Goal: Task Accomplishment & Management: Manage account settings

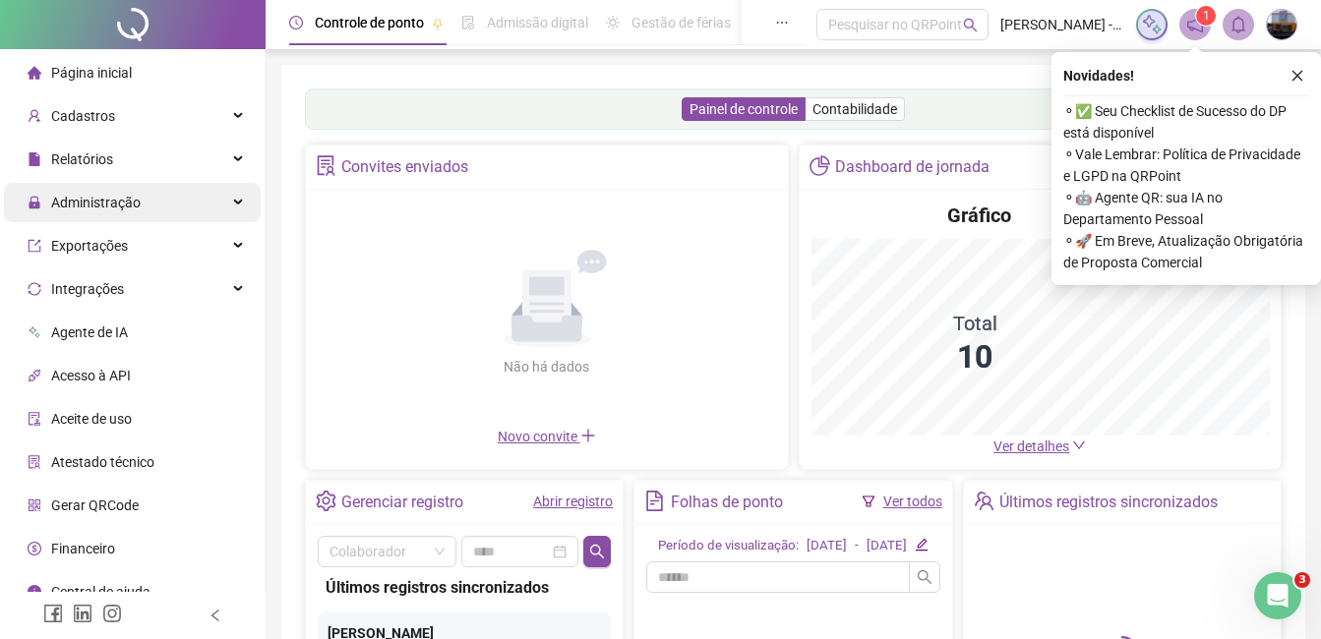
click at [115, 206] on span "Administração" at bounding box center [95, 203] width 89 height 16
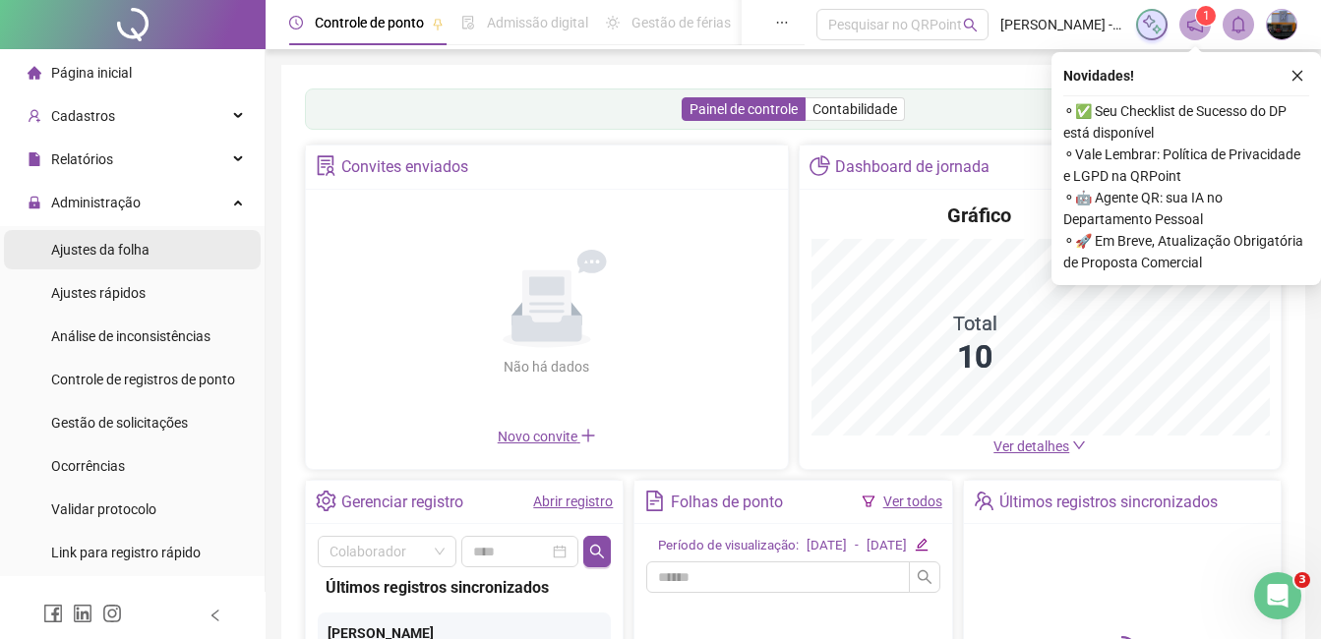
click at [119, 256] on span "Ajustes da folha" at bounding box center [100, 250] width 98 height 16
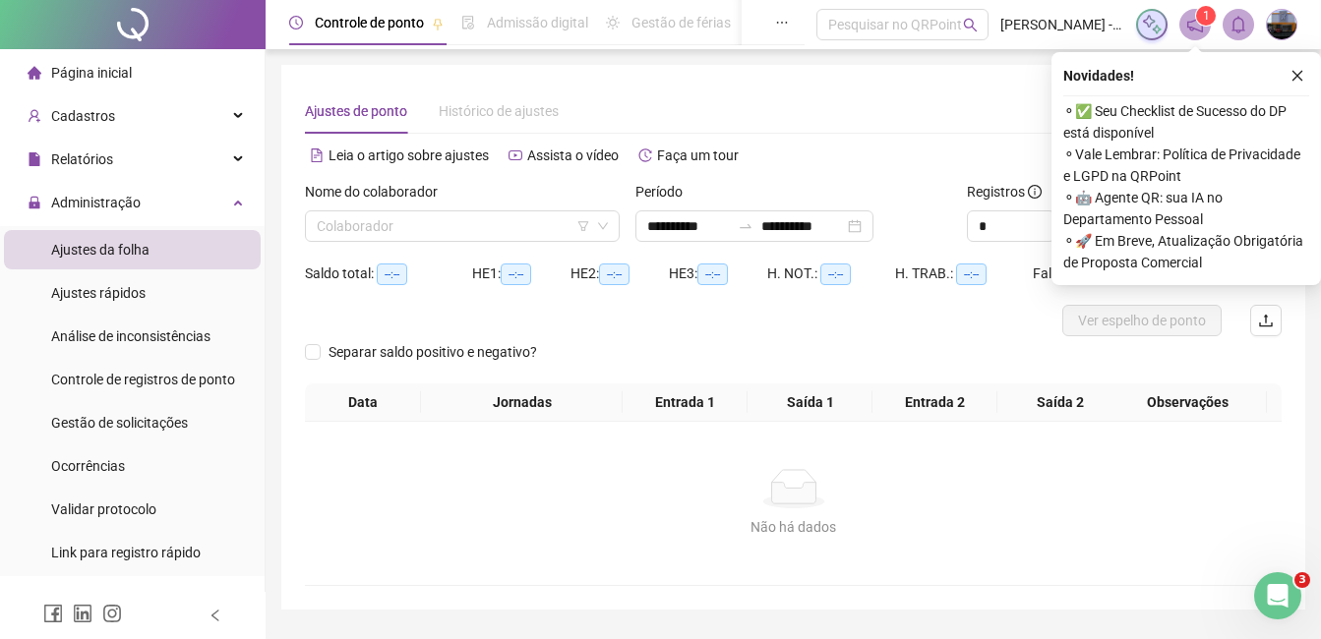
click at [450, 242] on div "Nome do colaborador Colaborador" at bounding box center [462, 219] width 330 height 77
click at [447, 230] on input "search" at bounding box center [453, 225] width 273 height 29
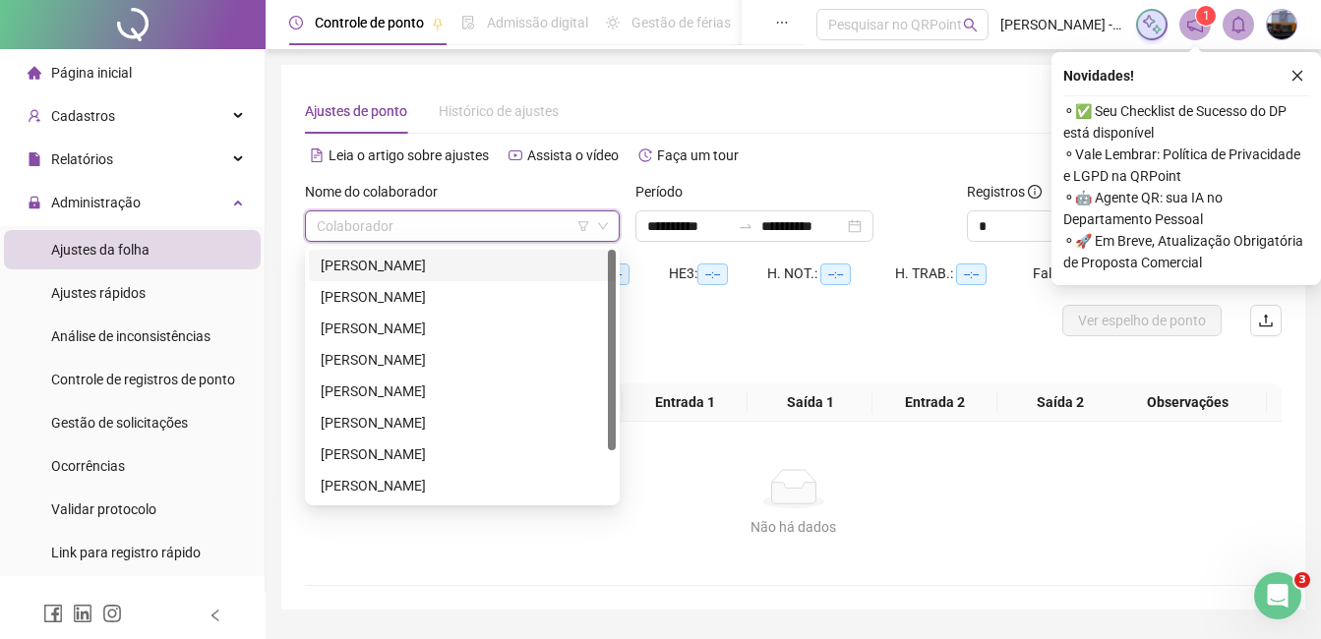
click at [418, 266] on div "[PERSON_NAME]" at bounding box center [462, 266] width 283 height 22
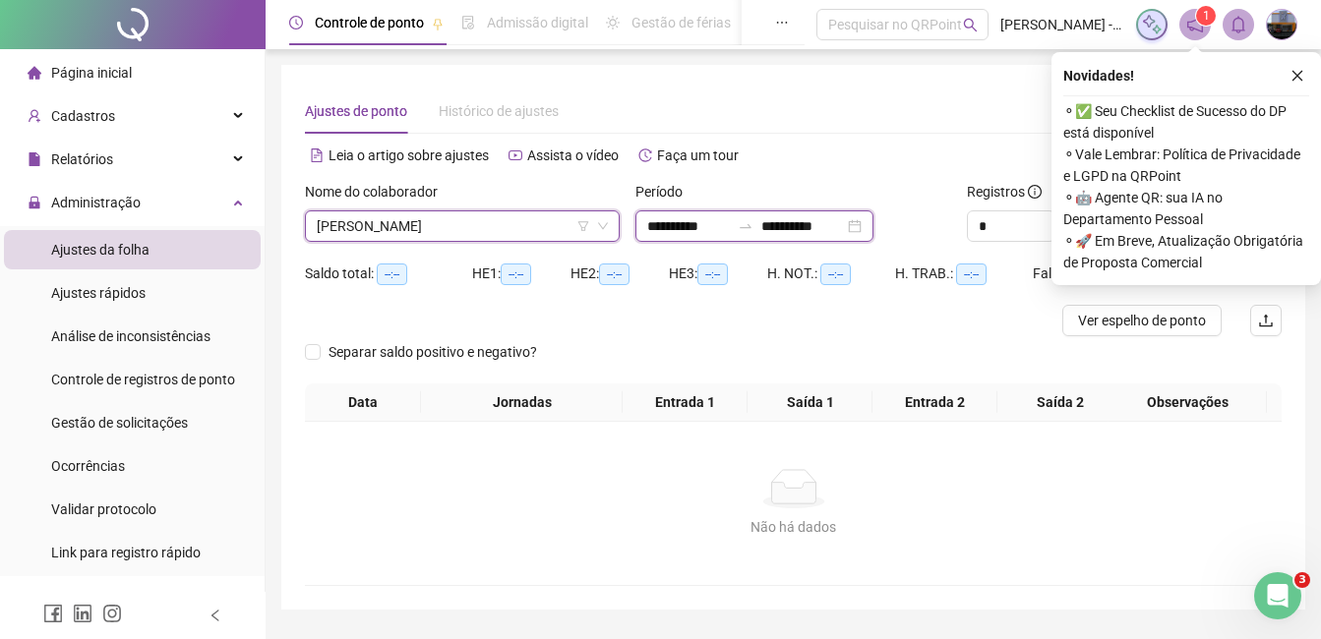
click at [655, 224] on input "**********" at bounding box center [688, 226] width 83 height 22
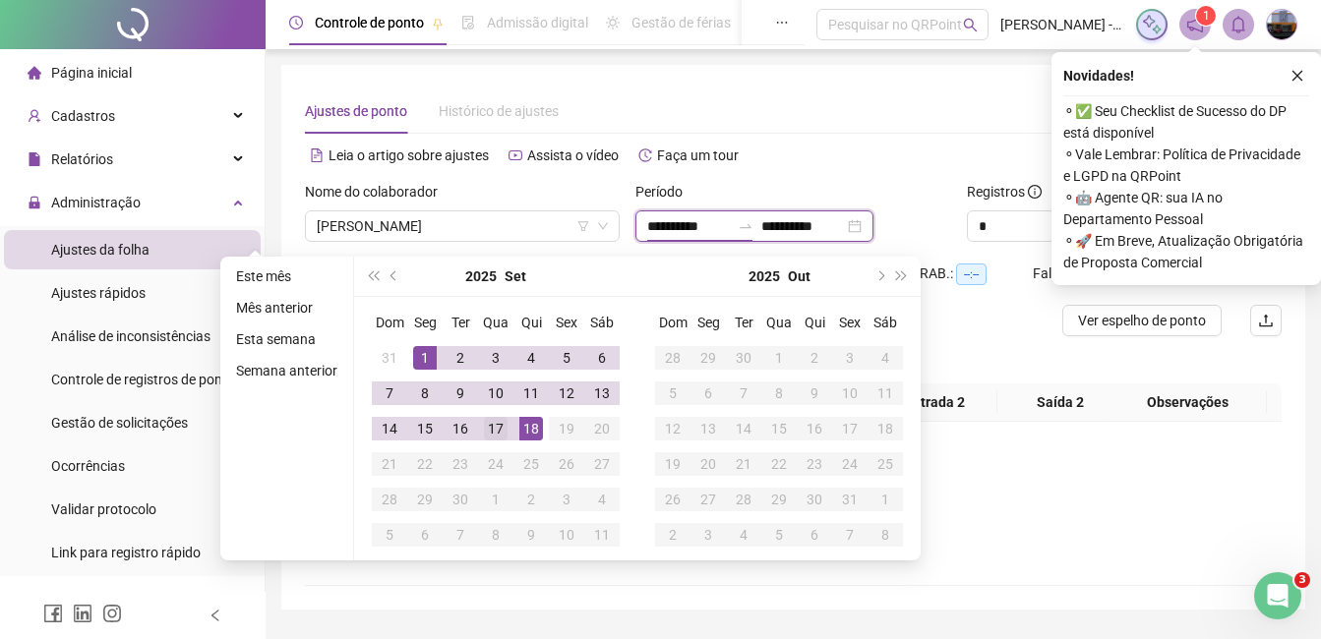
type input "**********"
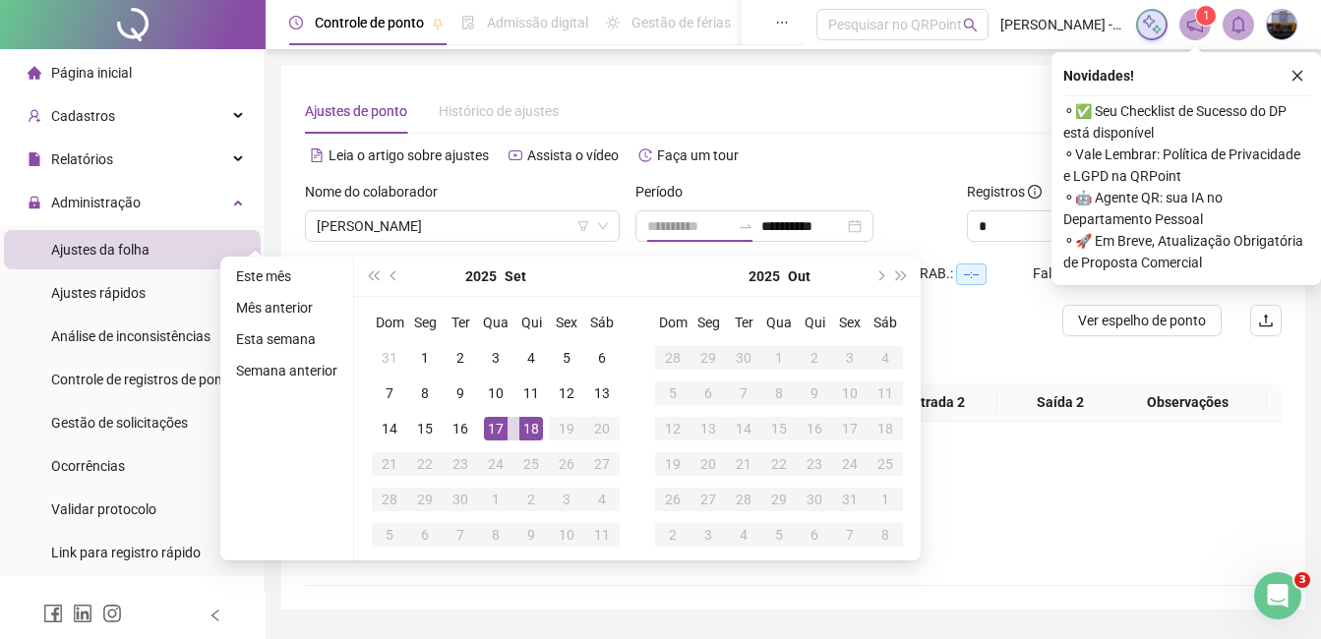
click at [496, 430] on div "17" at bounding box center [496, 429] width 24 height 24
click at [528, 426] on div "18" at bounding box center [531, 429] width 24 height 24
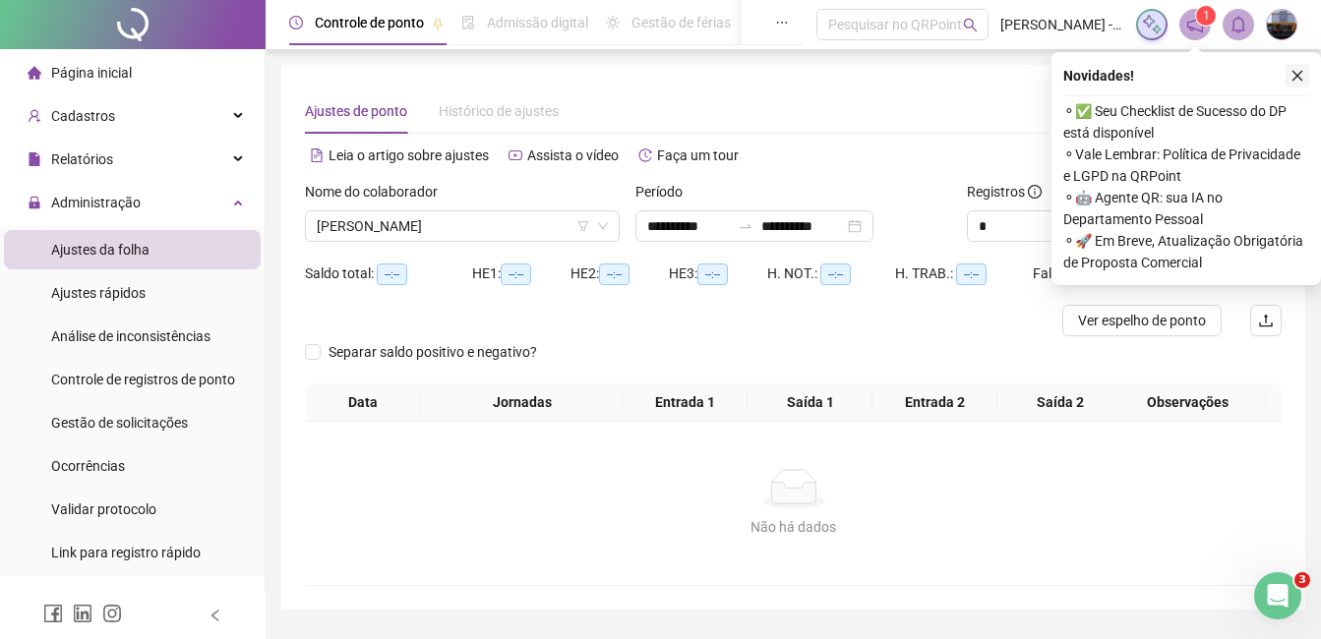
click at [1296, 77] on icon "close" at bounding box center [1297, 76] width 11 height 11
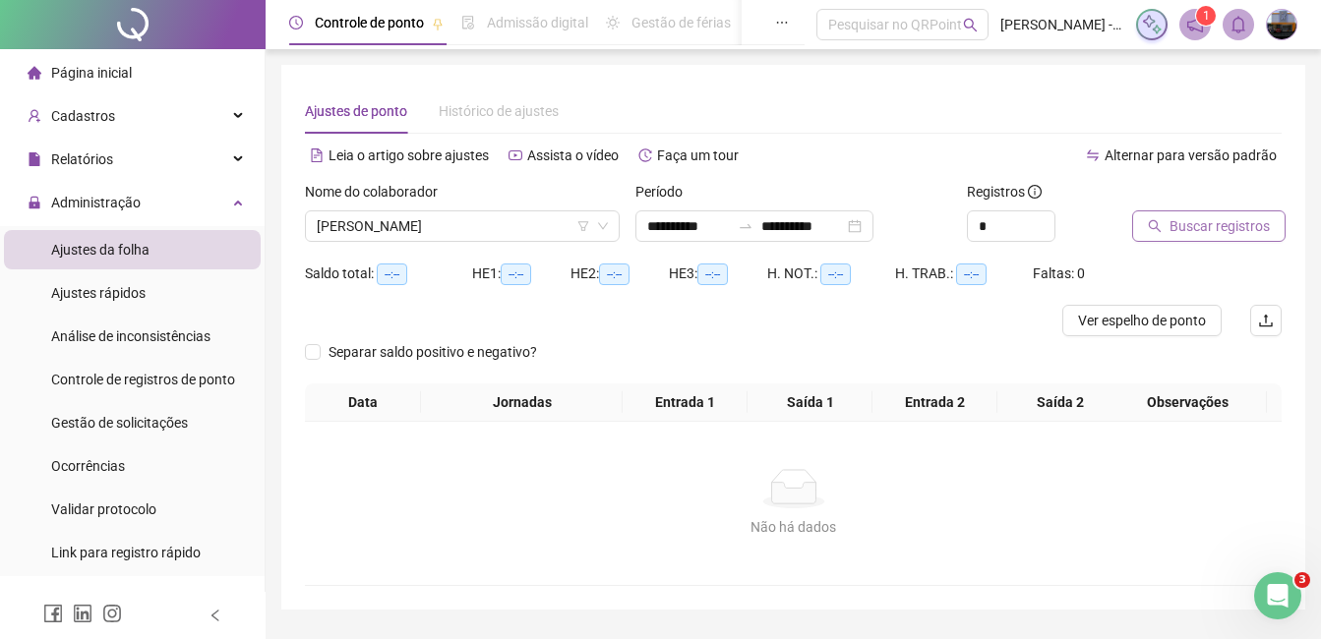
click at [1192, 228] on span "Buscar registros" at bounding box center [1219, 226] width 100 height 22
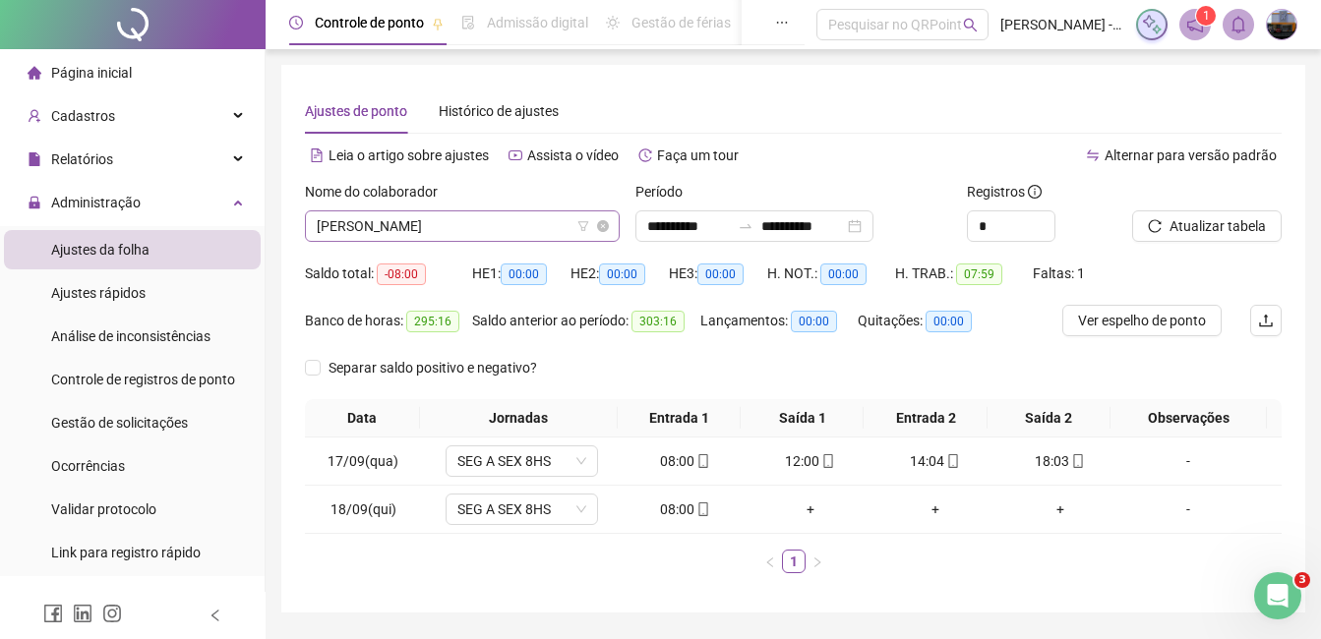
click at [449, 221] on span "[PERSON_NAME]" at bounding box center [462, 225] width 291 height 29
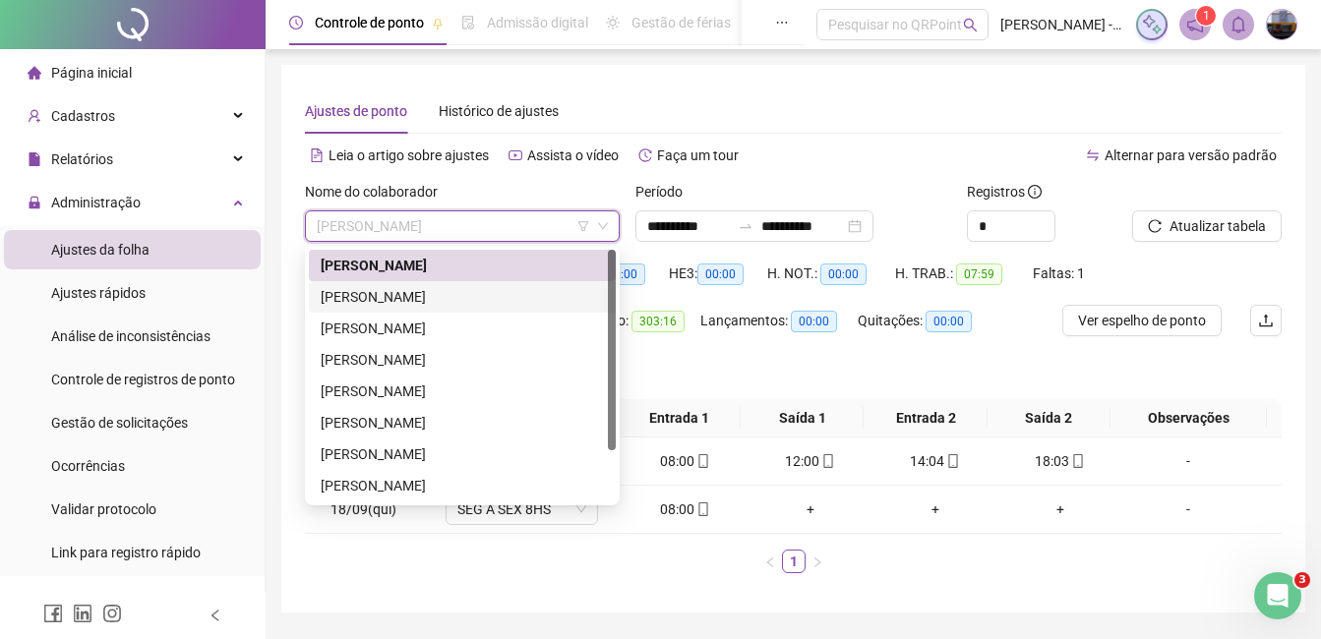
click at [434, 297] on div "[PERSON_NAME]" at bounding box center [462, 297] width 283 height 22
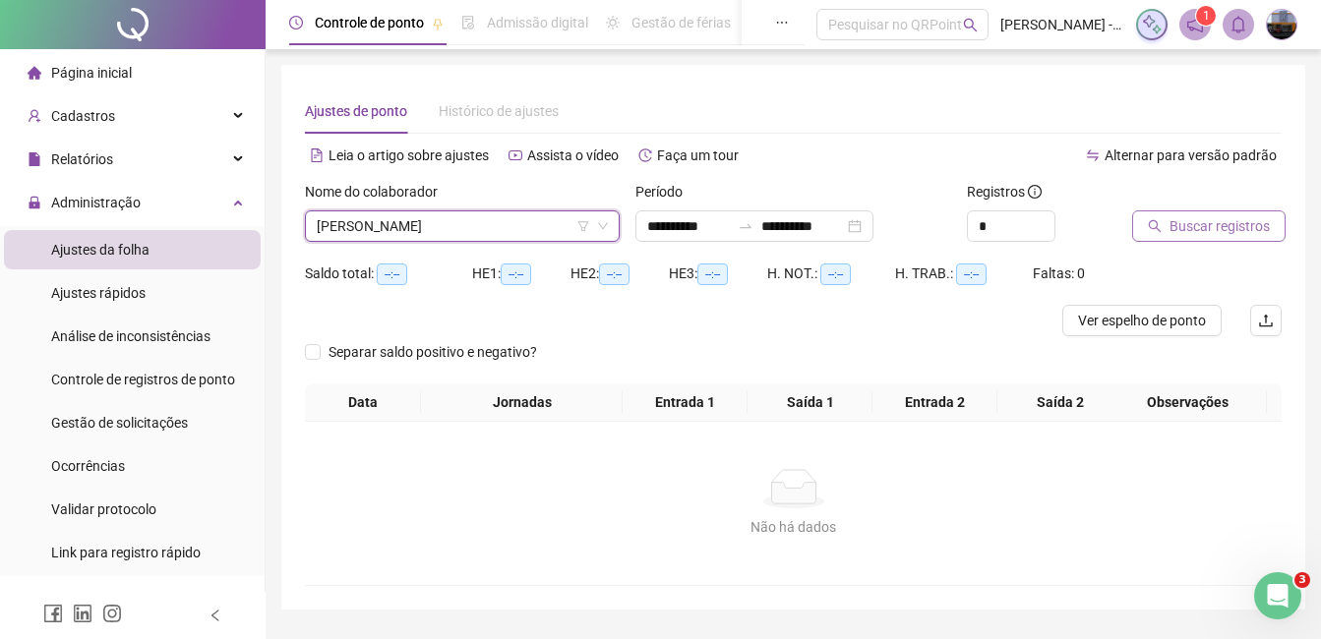
click at [1177, 230] on span "Buscar registros" at bounding box center [1219, 226] width 100 height 22
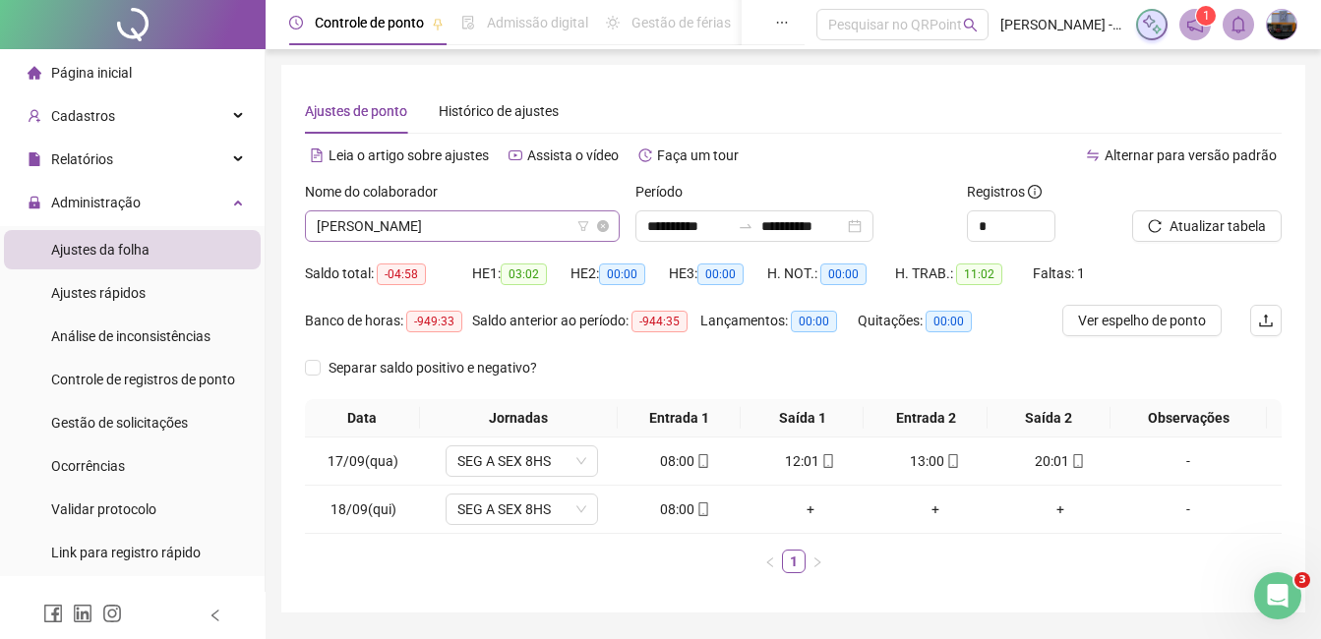
click at [501, 227] on span "[PERSON_NAME]" at bounding box center [462, 225] width 291 height 29
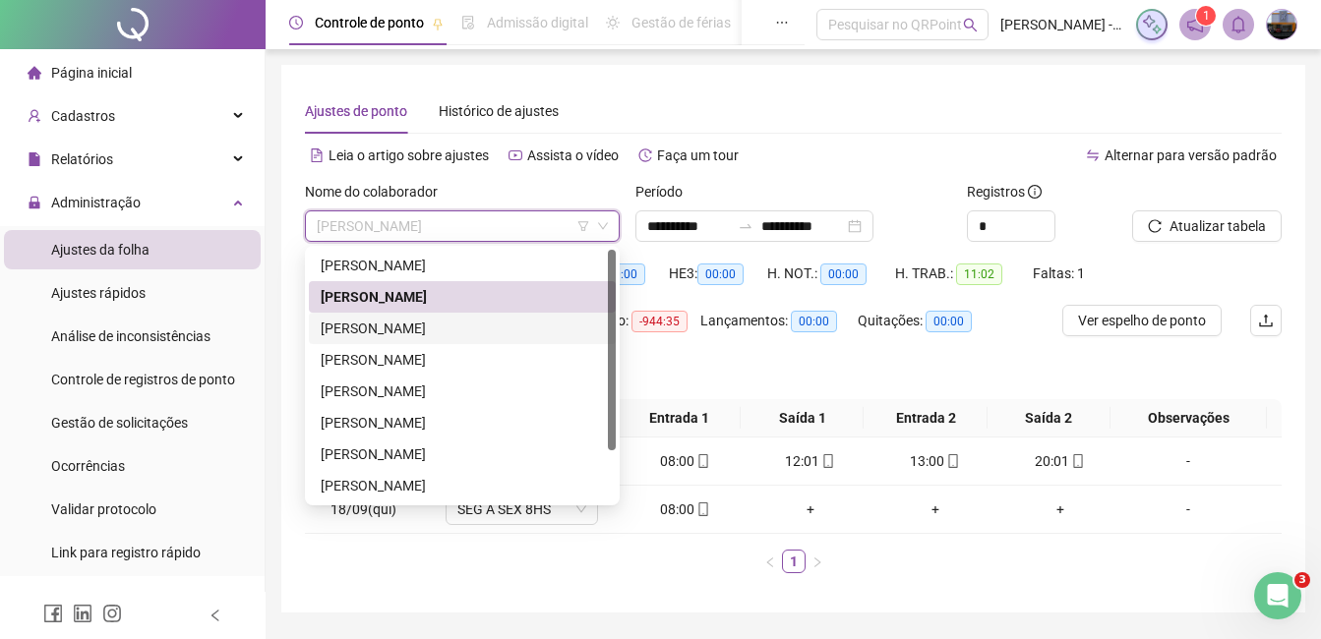
click at [475, 322] on div "[PERSON_NAME]" at bounding box center [462, 329] width 283 height 22
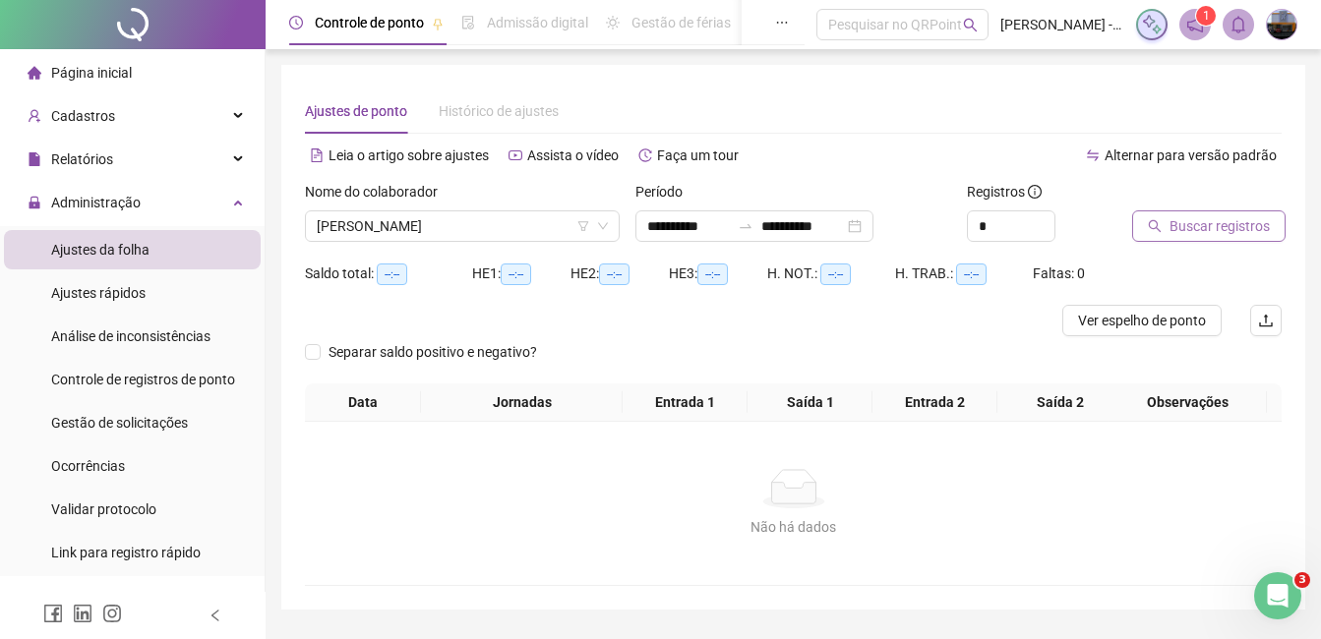
click at [1178, 229] on span "Buscar registros" at bounding box center [1219, 226] width 100 height 22
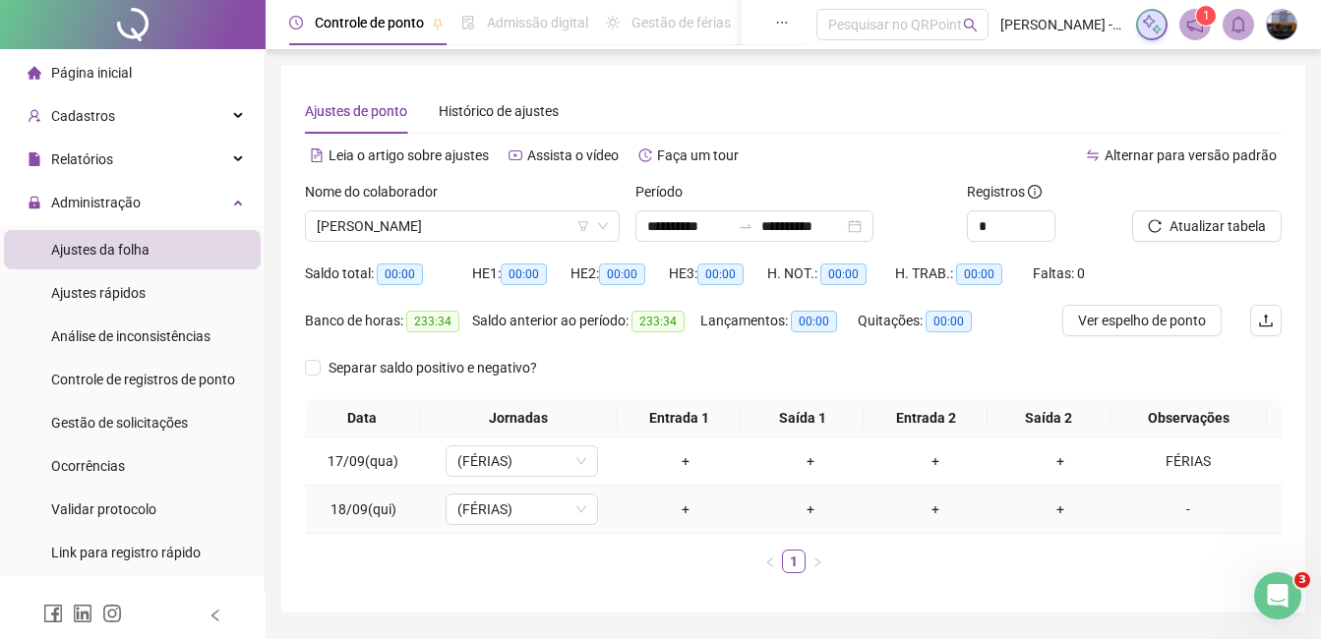
click at [1178, 504] on div "-" at bounding box center [1188, 510] width 116 height 22
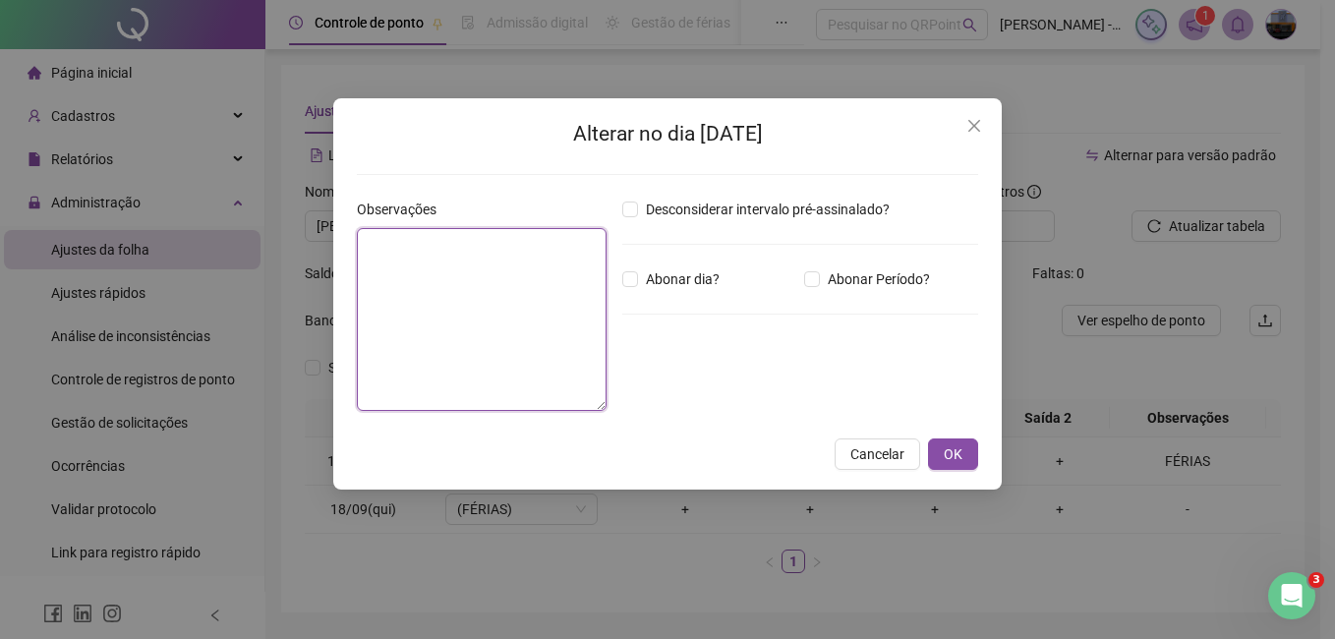
click at [493, 276] on textarea at bounding box center [482, 319] width 250 height 183
type textarea "******"
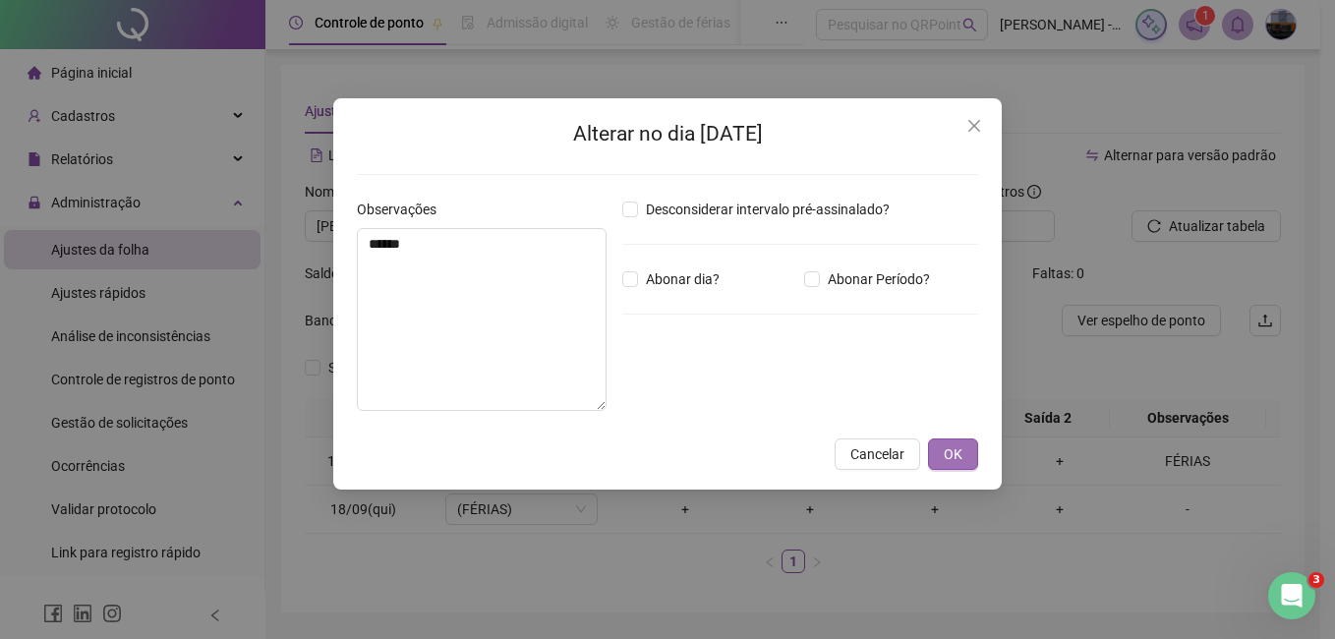
click at [940, 447] on button "OK" at bounding box center [953, 454] width 50 height 31
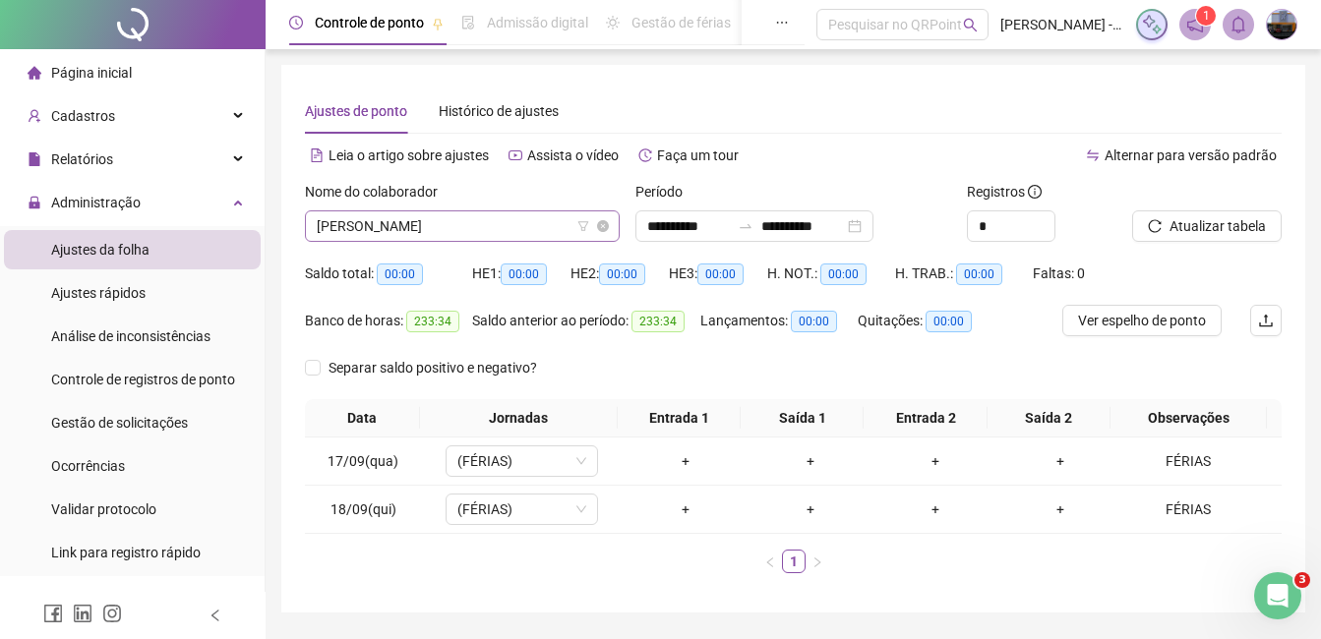
click at [548, 216] on span "[PERSON_NAME]" at bounding box center [462, 225] width 291 height 29
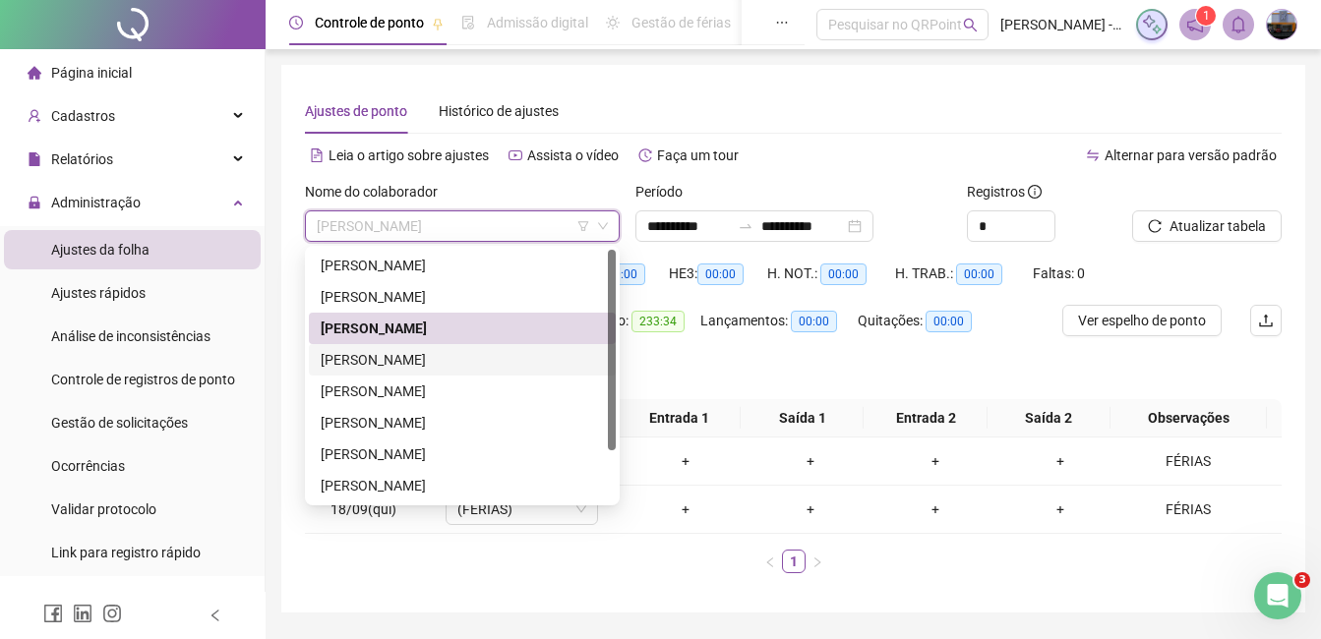
click at [486, 361] on div "[PERSON_NAME]" at bounding box center [462, 360] width 283 height 22
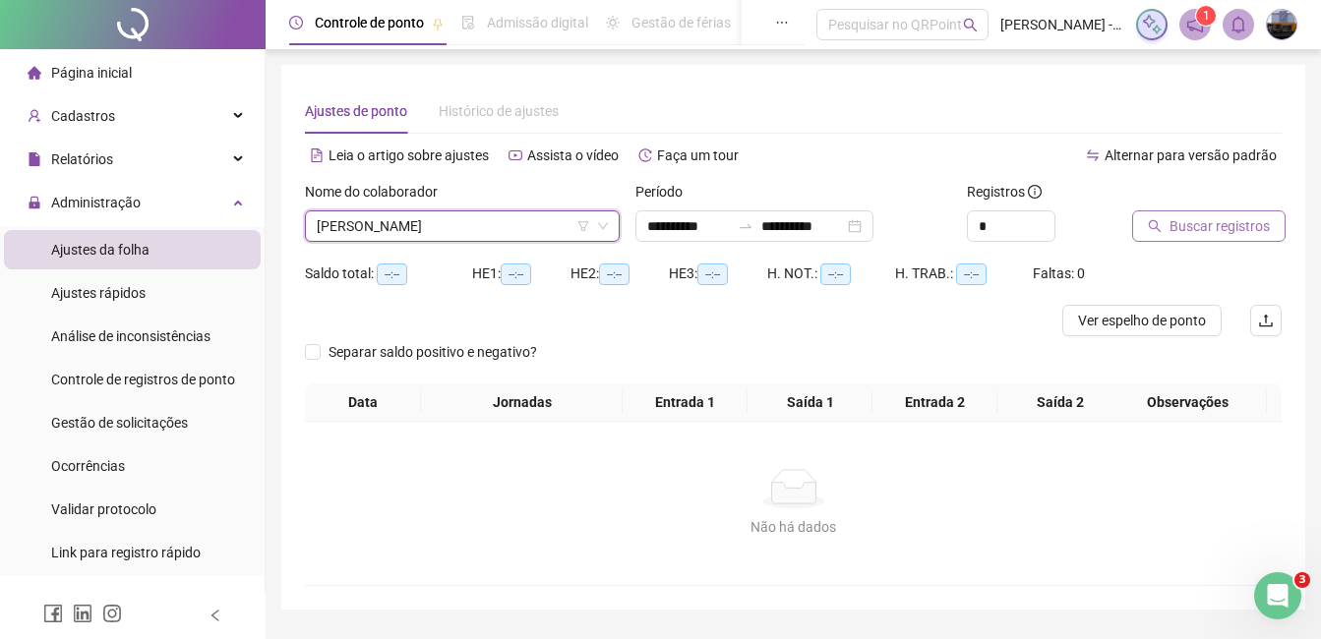
click at [1163, 228] on button "Buscar registros" at bounding box center [1208, 225] width 153 height 31
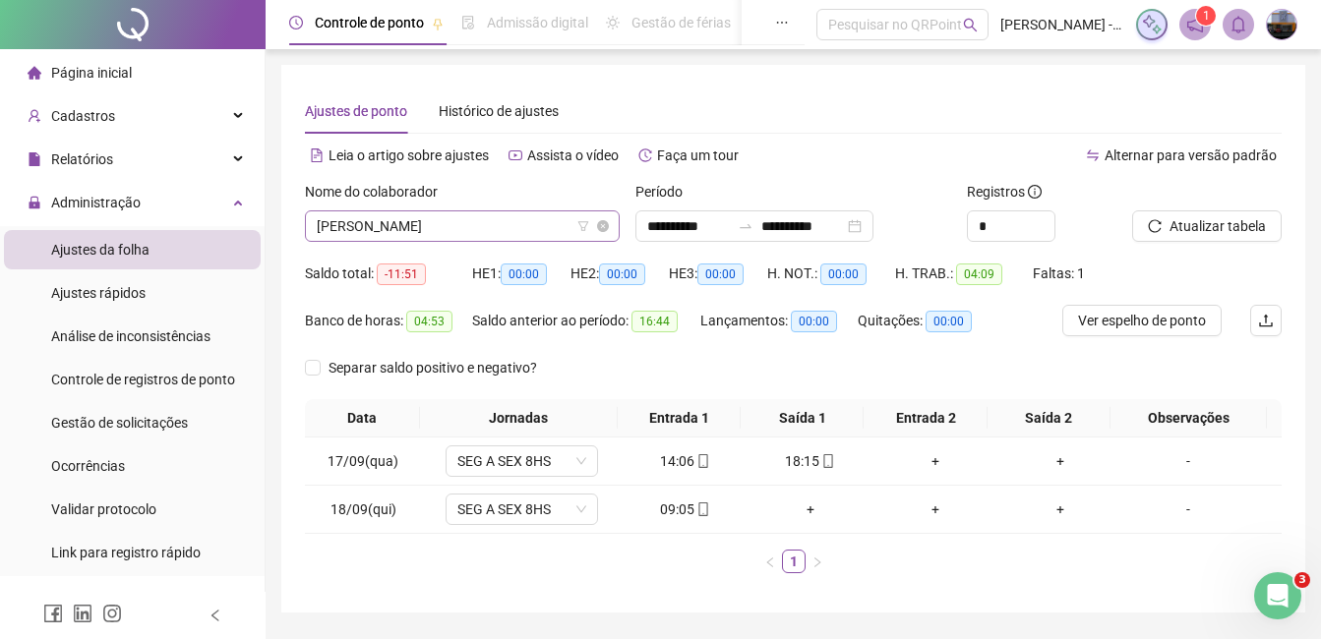
click at [420, 236] on span "[PERSON_NAME]" at bounding box center [462, 225] width 291 height 29
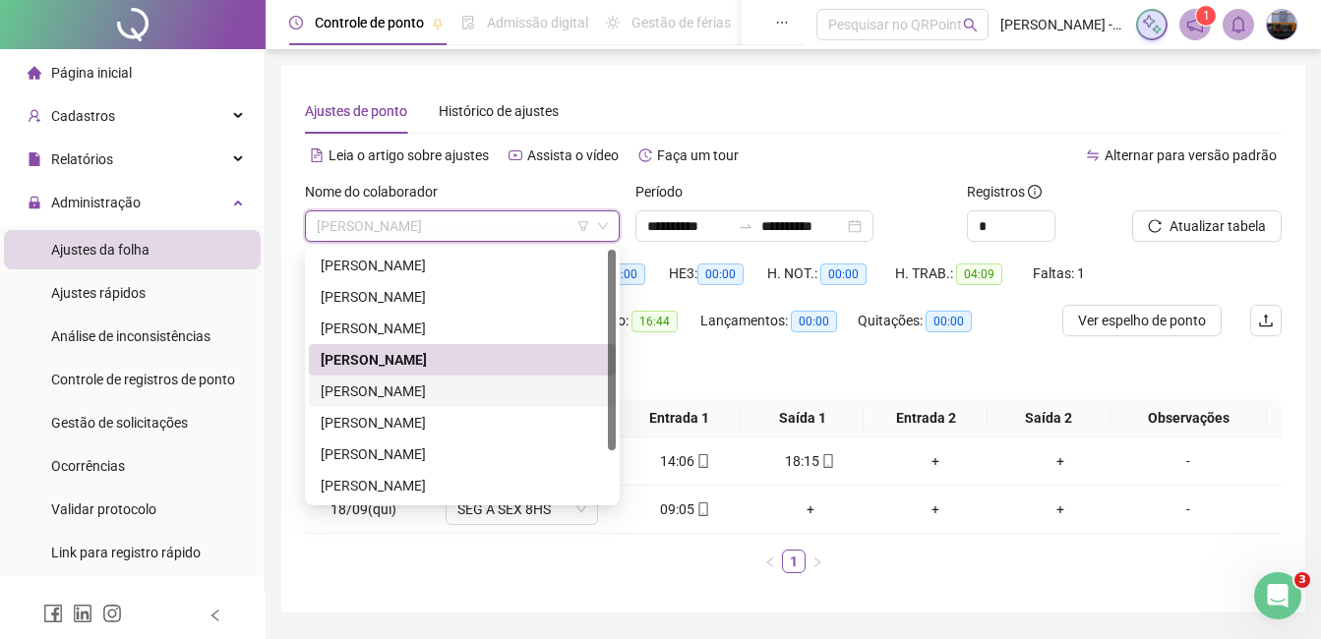
click at [397, 387] on div "[PERSON_NAME]" at bounding box center [462, 392] width 283 height 22
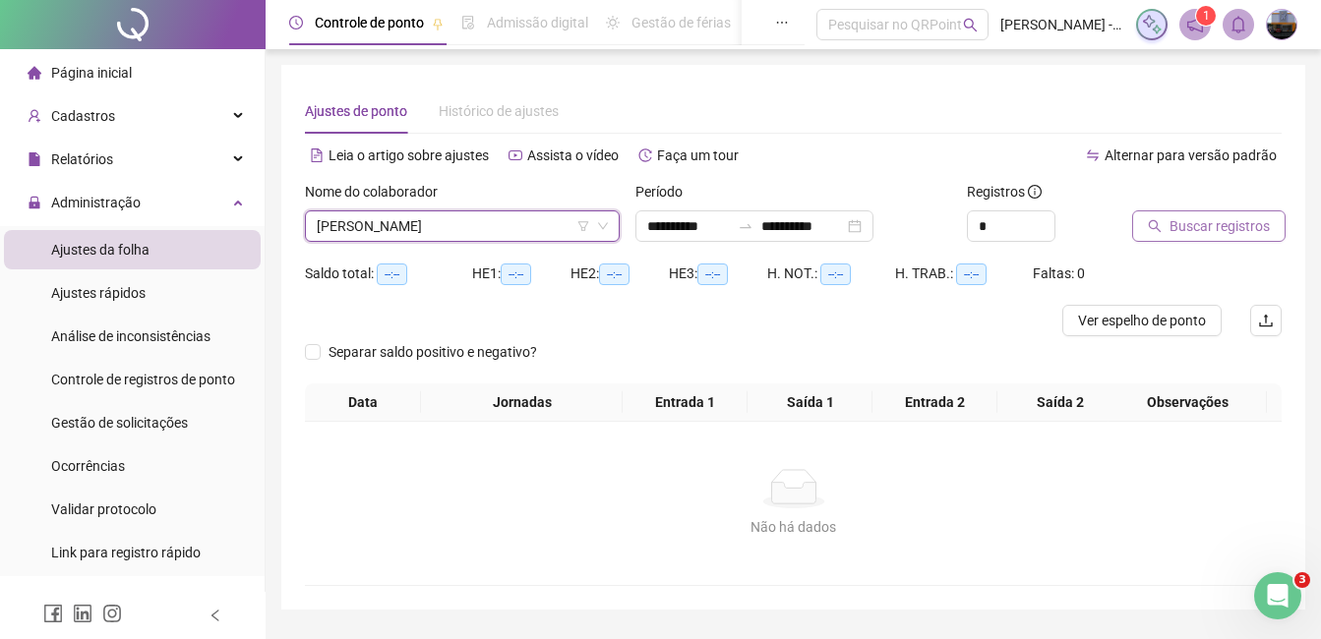
click at [1247, 222] on span "Buscar registros" at bounding box center [1219, 226] width 100 height 22
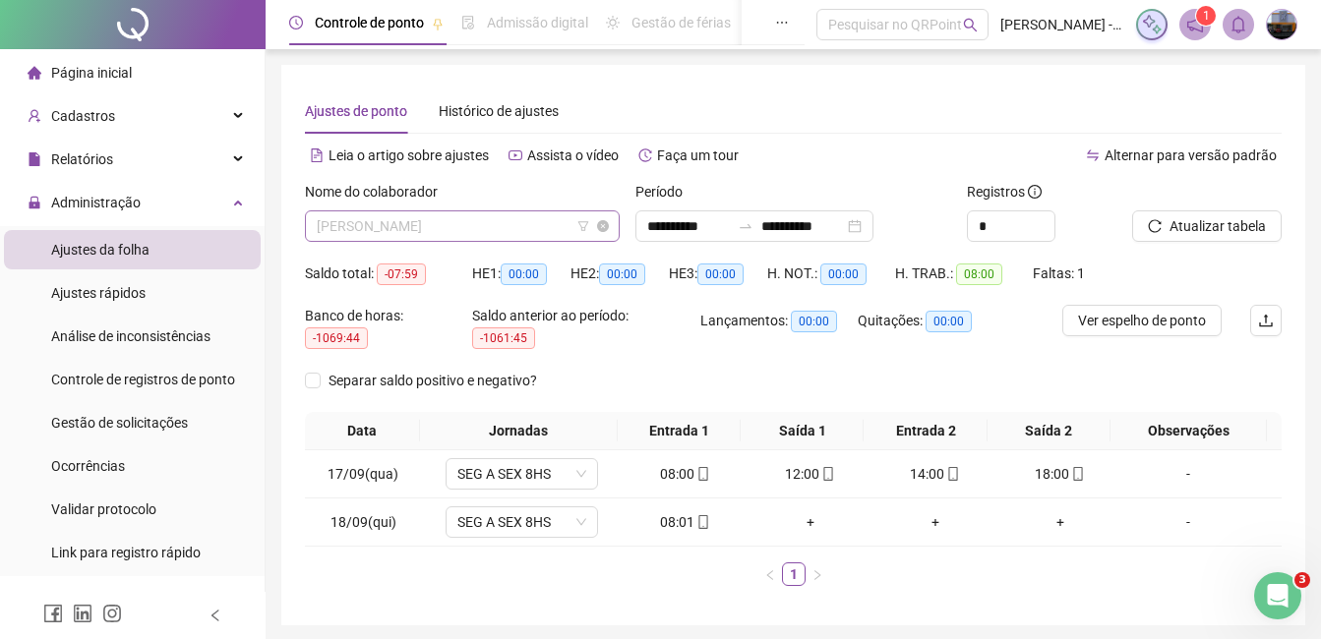
click at [511, 227] on span "[PERSON_NAME]" at bounding box center [462, 225] width 291 height 29
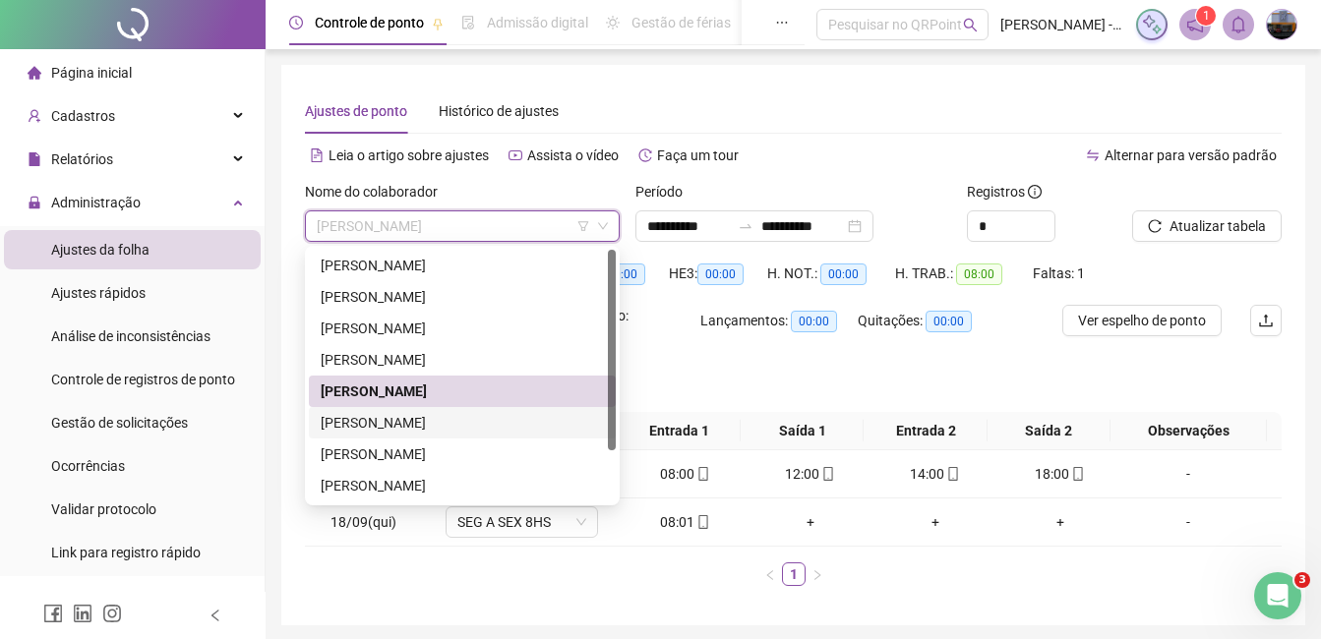
click at [482, 424] on div "[PERSON_NAME]" at bounding box center [462, 423] width 283 height 22
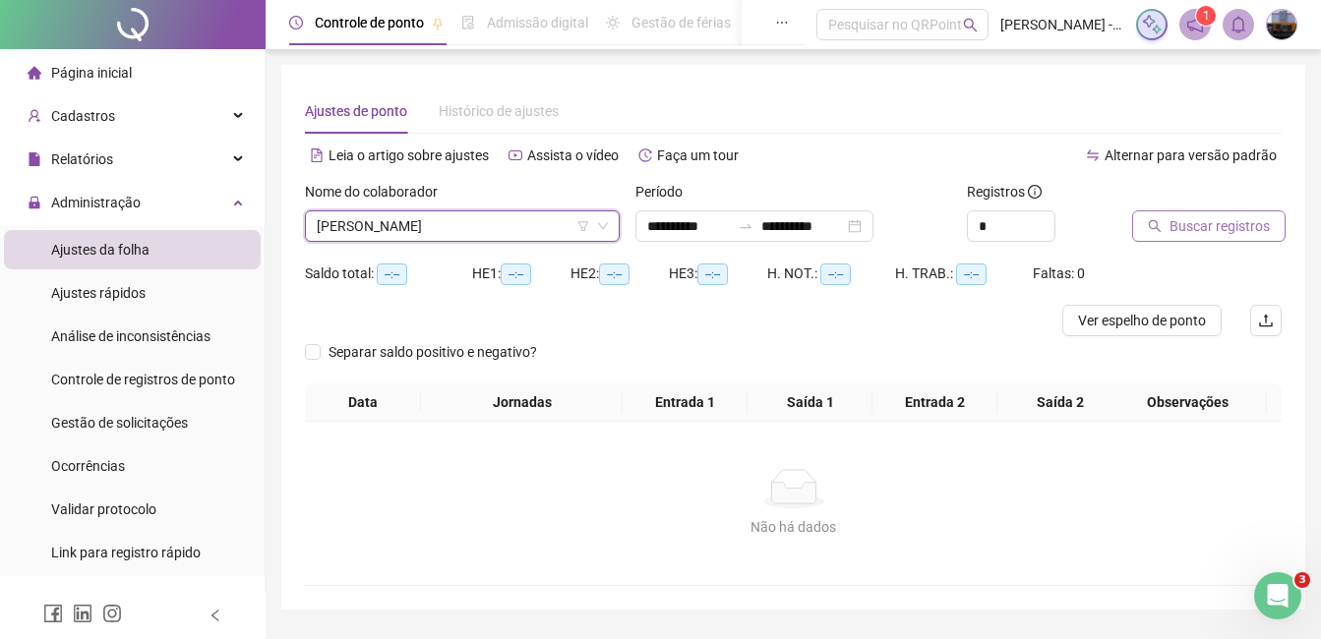
click at [1210, 227] on span "Buscar registros" at bounding box center [1219, 226] width 100 height 22
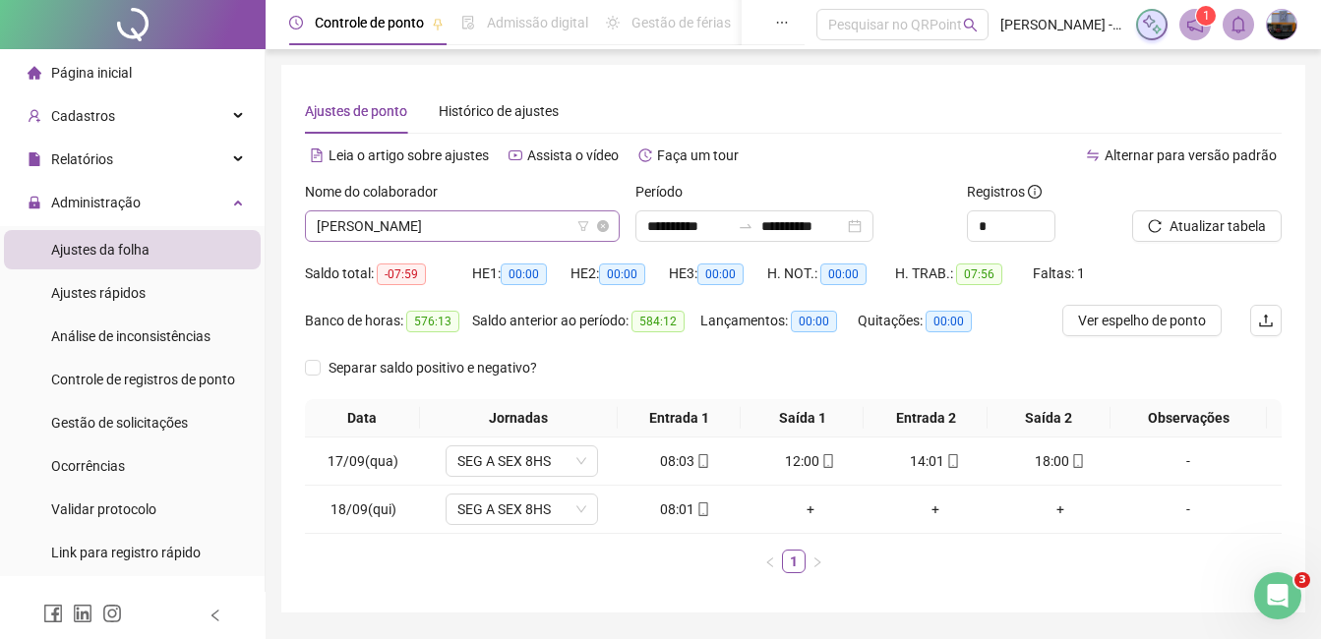
click at [359, 237] on span "[PERSON_NAME]" at bounding box center [462, 225] width 291 height 29
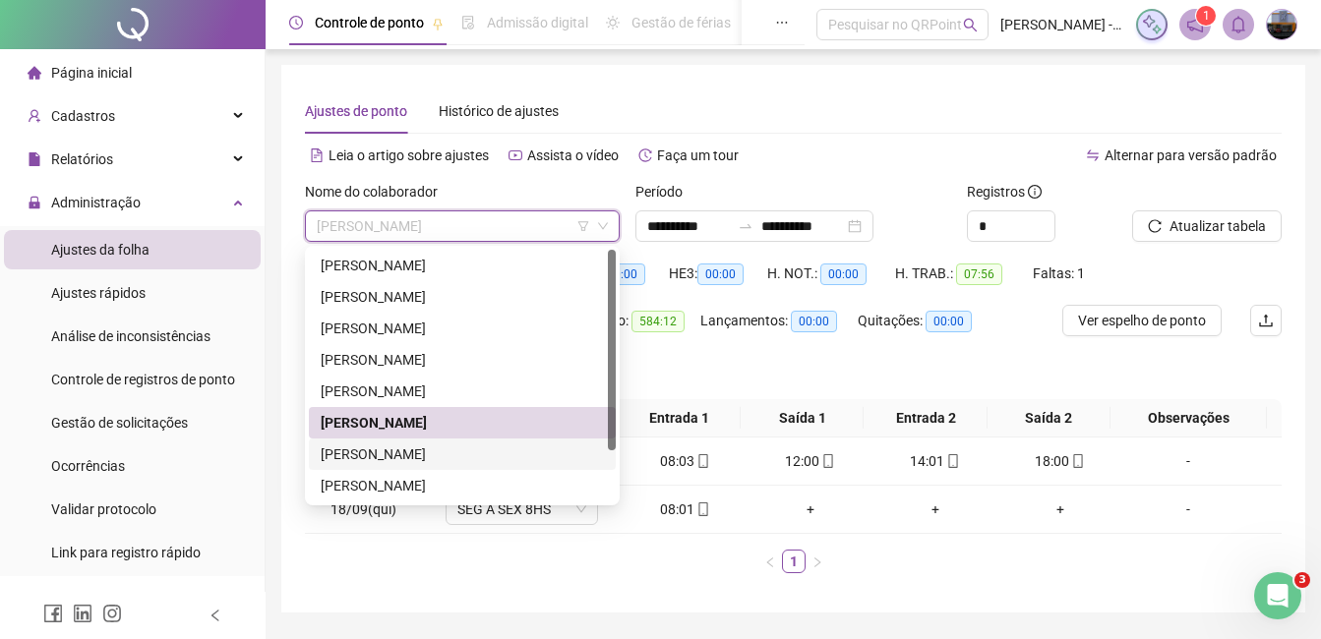
click at [409, 450] on div "[PERSON_NAME]" at bounding box center [462, 454] width 283 height 22
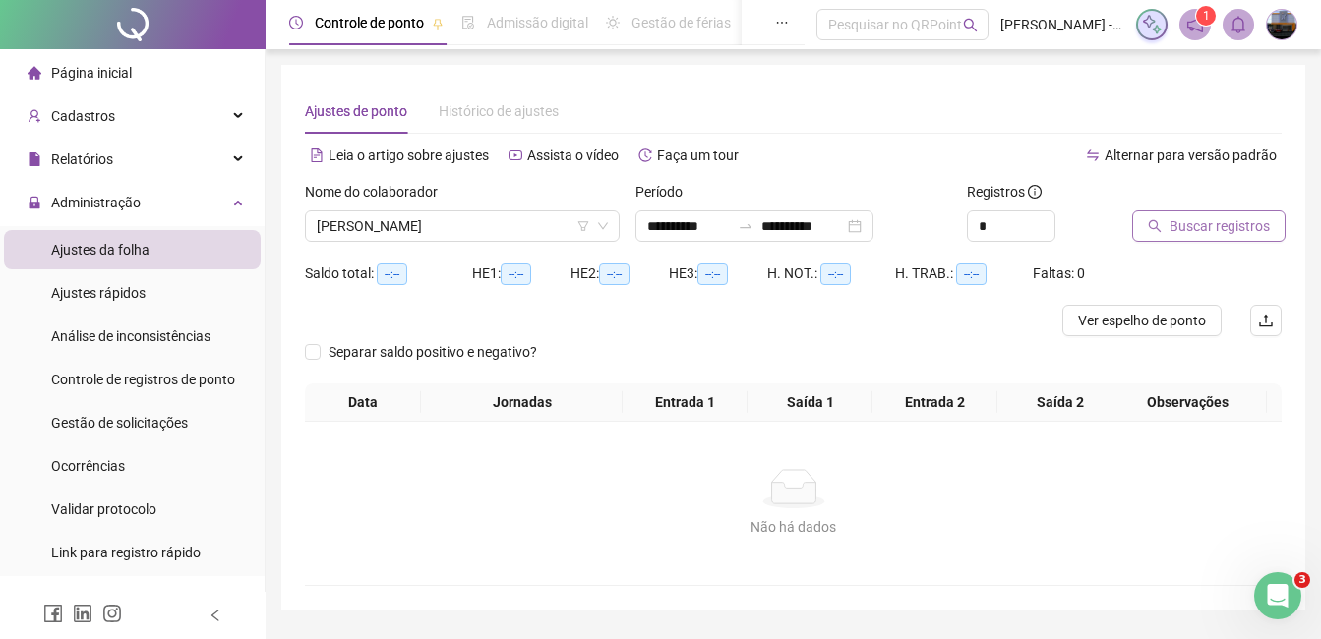
click at [1162, 222] on button "Buscar registros" at bounding box center [1208, 225] width 153 height 31
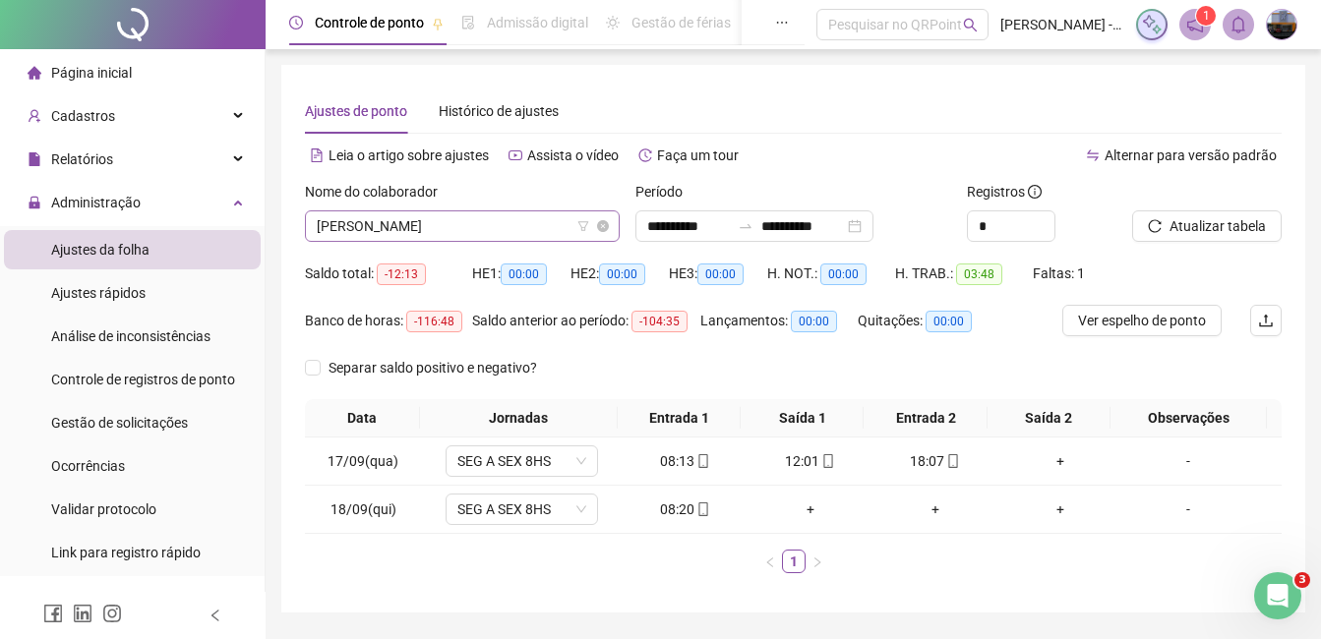
click at [406, 217] on span "[PERSON_NAME]" at bounding box center [462, 225] width 291 height 29
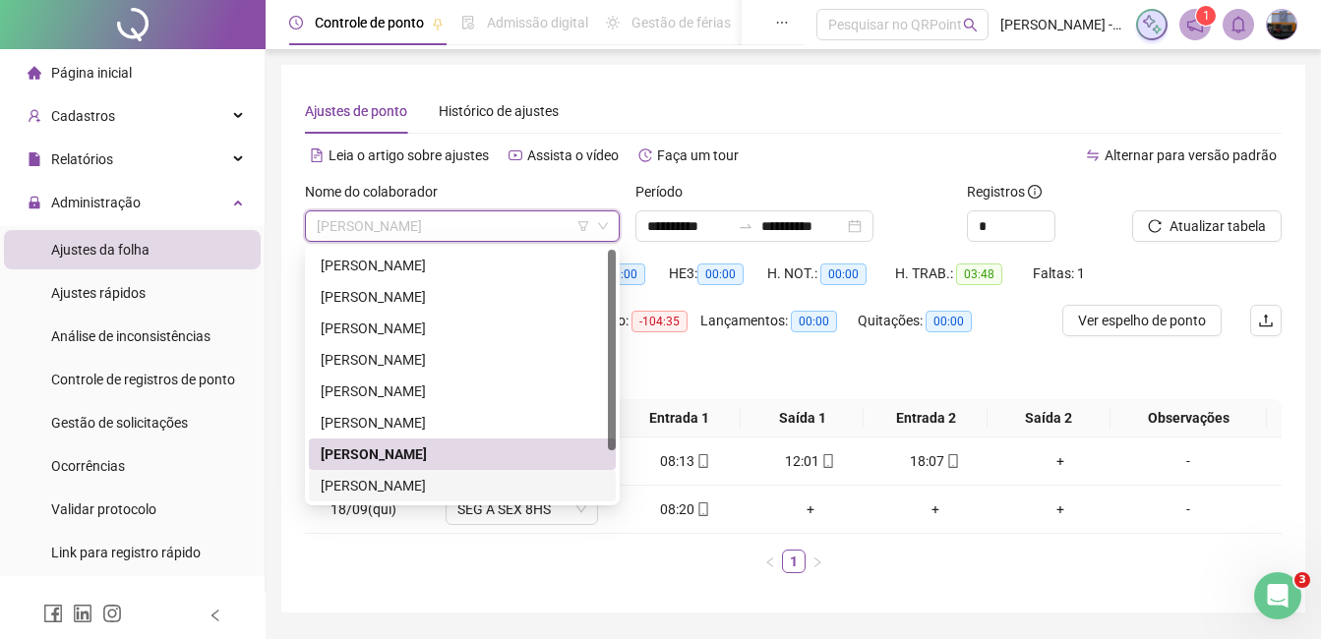
click at [395, 482] on div "[PERSON_NAME]" at bounding box center [462, 486] width 283 height 22
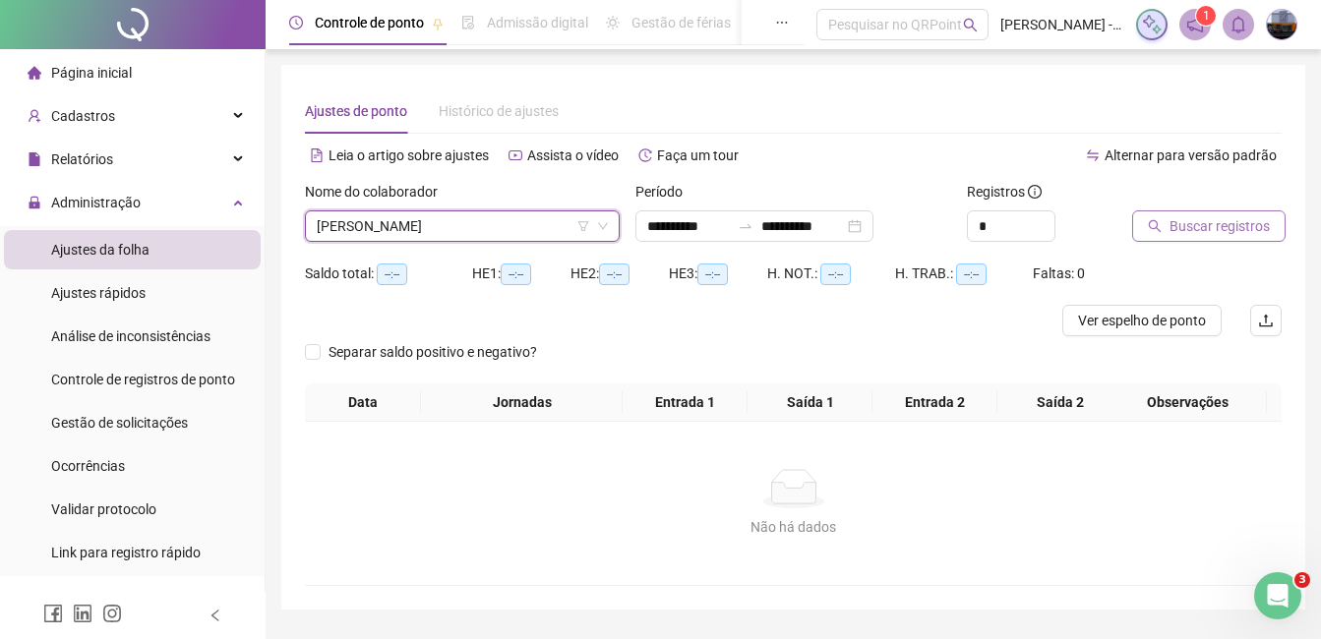
click at [1154, 231] on icon "search" at bounding box center [1154, 226] width 14 height 14
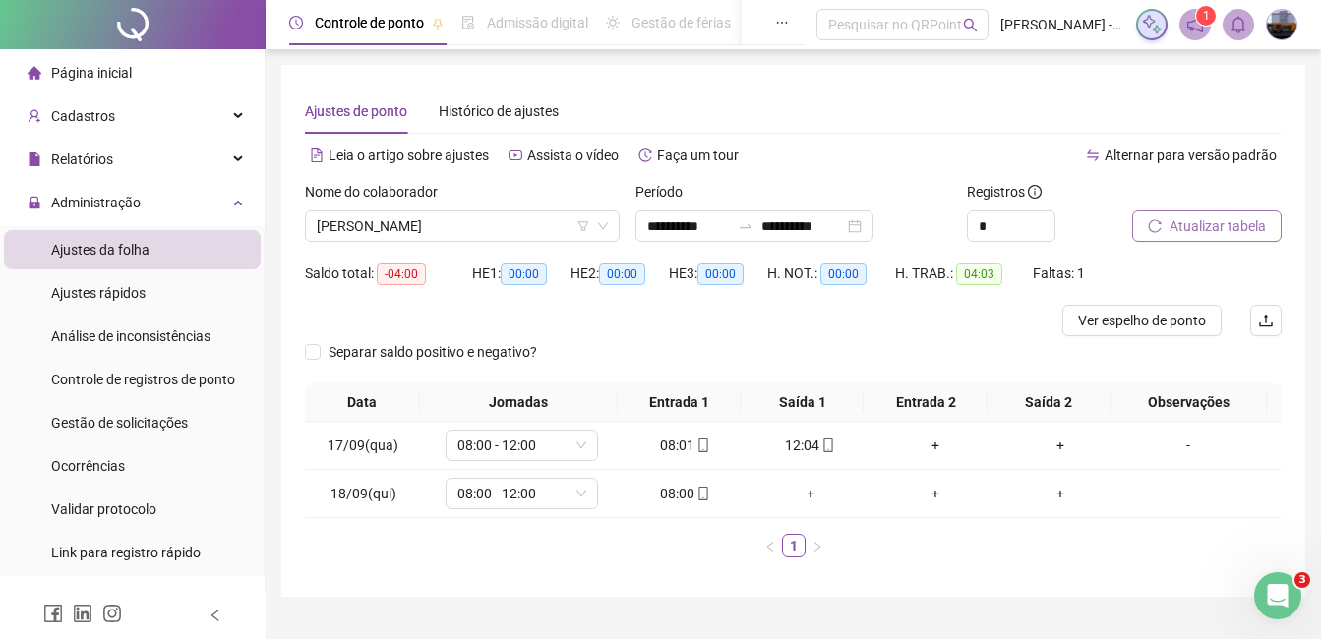
scroll to position [42, 0]
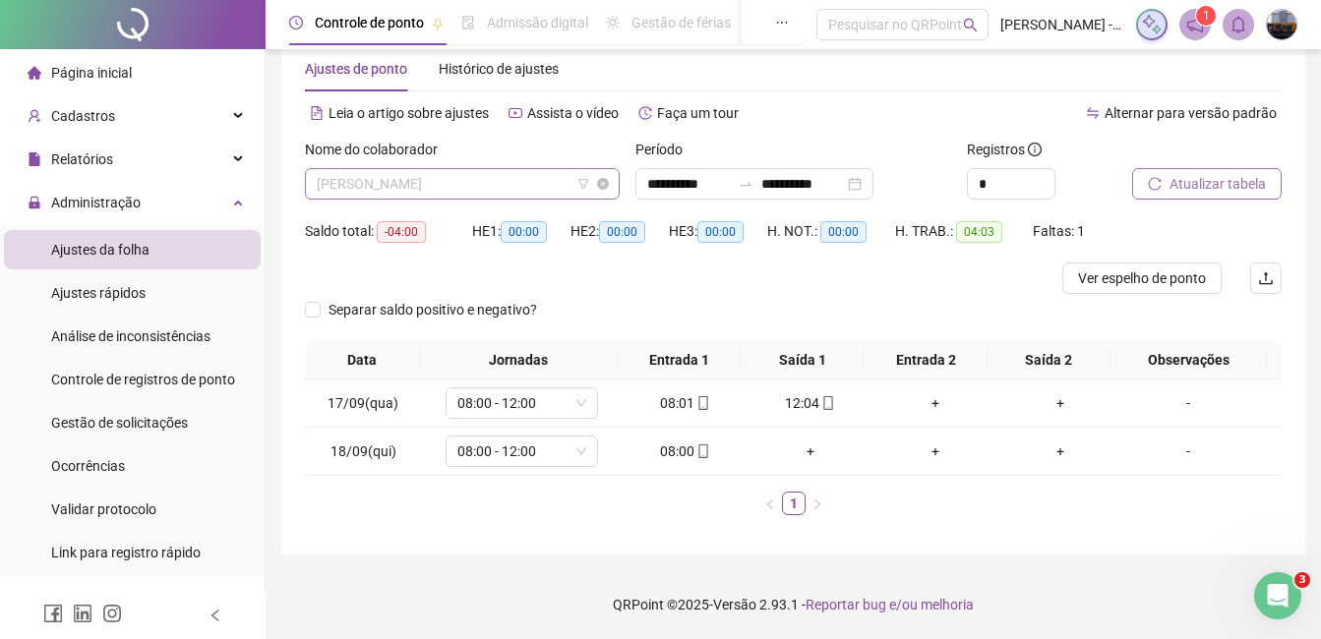
click at [406, 177] on span "[PERSON_NAME]" at bounding box center [462, 183] width 291 height 29
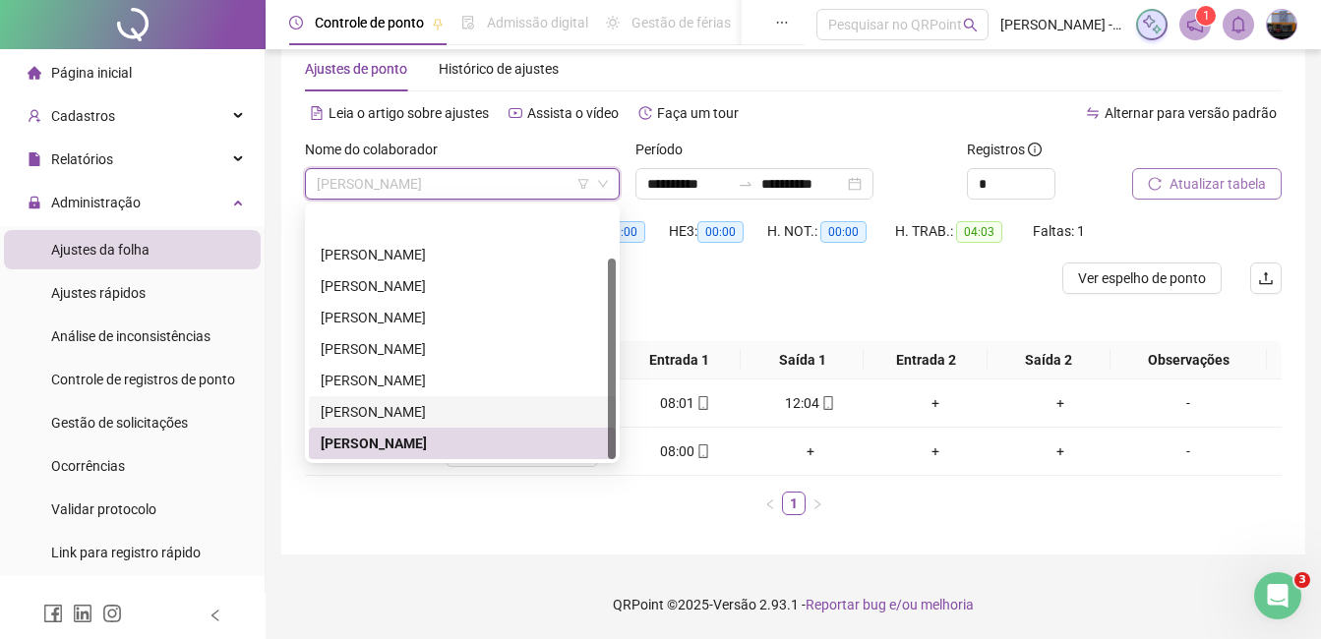
scroll to position [63, 0]
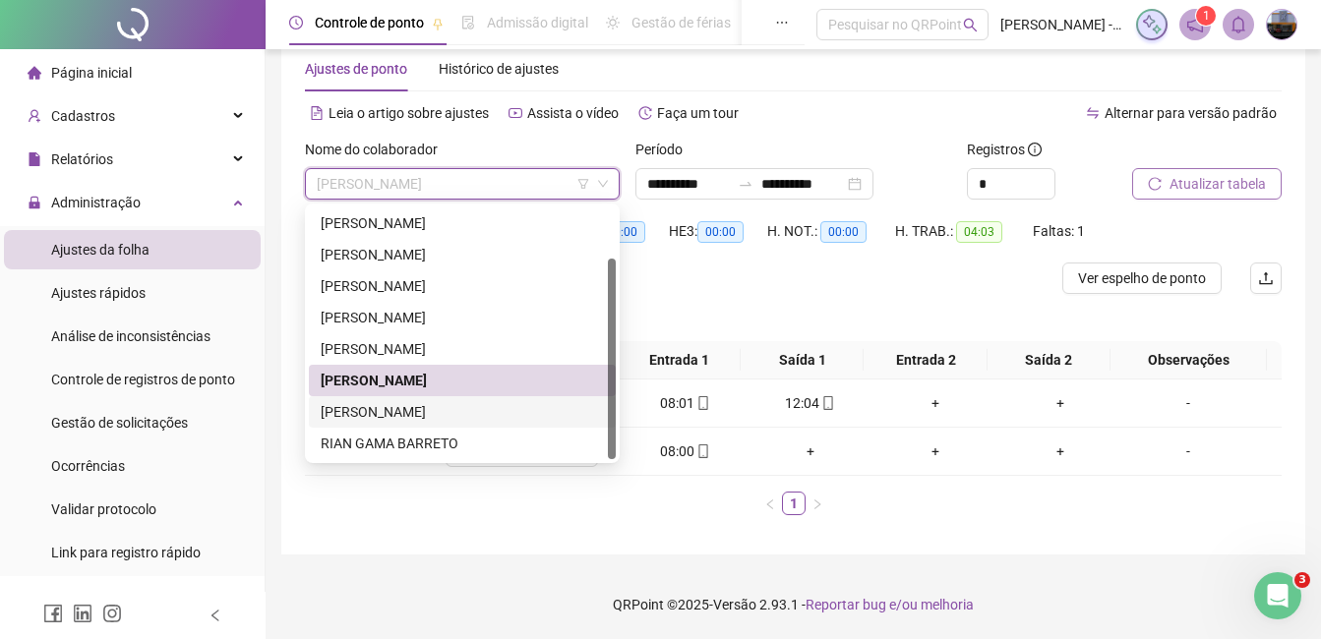
click at [392, 406] on div "[PERSON_NAME]" at bounding box center [462, 412] width 283 height 22
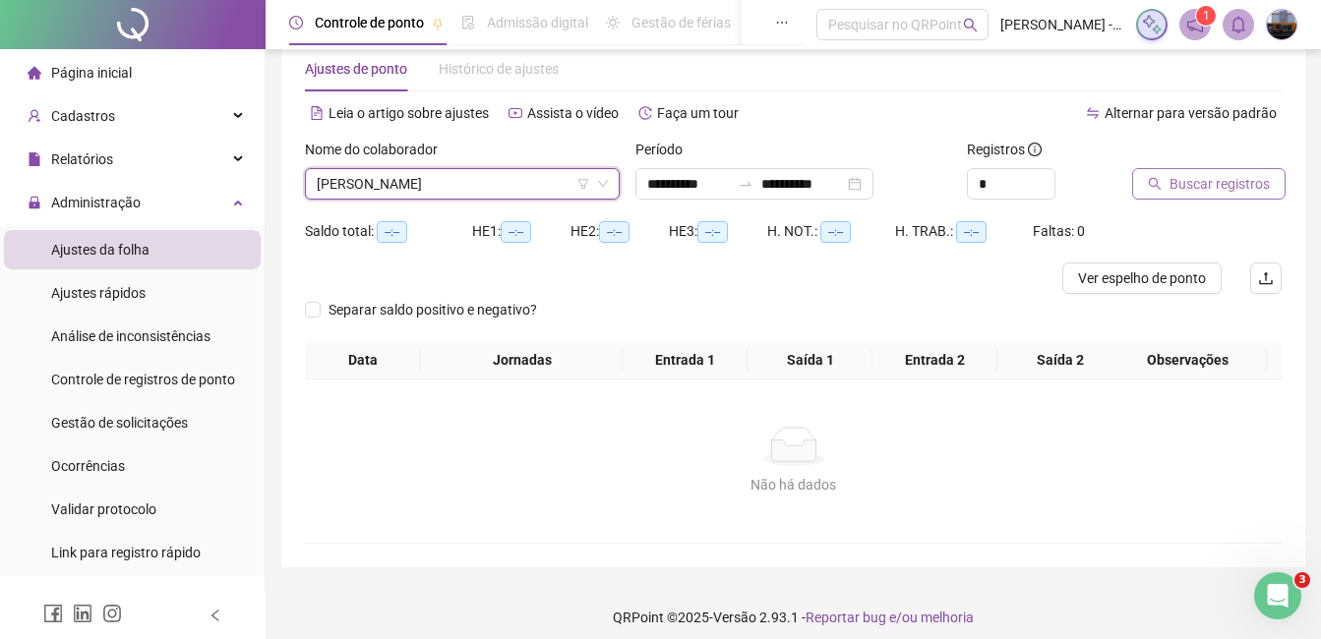
click at [1239, 168] on button "Buscar registros" at bounding box center [1208, 183] width 153 height 31
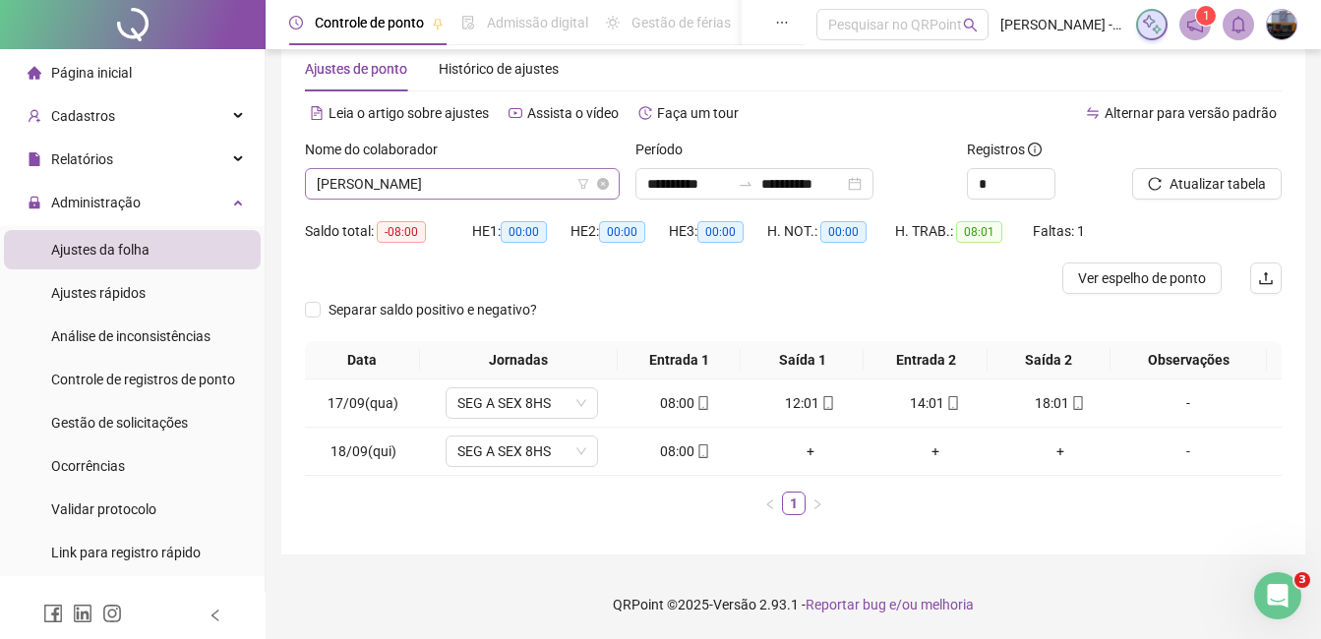
click at [438, 168] on div "[PERSON_NAME]" at bounding box center [462, 183] width 315 height 31
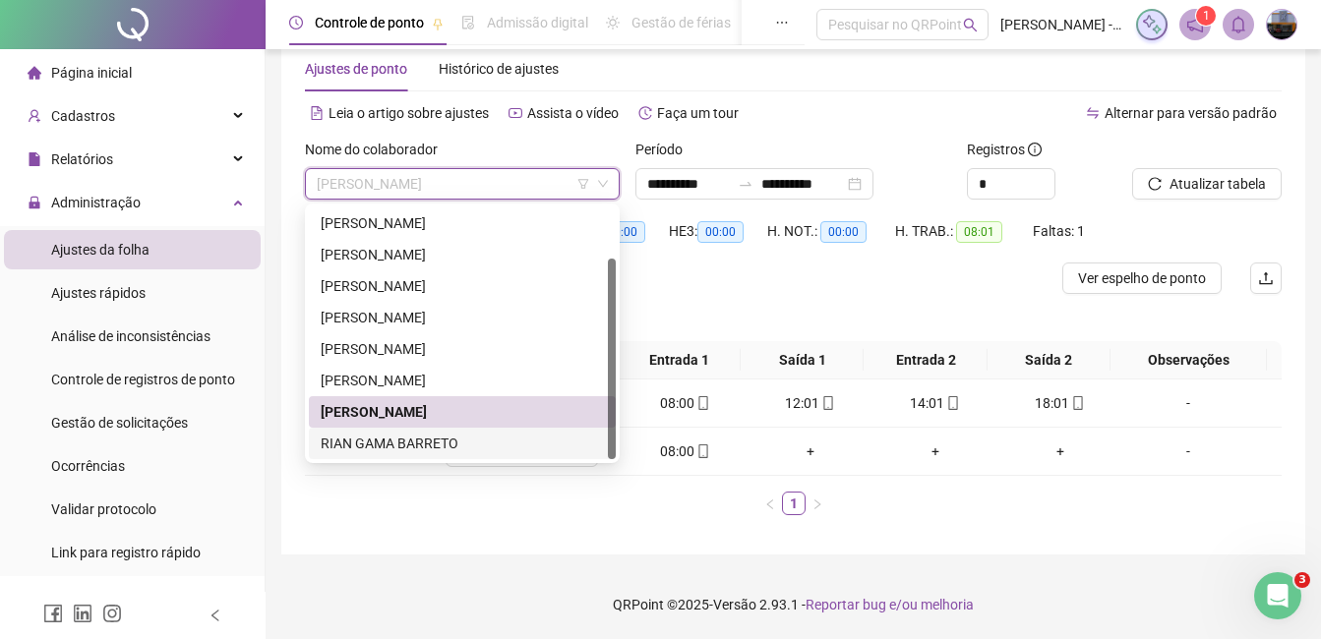
click at [406, 440] on div "RIAN GAMA BARRETO" at bounding box center [462, 444] width 283 height 22
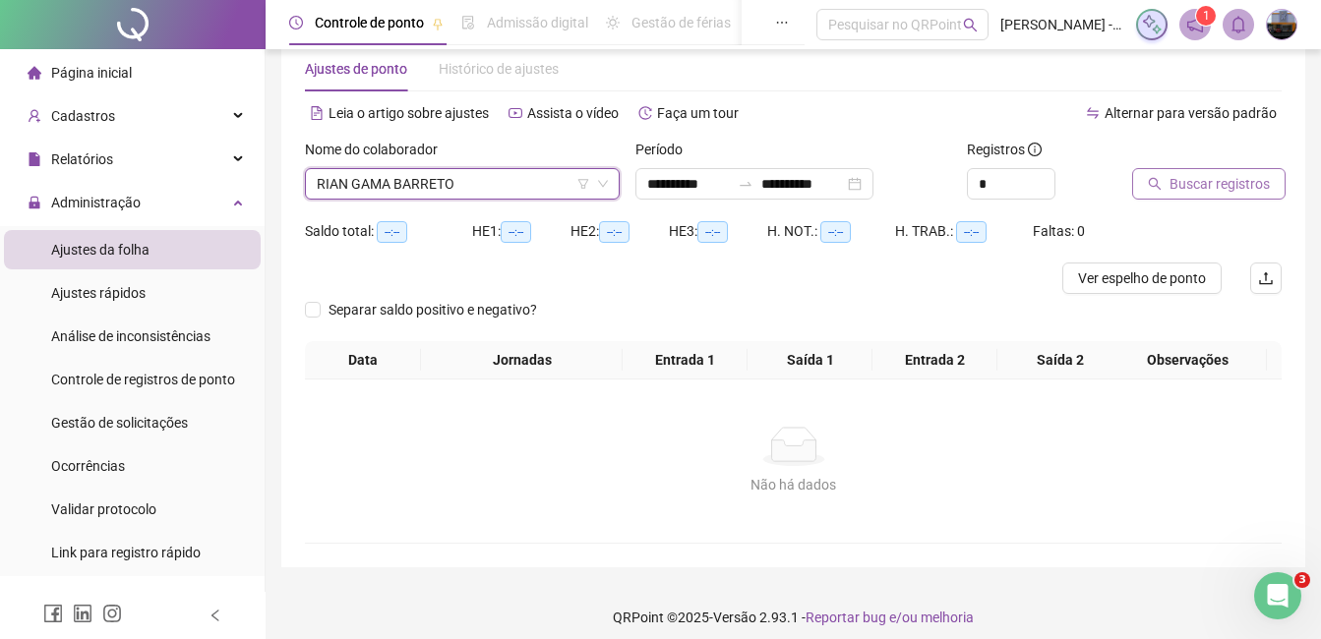
click at [1232, 186] on span "Buscar registros" at bounding box center [1219, 184] width 100 height 22
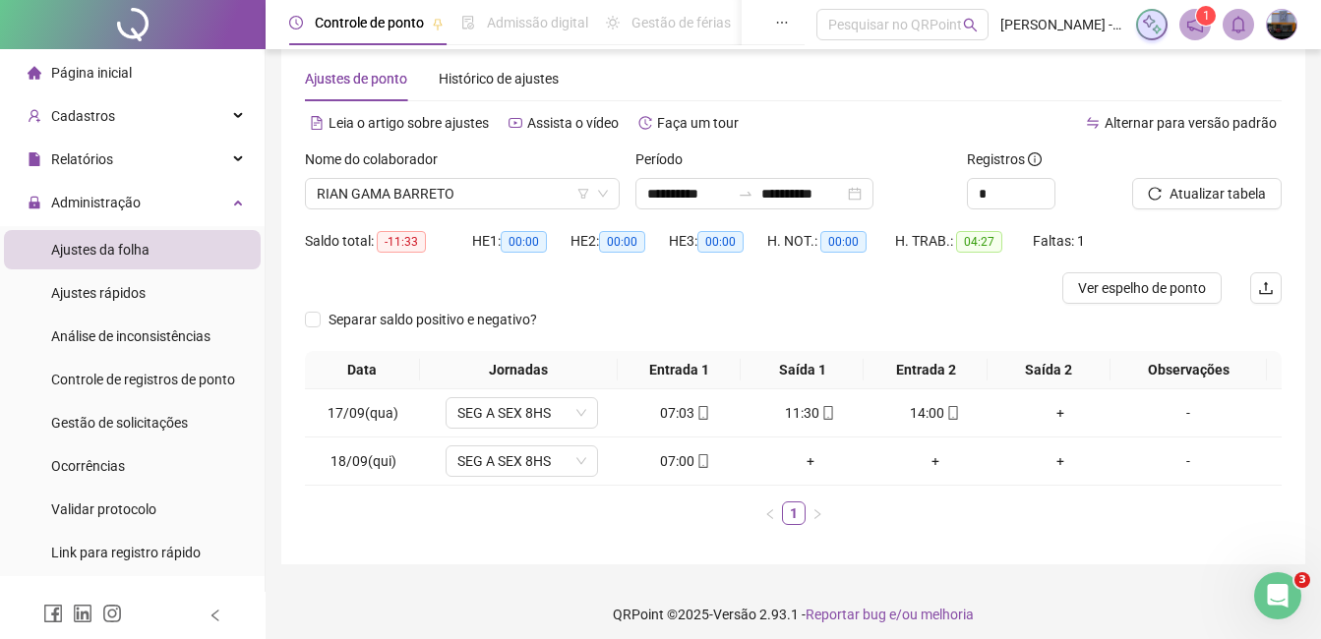
scroll to position [0, 0]
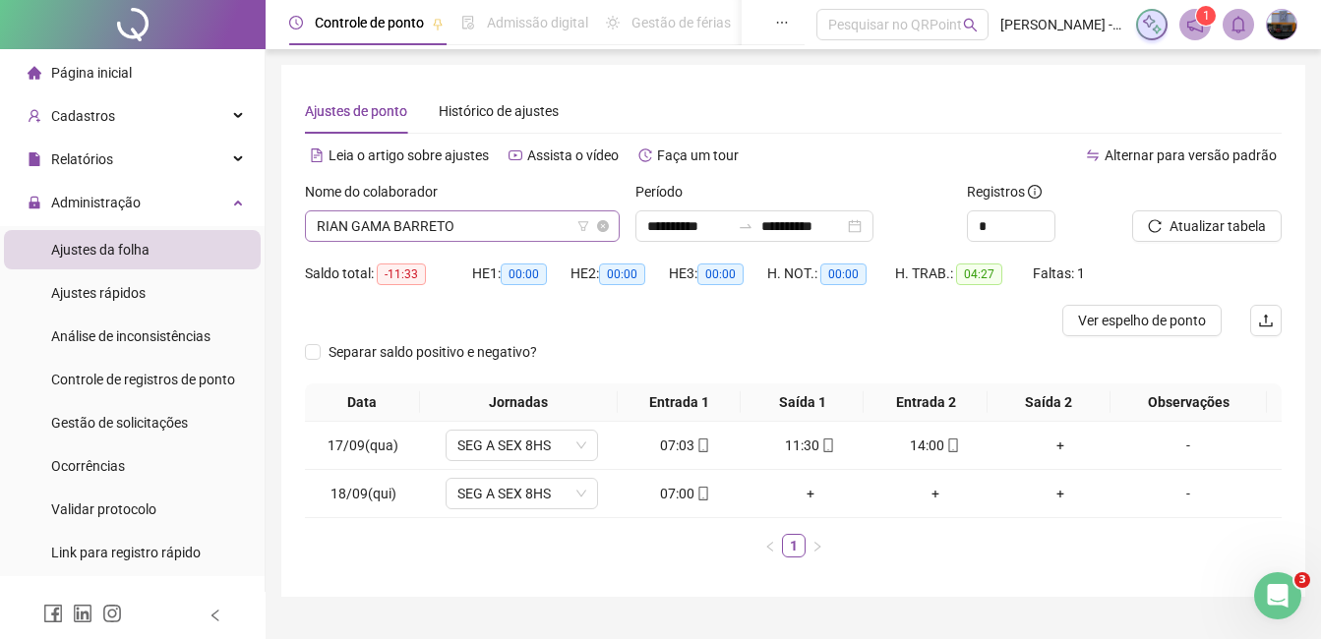
click at [450, 222] on span "RIAN GAMA BARRETO" at bounding box center [462, 225] width 291 height 29
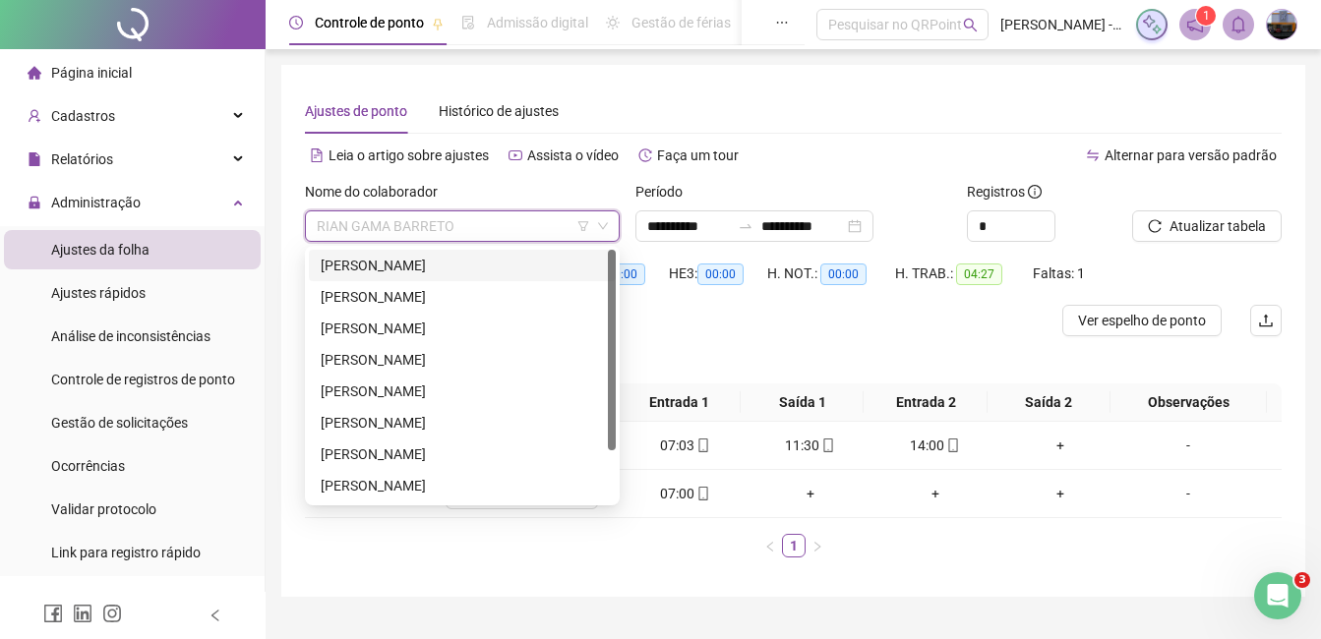
click at [428, 265] on div "[PERSON_NAME]" at bounding box center [462, 266] width 283 height 22
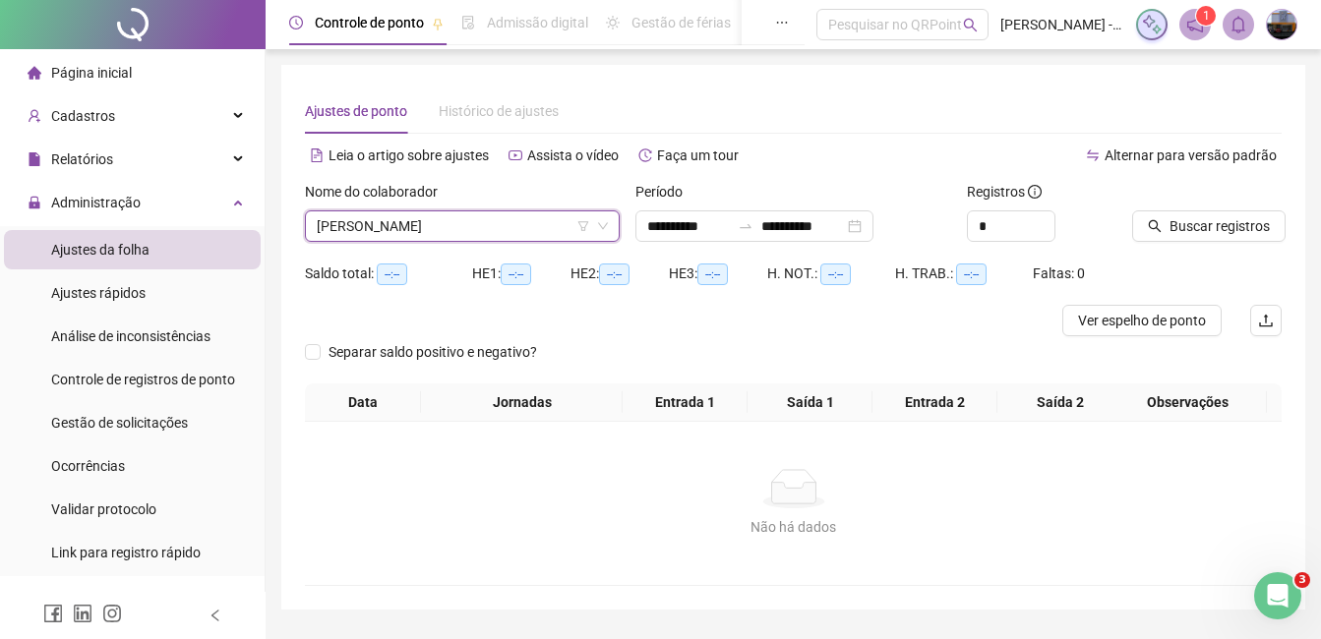
click at [1157, 229] on icon "search" at bounding box center [1154, 226] width 13 height 13
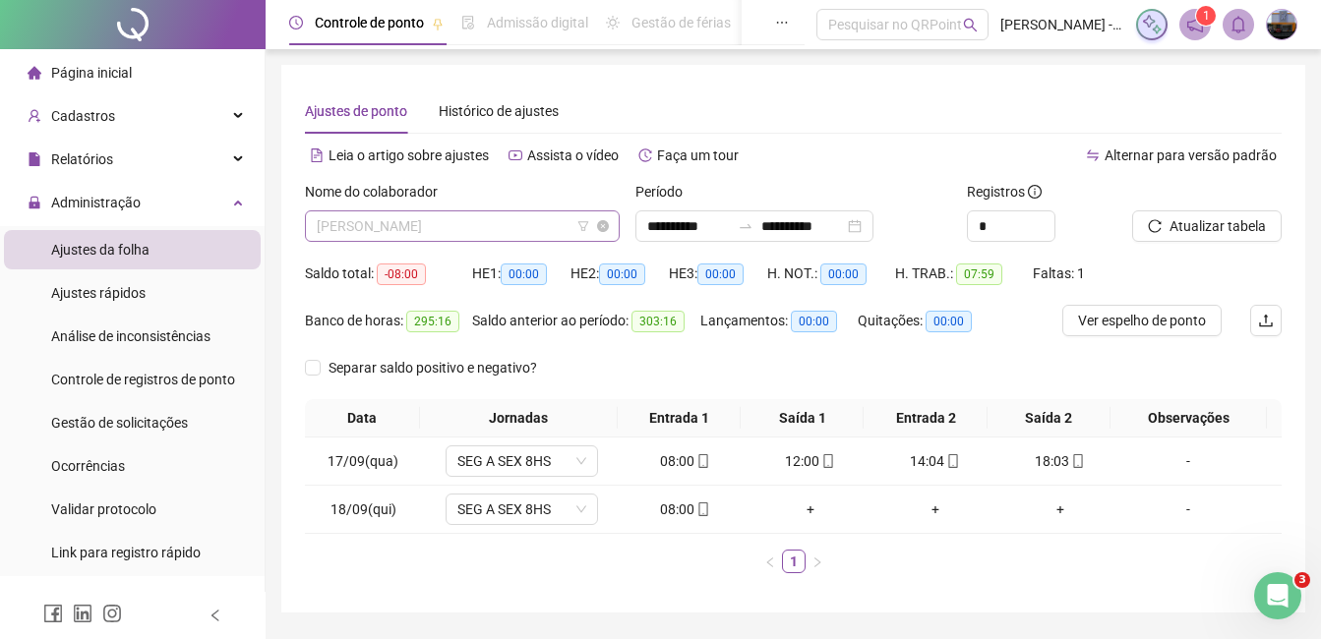
click at [502, 213] on span "[PERSON_NAME]" at bounding box center [462, 225] width 291 height 29
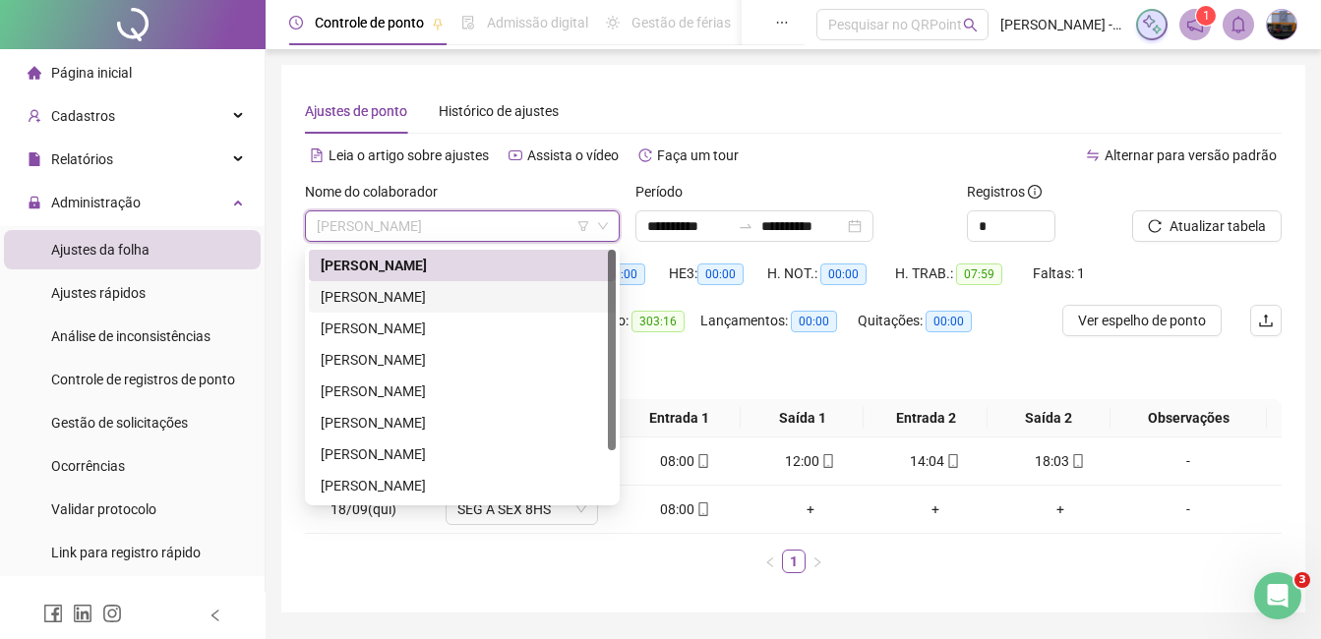
click at [448, 294] on div "[PERSON_NAME]" at bounding box center [462, 297] width 283 height 22
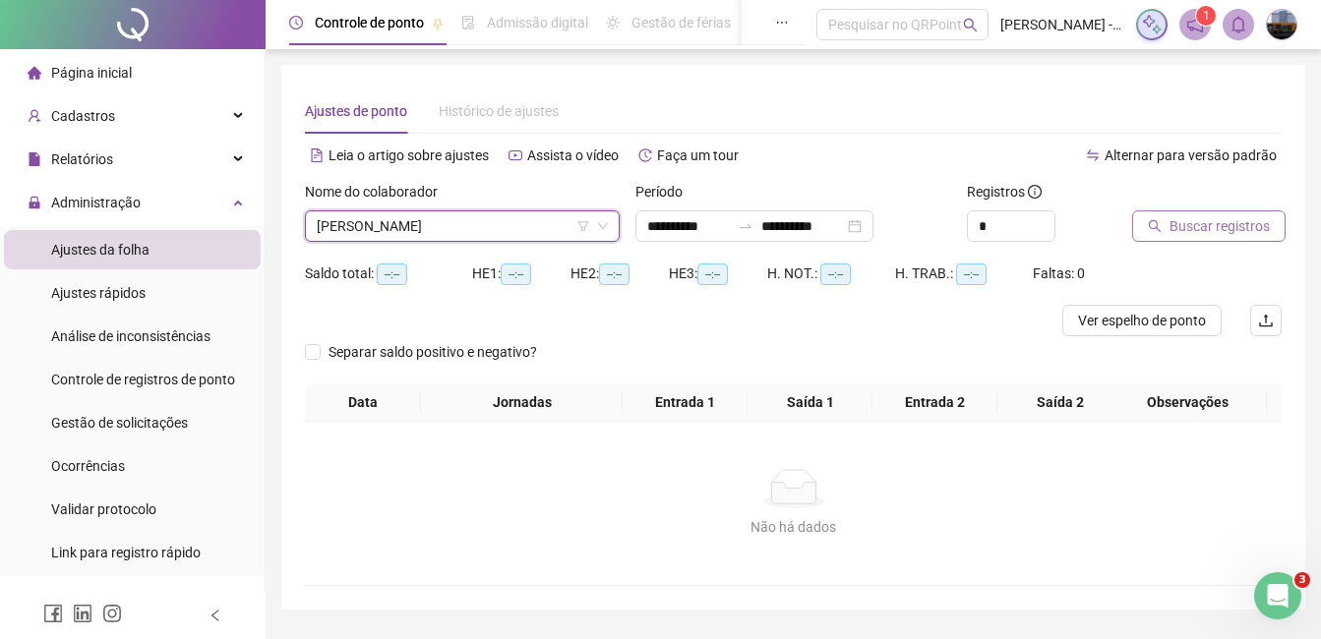
click at [1185, 232] on span "Buscar registros" at bounding box center [1219, 226] width 100 height 22
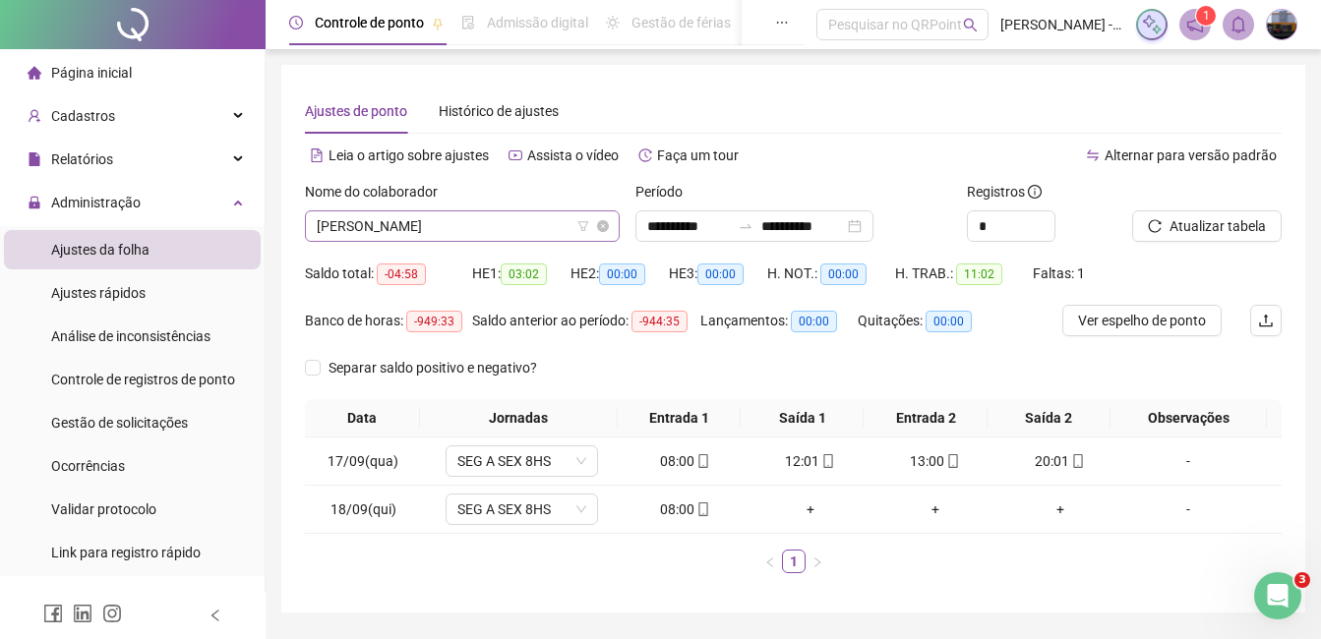
click at [441, 232] on span "[PERSON_NAME]" at bounding box center [462, 225] width 291 height 29
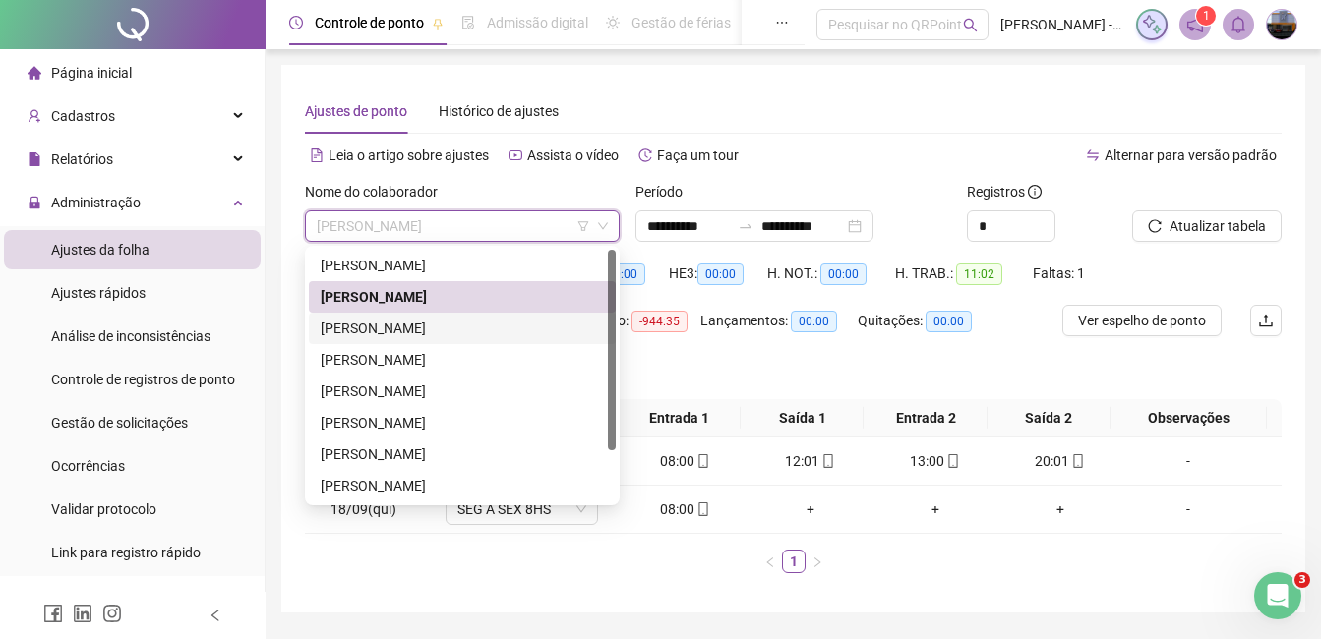
click at [423, 328] on div "[PERSON_NAME]" at bounding box center [462, 329] width 283 height 22
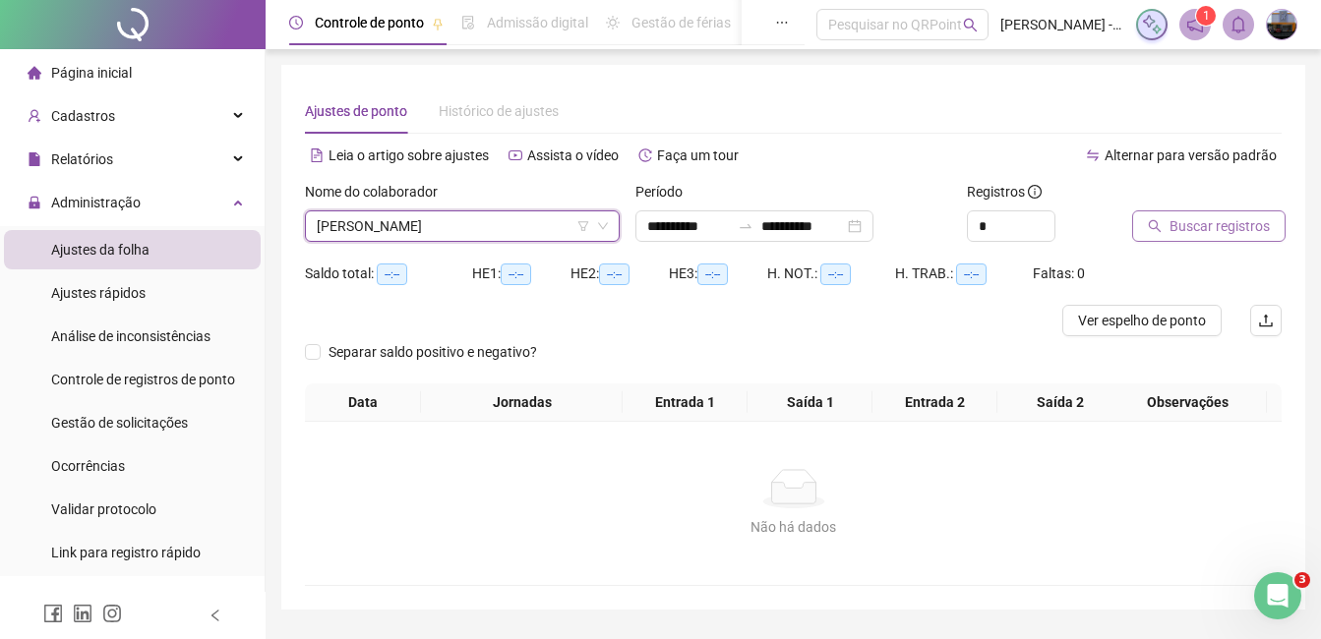
click at [1198, 229] on span "Buscar registros" at bounding box center [1219, 226] width 100 height 22
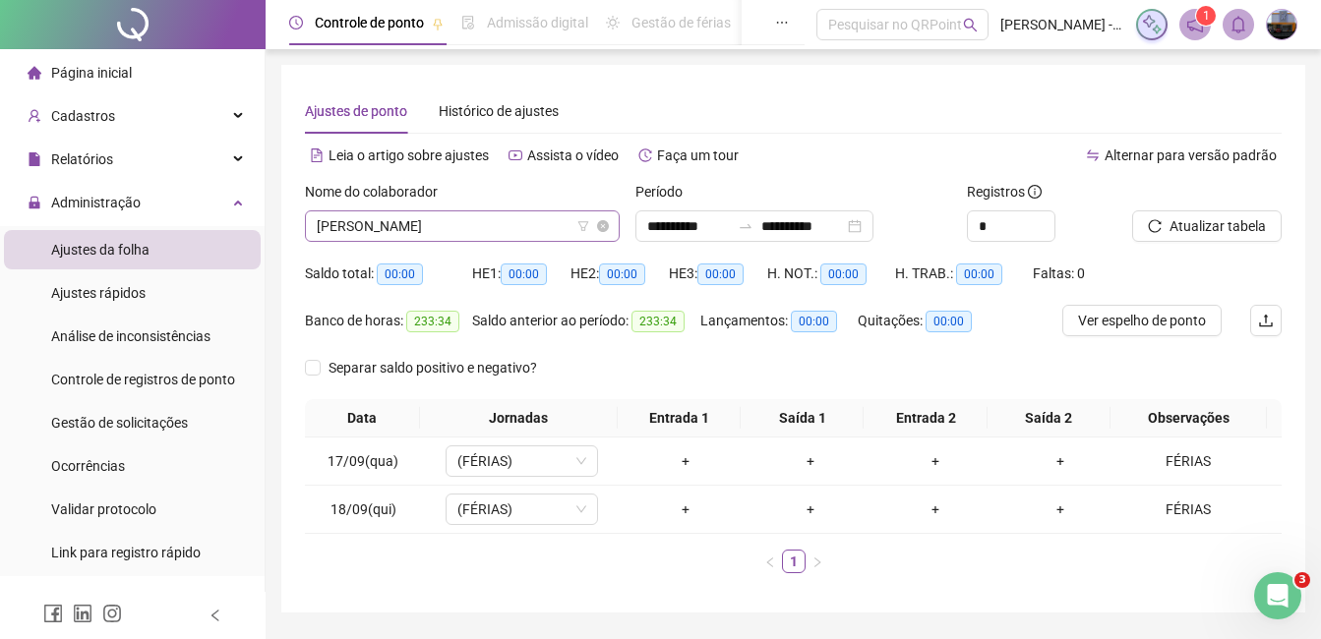
click at [468, 226] on span "[PERSON_NAME]" at bounding box center [462, 225] width 291 height 29
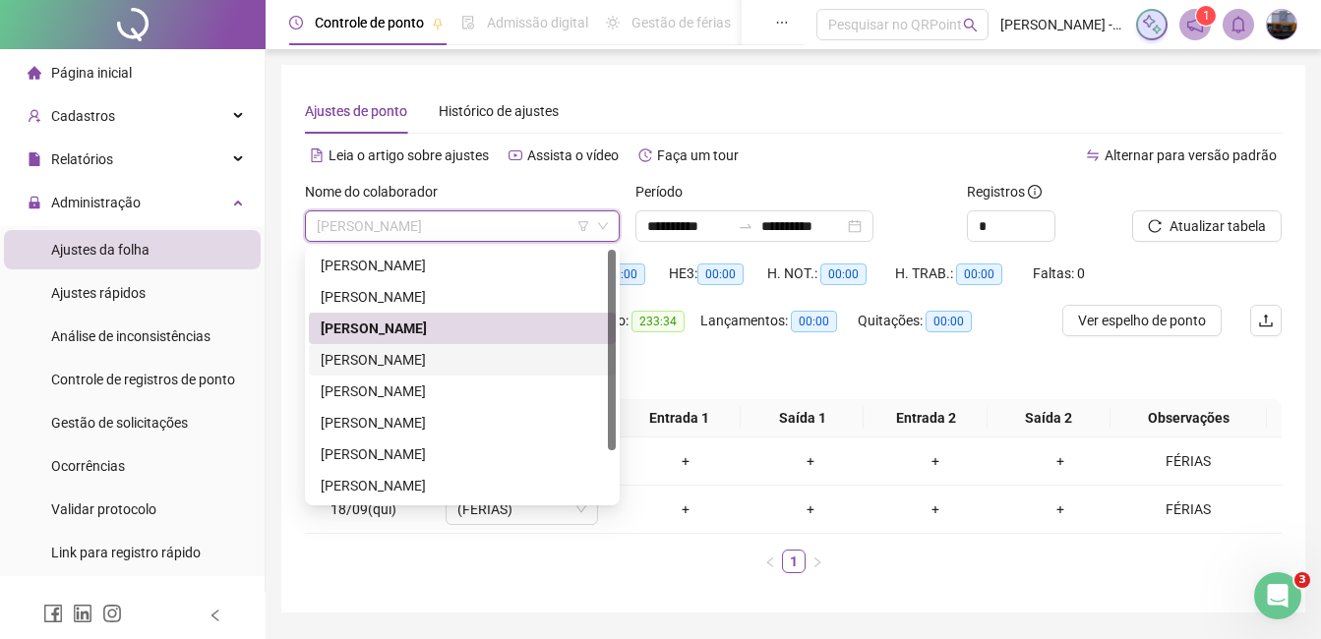
click at [398, 359] on div "[PERSON_NAME]" at bounding box center [462, 360] width 283 height 22
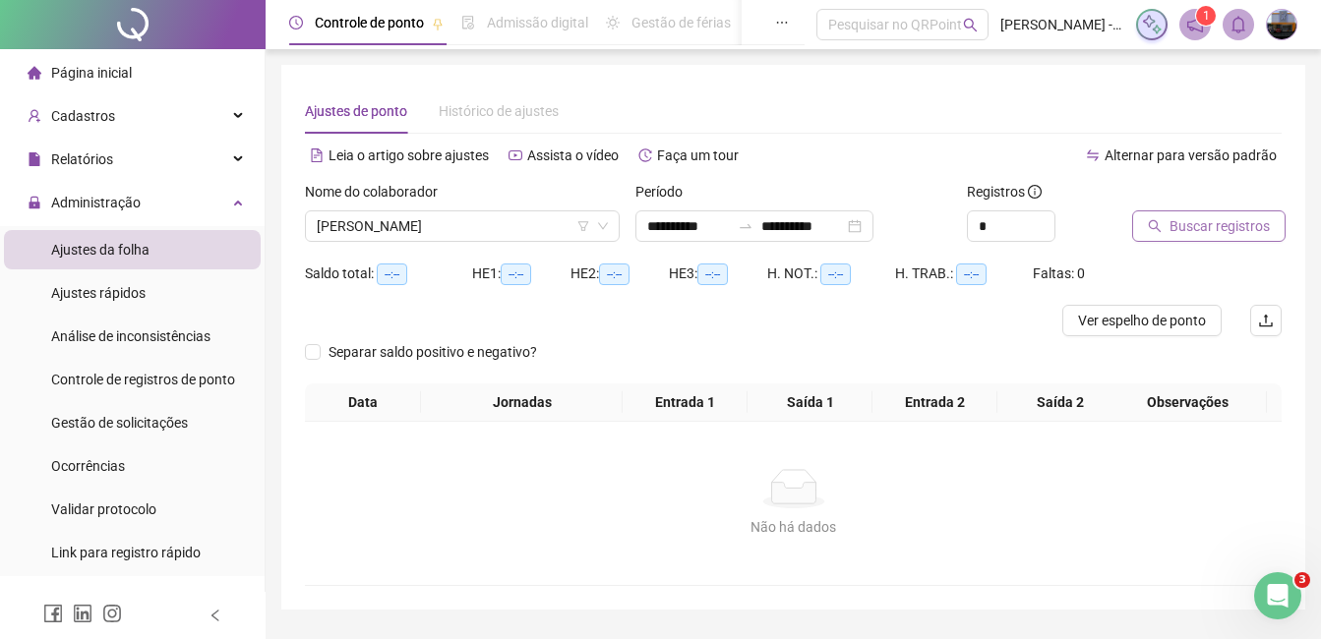
click at [1186, 225] on span "Buscar registros" at bounding box center [1219, 226] width 100 height 22
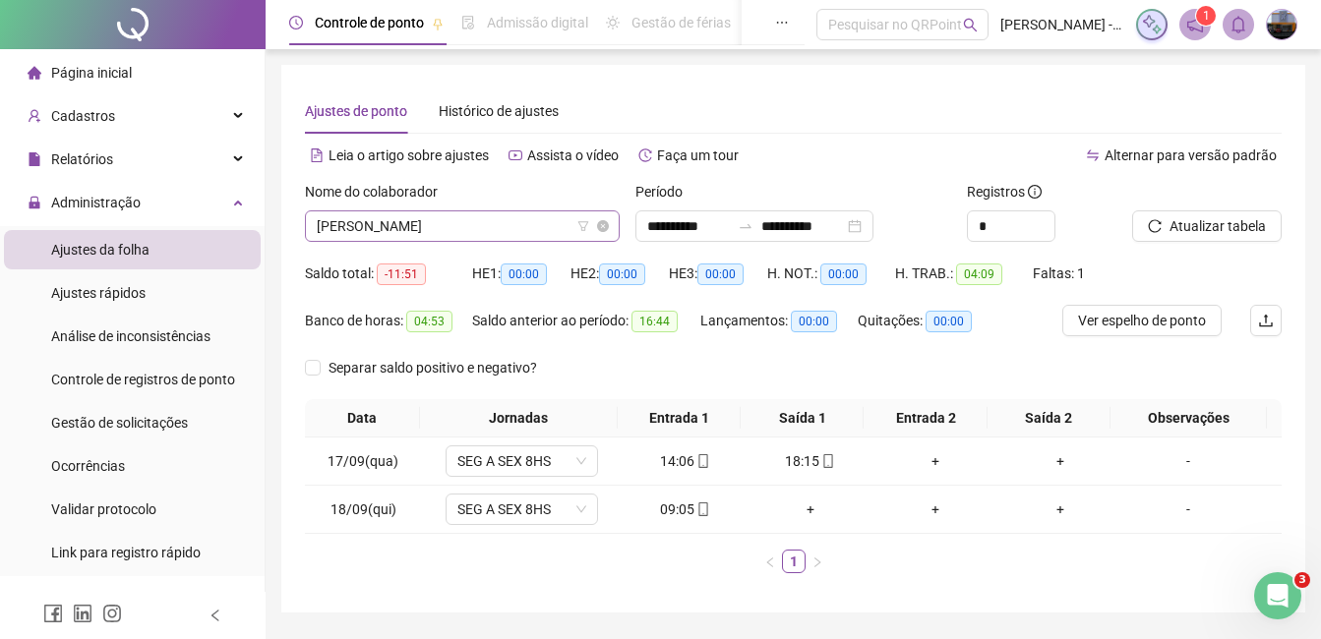
click at [395, 231] on span "[PERSON_NAME]" at bounding box center [462, 225] width 291 height 29
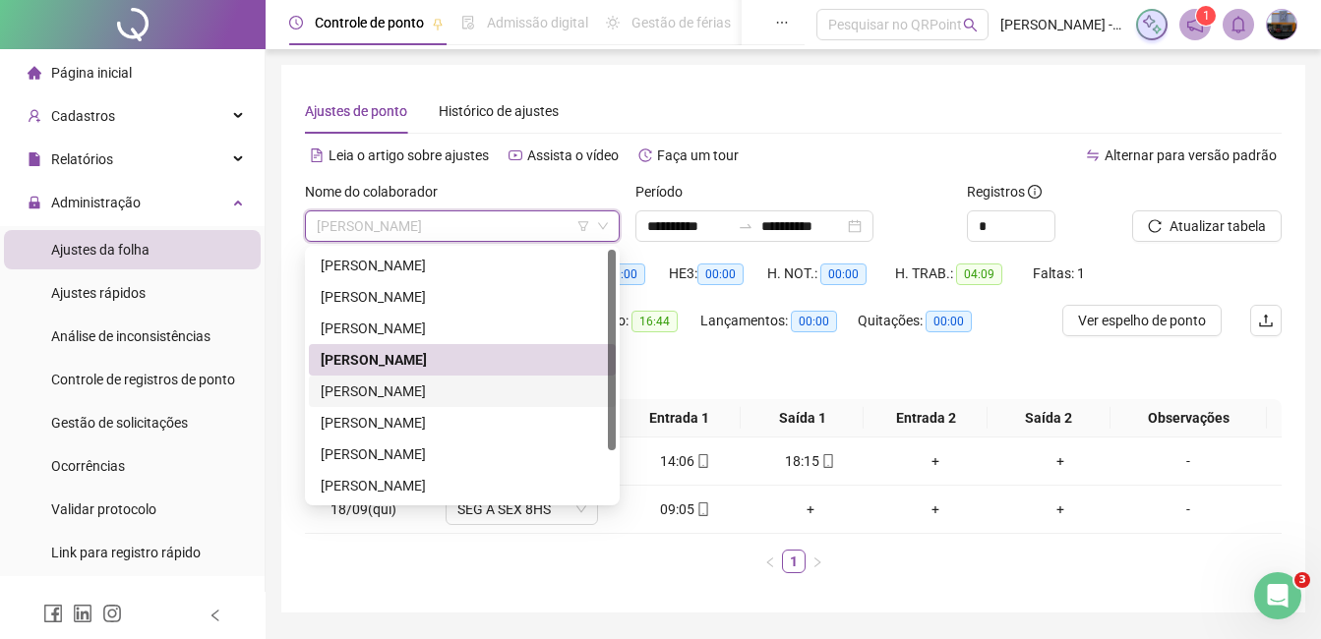
click at [375, 380] on div "[PERSON_NAME]" at bounding box center [462, 391] width 307 height 31
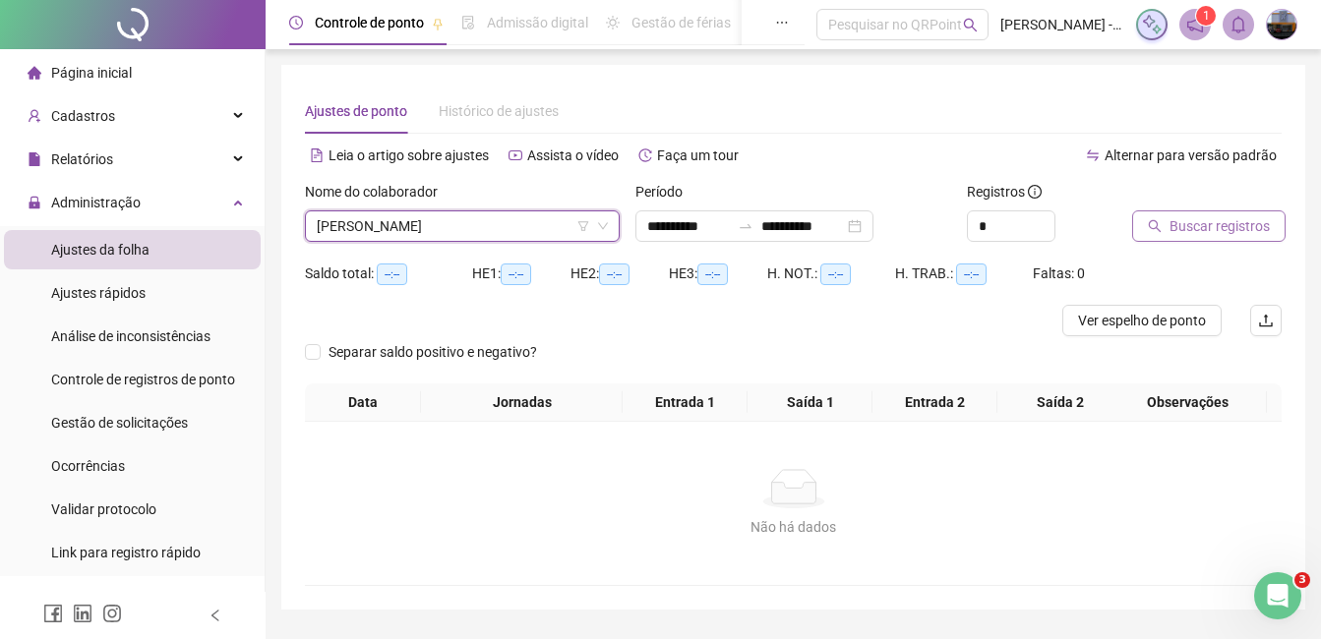
click at [1166, 221] on button "Buscar registros" at bounding box center [1208, 225] width 153 height 31
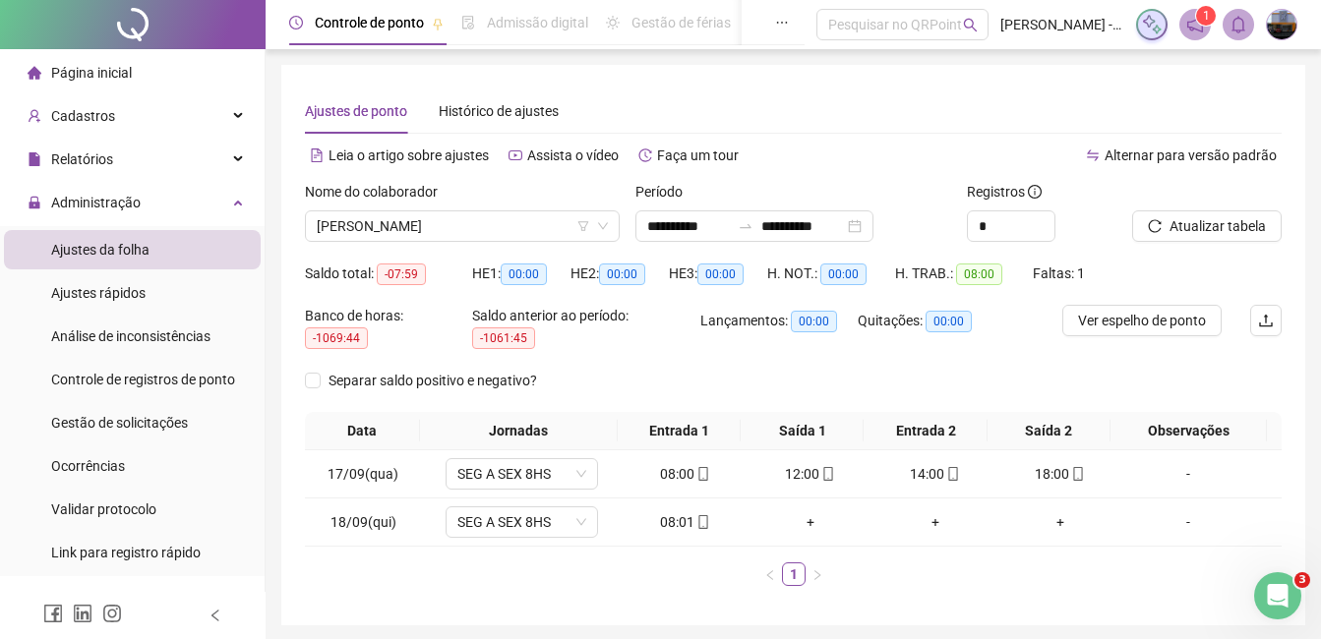
click at [465, 243] on div "Nome do colaborador [PERSON_NAME]" at bounding box center [462, 219] width 330 height 77
click at [464, 237] on span "[PERSON_NAME]" at bounding box center [462, 225] width 291 height 29
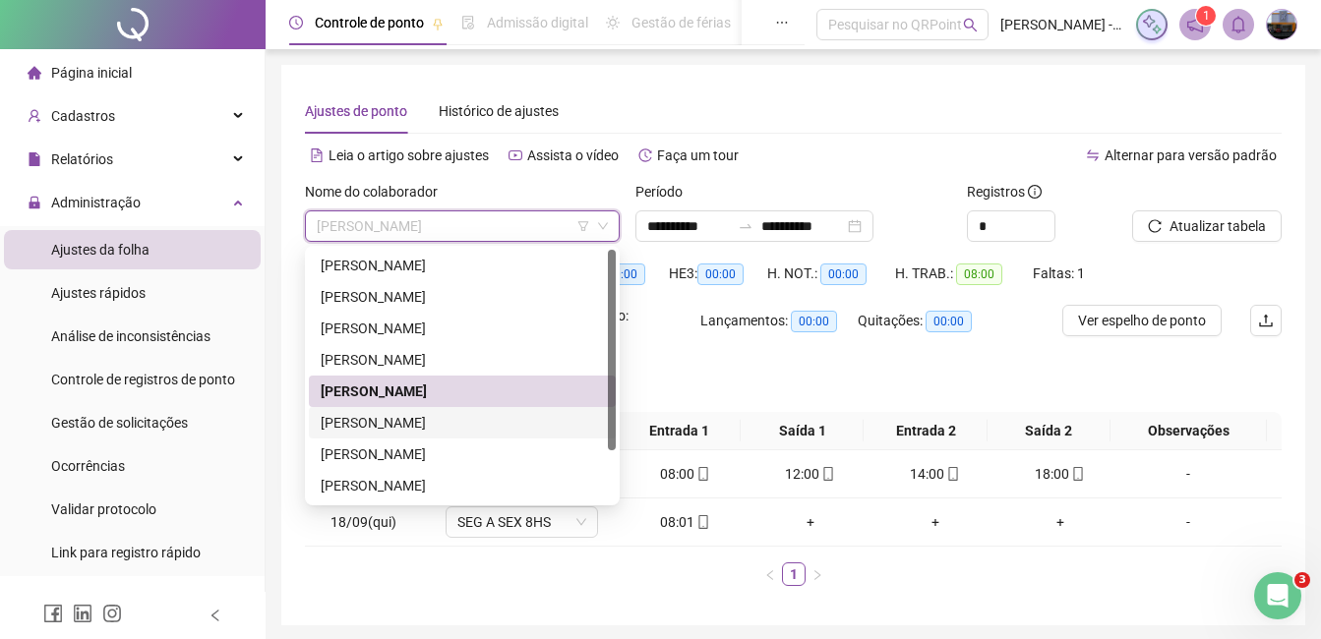
click at [378, 421] on div "[PERSON_NAME]" at bounding box center [462, 423] width 283 height 22
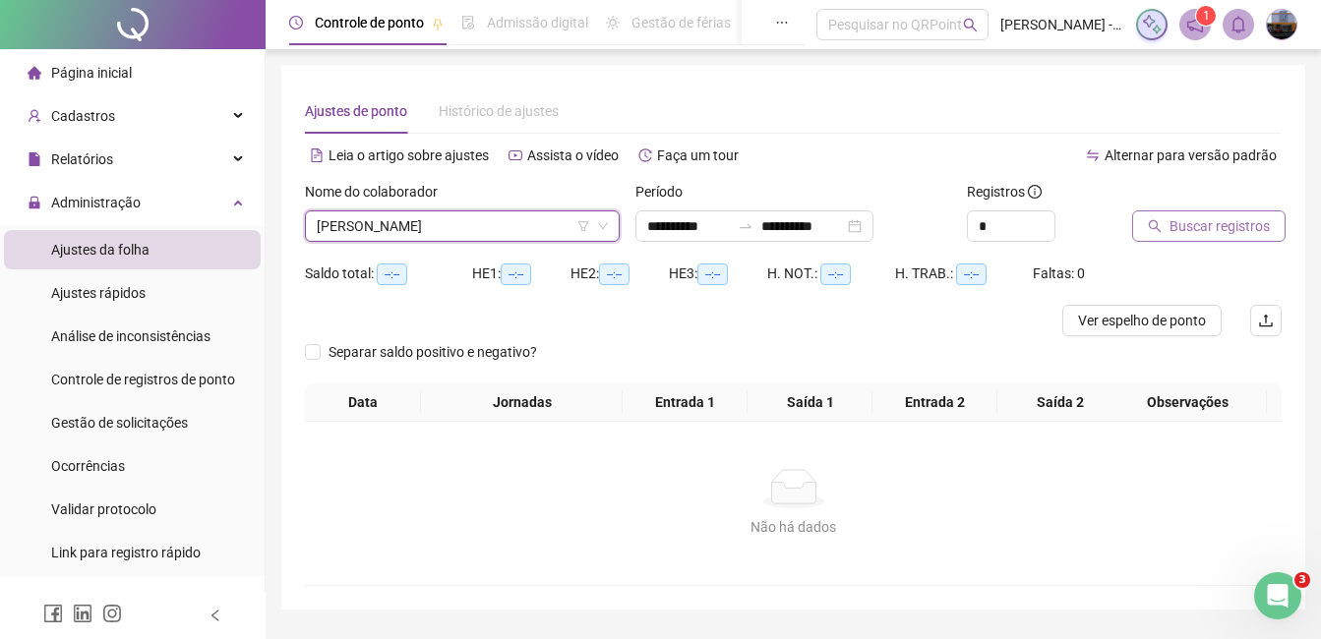
click at [1202, 224] on span "Buscar registros" at bounding box center [1219, 226] width 100 height 22
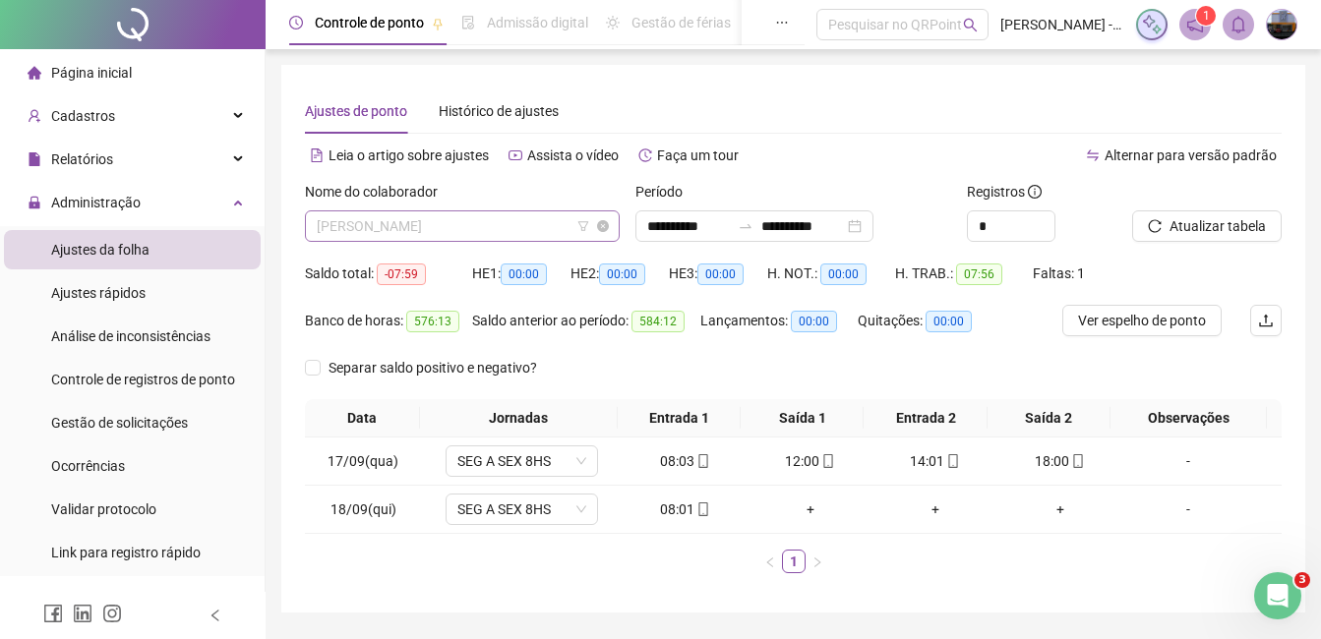
click at [412, 222] on span "[PERSON_NAME]" at bounding box center [462, 225] width 291 height 29
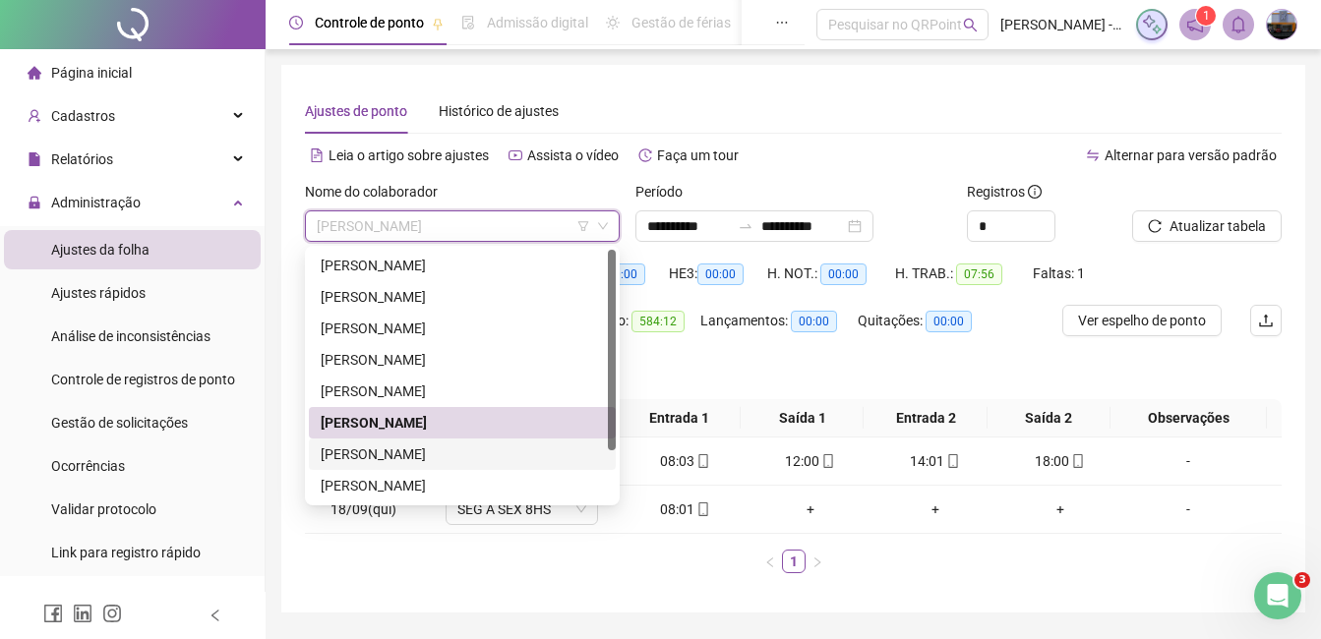
click at [369, 443] on div "[PERSON_NAME]" at bounding box center [462, 454] width 283 height 22
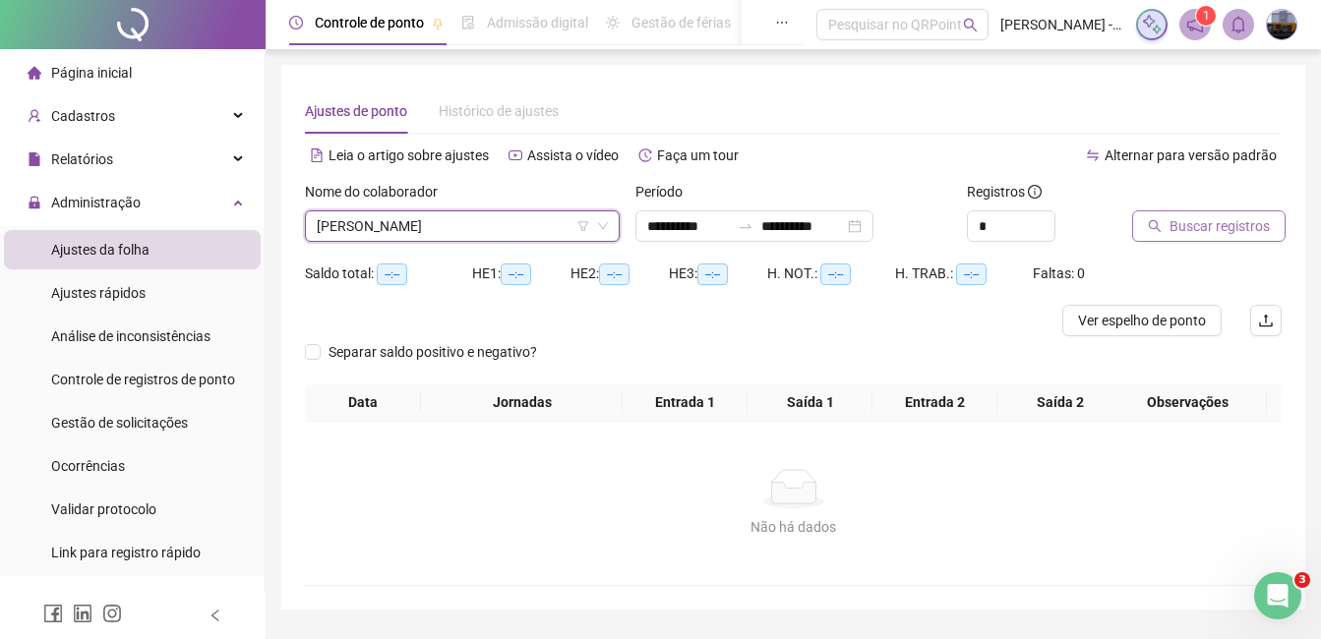
click at [1206, 224] on span "Buscar registros" at bounding box center [1219, 226] width 100 height 22
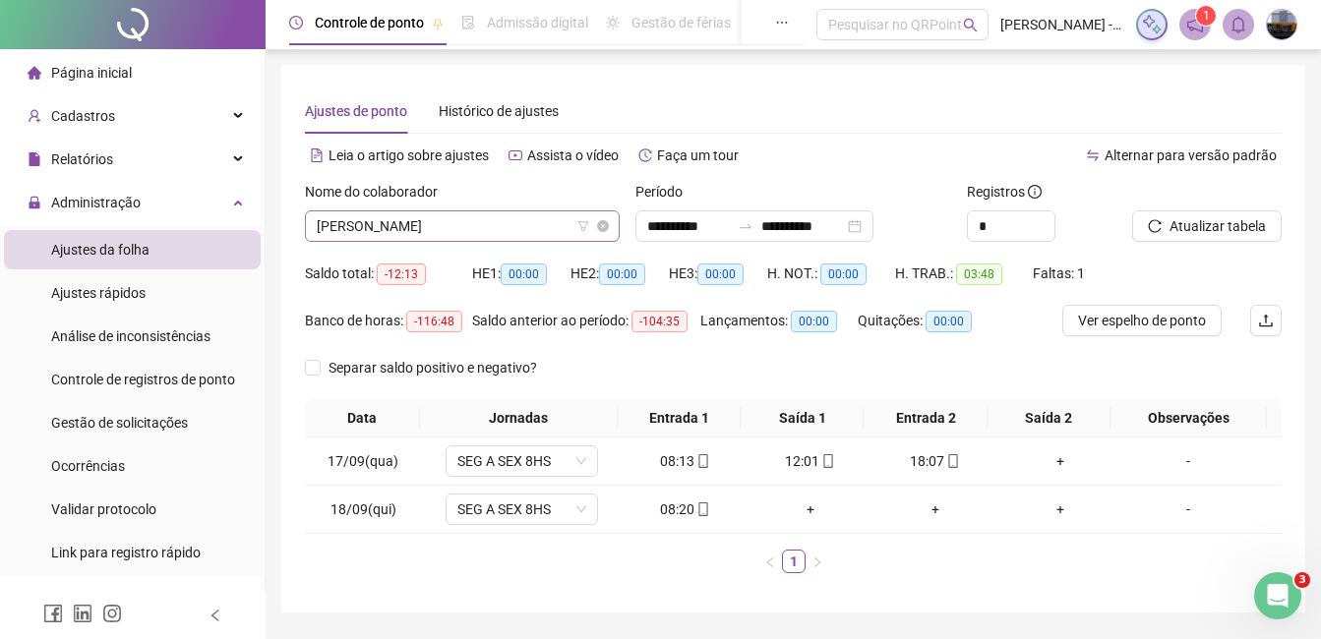
click at [454, 216] on span "[PERSON_NAME]" at bounding box center [462, 225] width 291 height 29
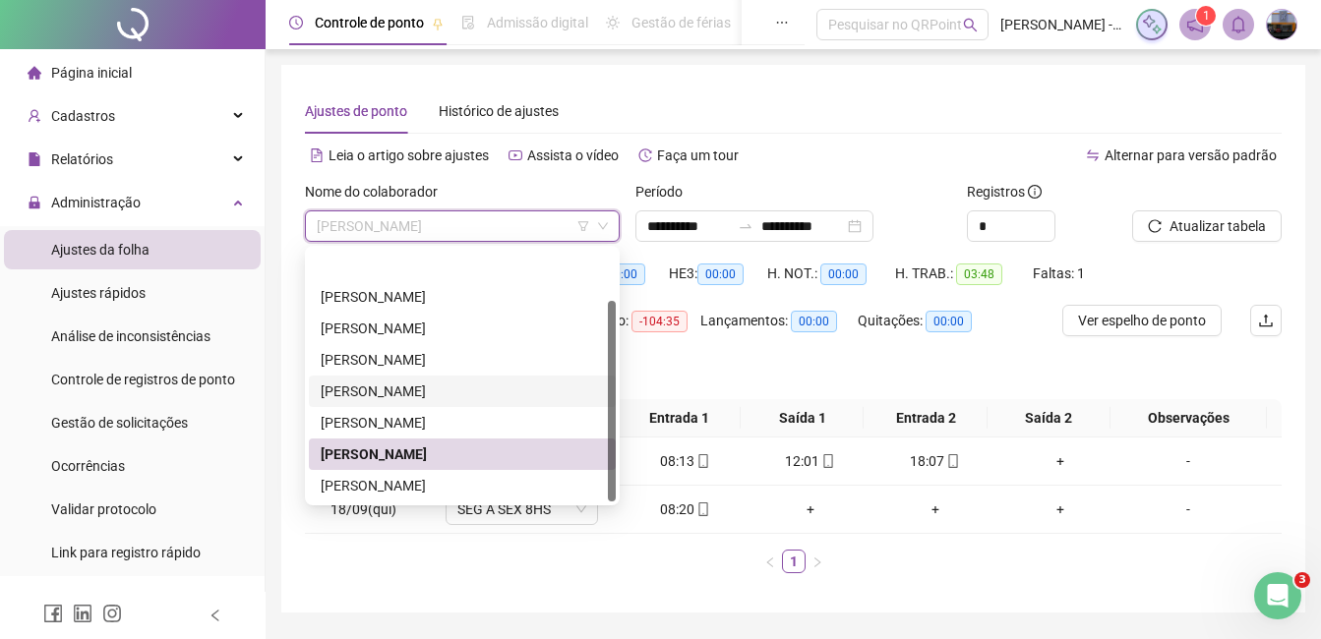
scroll to position [63, 0]
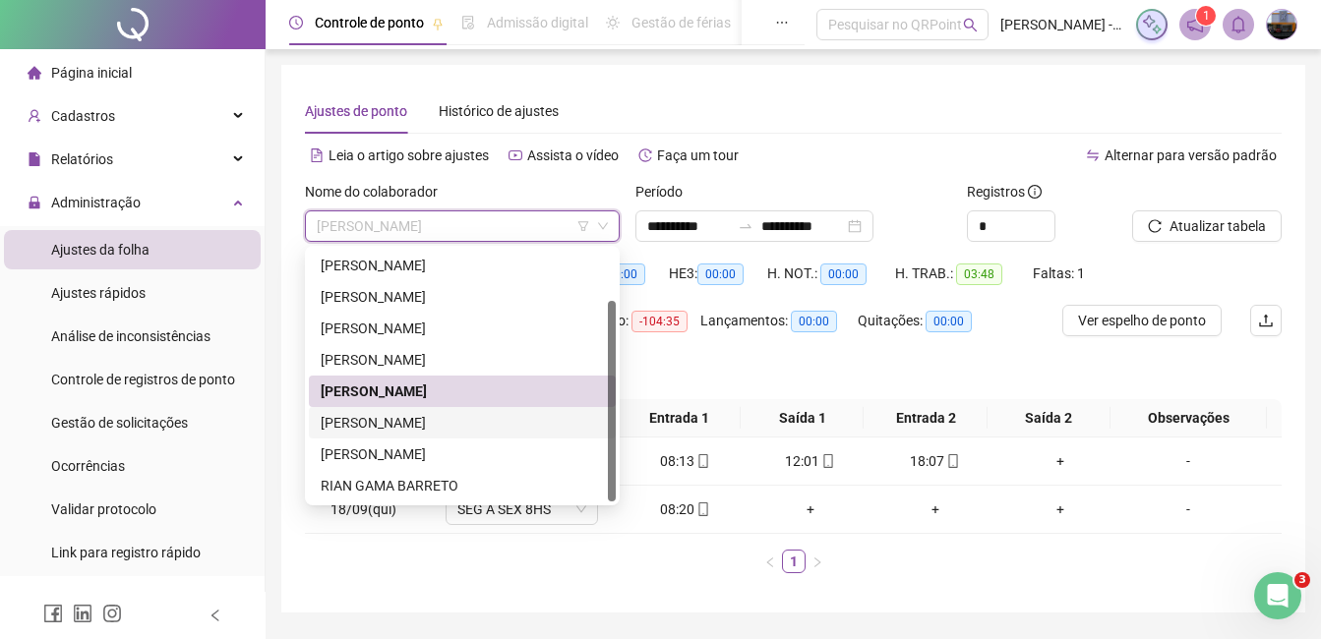
click at [402, 423] on div "[PERSON_NAME]" at bounding box center [462, 423] width 283 height 22
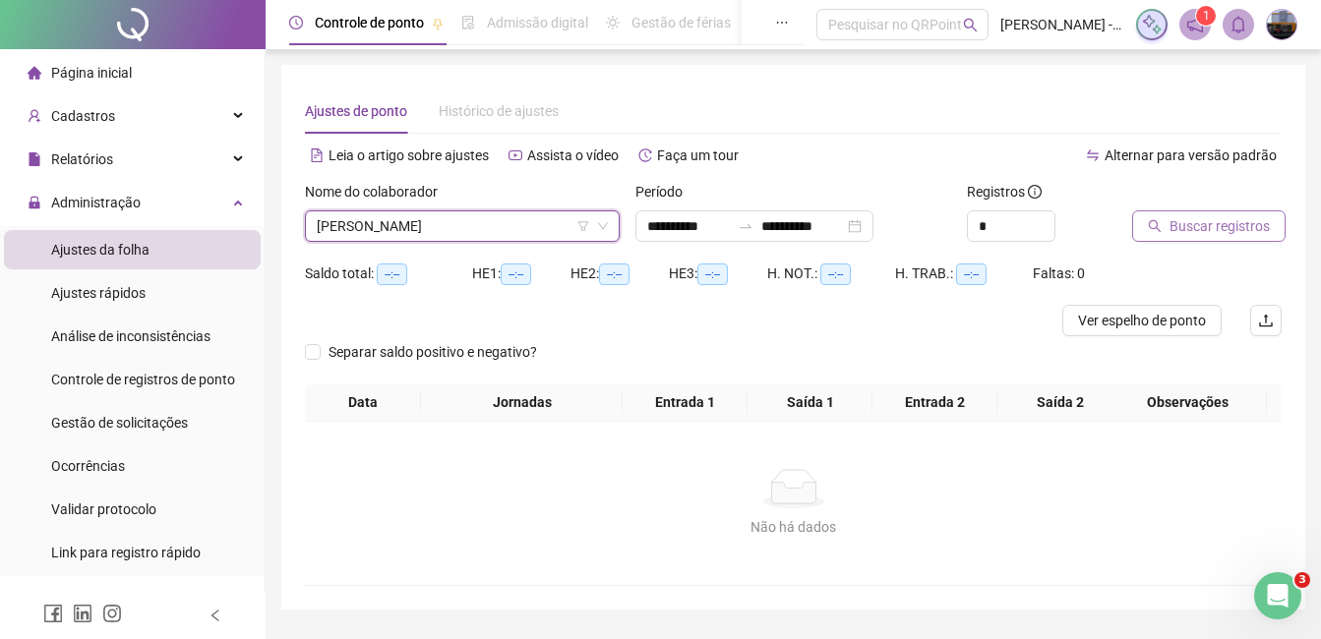
click at [1221, 227] on span "Buscar registros" at bounding box center [1219, 226] width 100 height 22
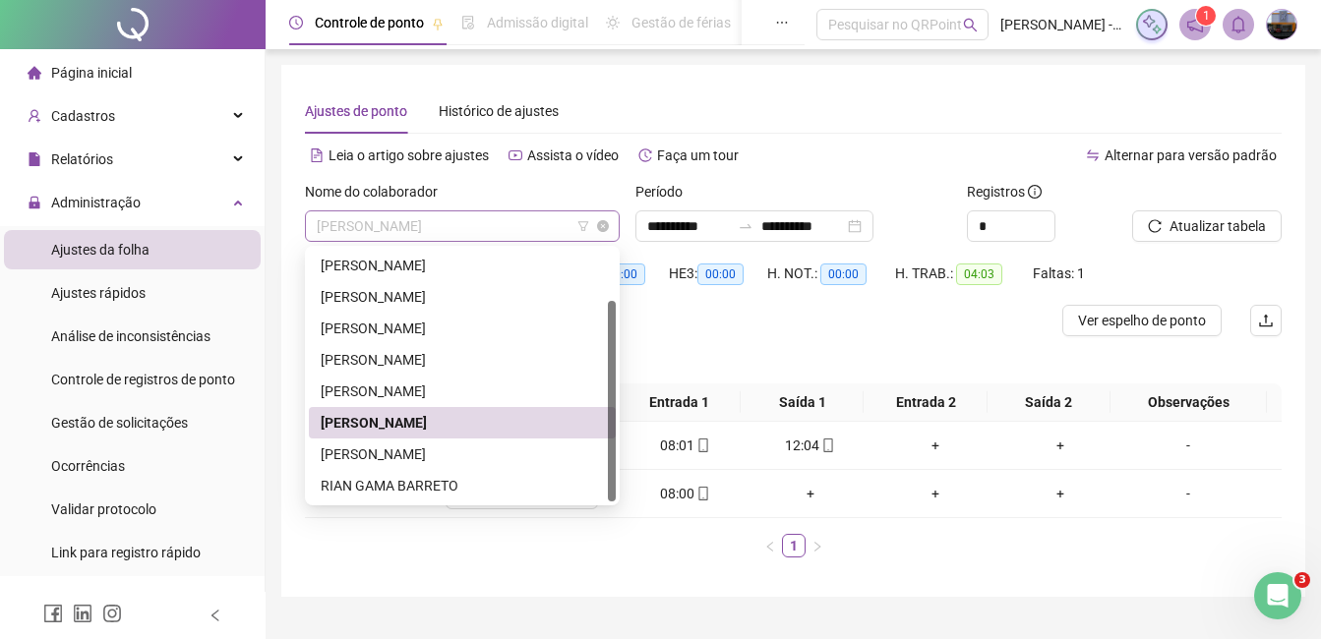
click at [466, 237] on span "[PERSON_NAME]" at bounding box center [462, 225] width 291 height 29
click at [408, 456] on div "[PERSON_NAME]" at bounding box center [462, 454] width 283 height 22
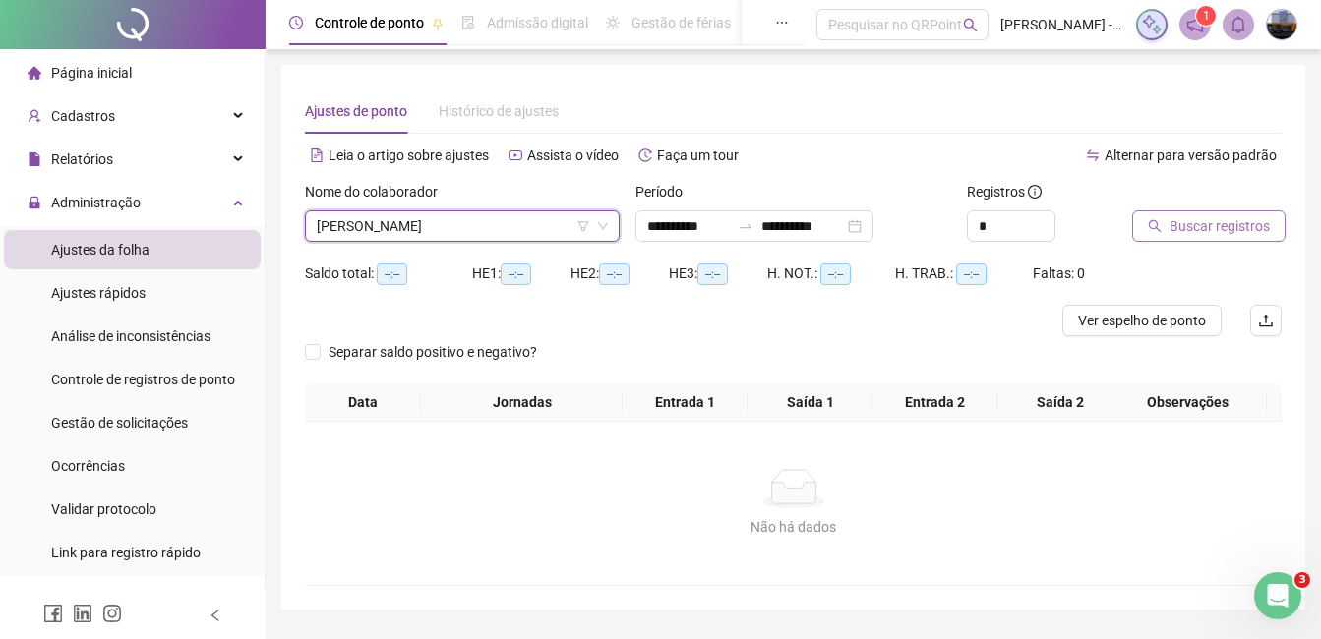
click at [1182, 229] on span "Buscar registros" at bounding box center [1219, 226] width 100 height 22
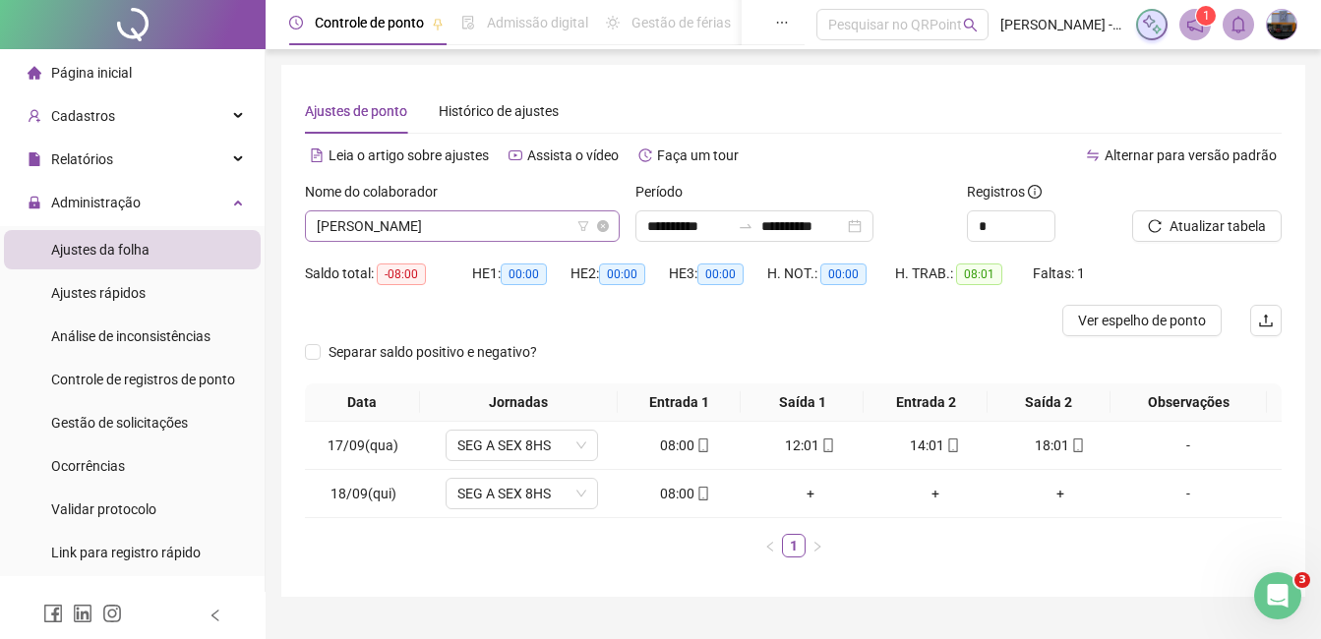
click at [453, 228] on span "[PERSON_NAME]" at bounding box center [462, 225] width 291 height 29
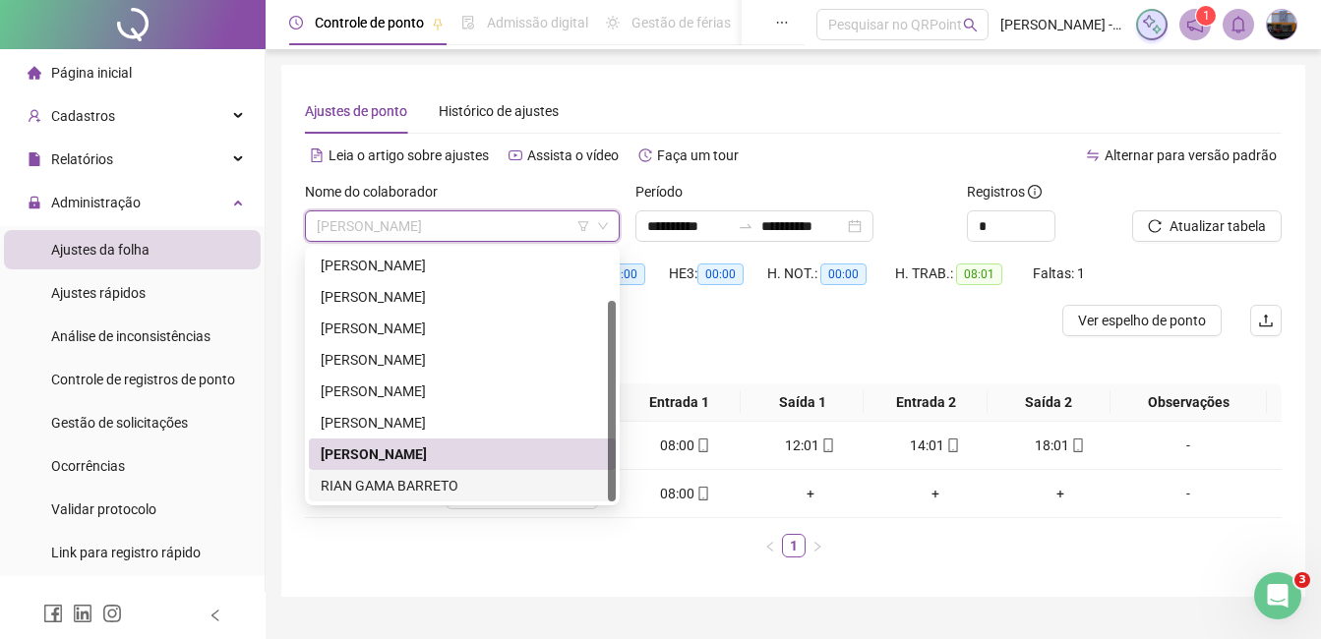
click at [395, 486] on div "RIAN GAMA BARRETO" at bounding box center [462, 486] width 283 height 22
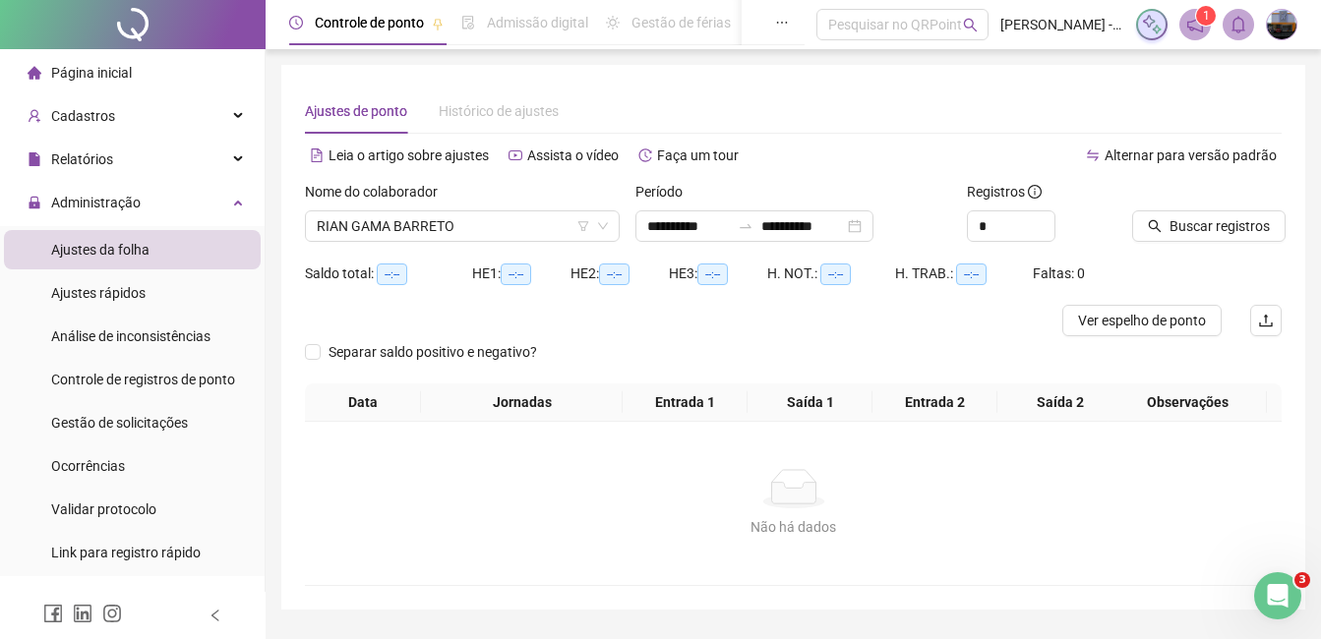
click at [1156, 223] on icon "search" at bounding box center [1154, 226] width 13 height 13
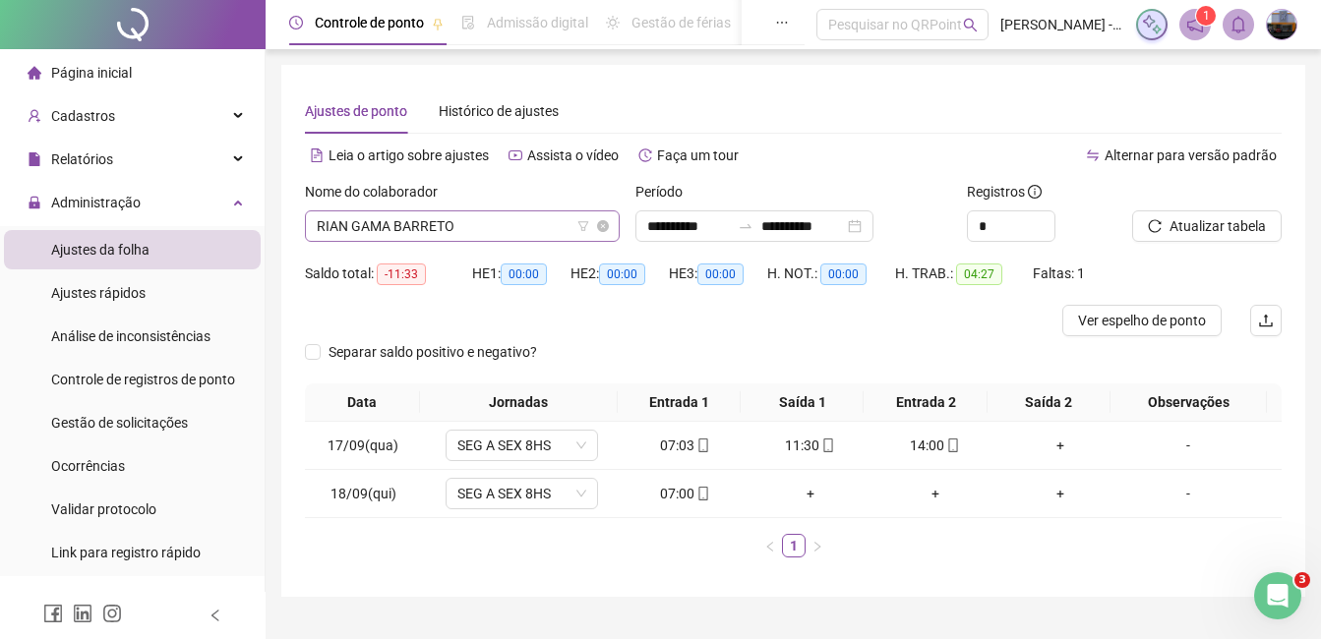
click at [498, 234] on span "RIAN GAMA BARRETO" at bounding box center [462, 225] width 291 height 29
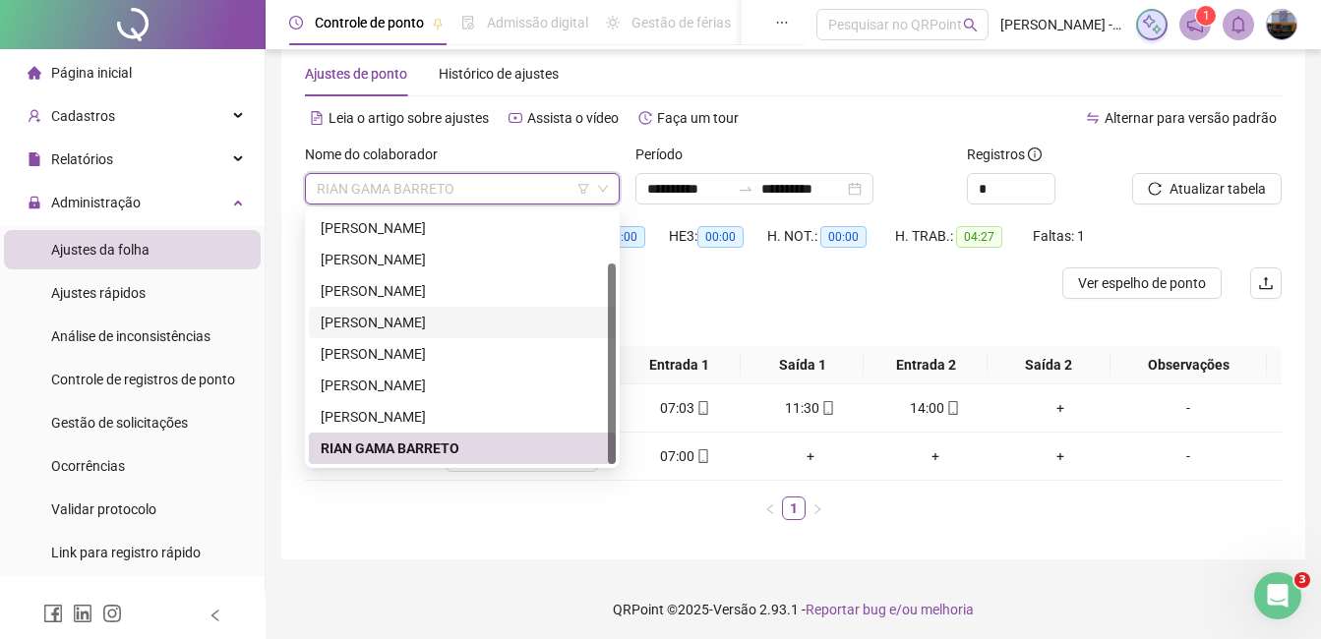
scroll to position [42, 0]
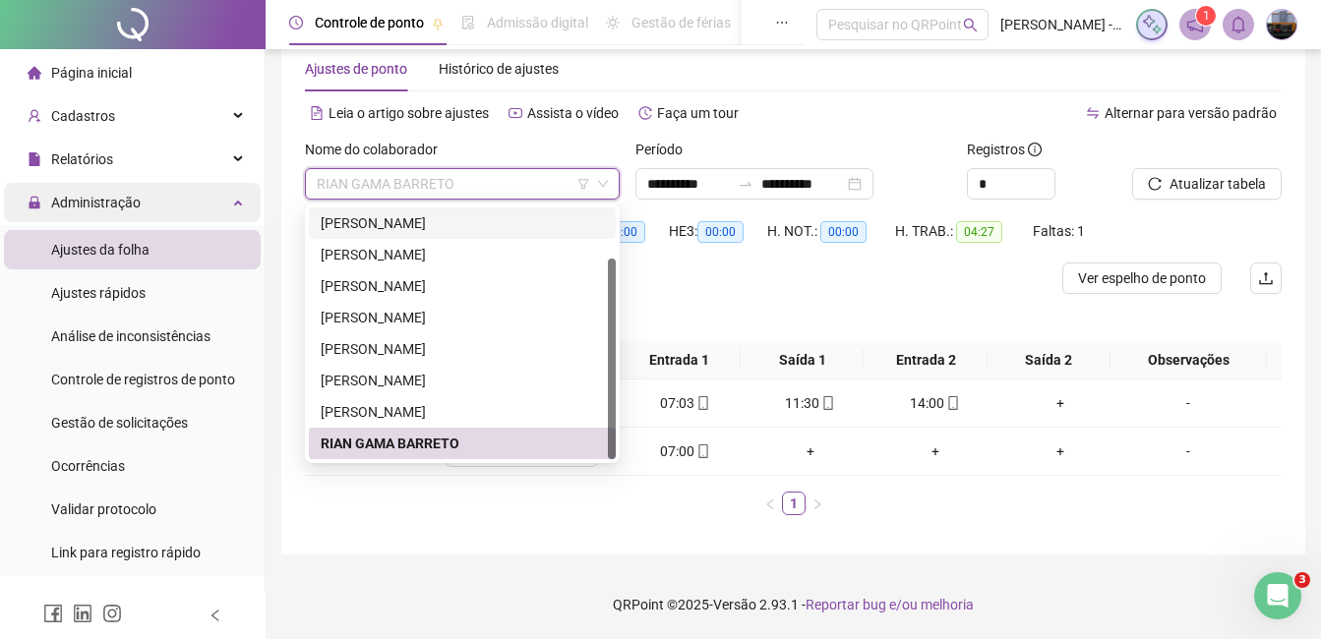
click at [128, 187] on span "Administração" at bounding box center [84, 202] width 113 height 39
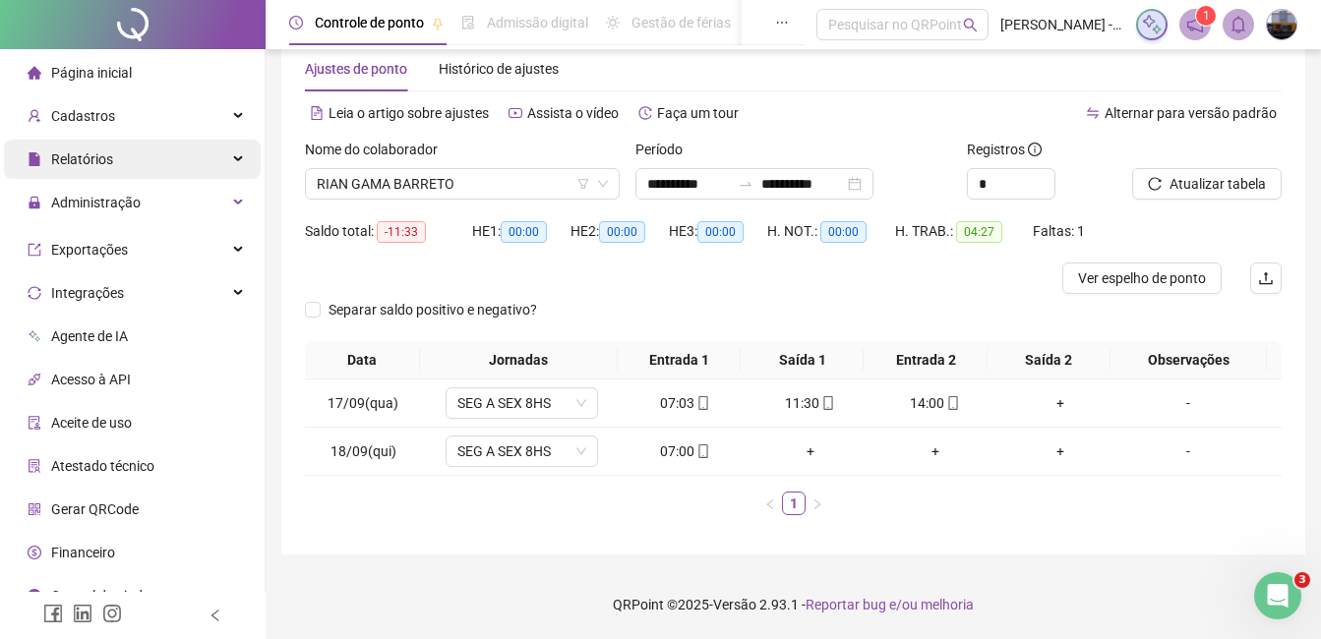
click at [131, 154] on div "Relatórios" at bounding box center [132, 159] width 257 height 39
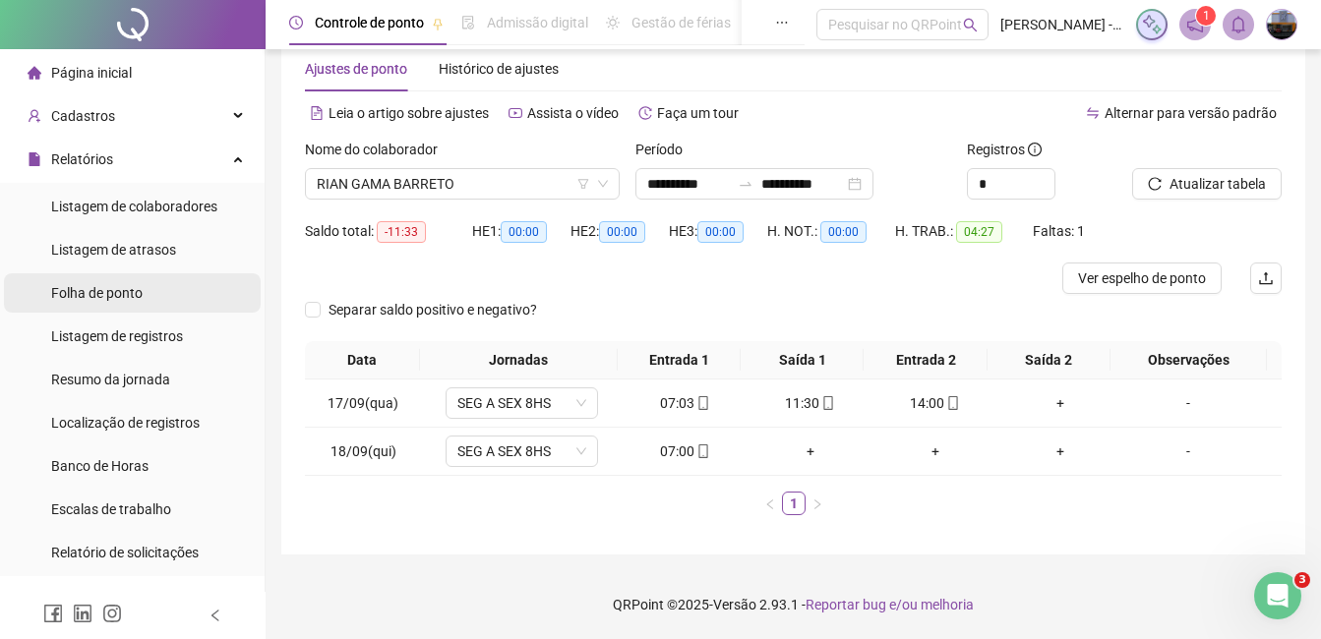
click at [110, 300] on span "Folha de ponto" at bounding box center [96, 293] width 91 height 16
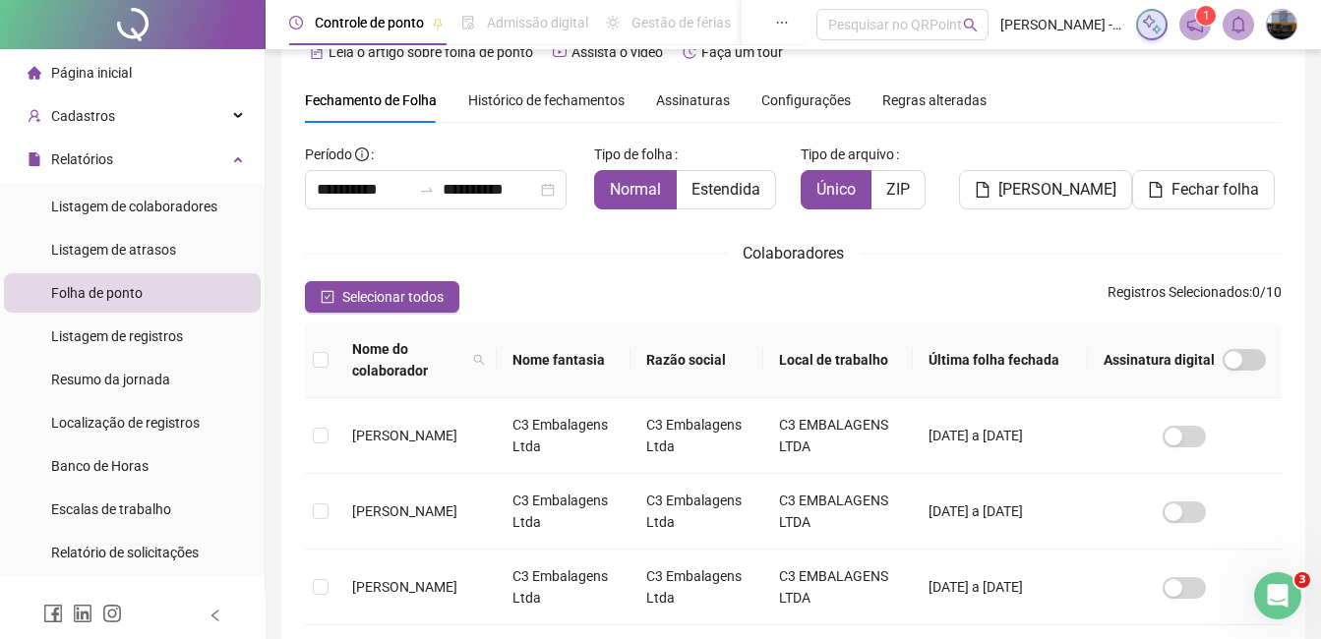
scroll to position [84, 0]
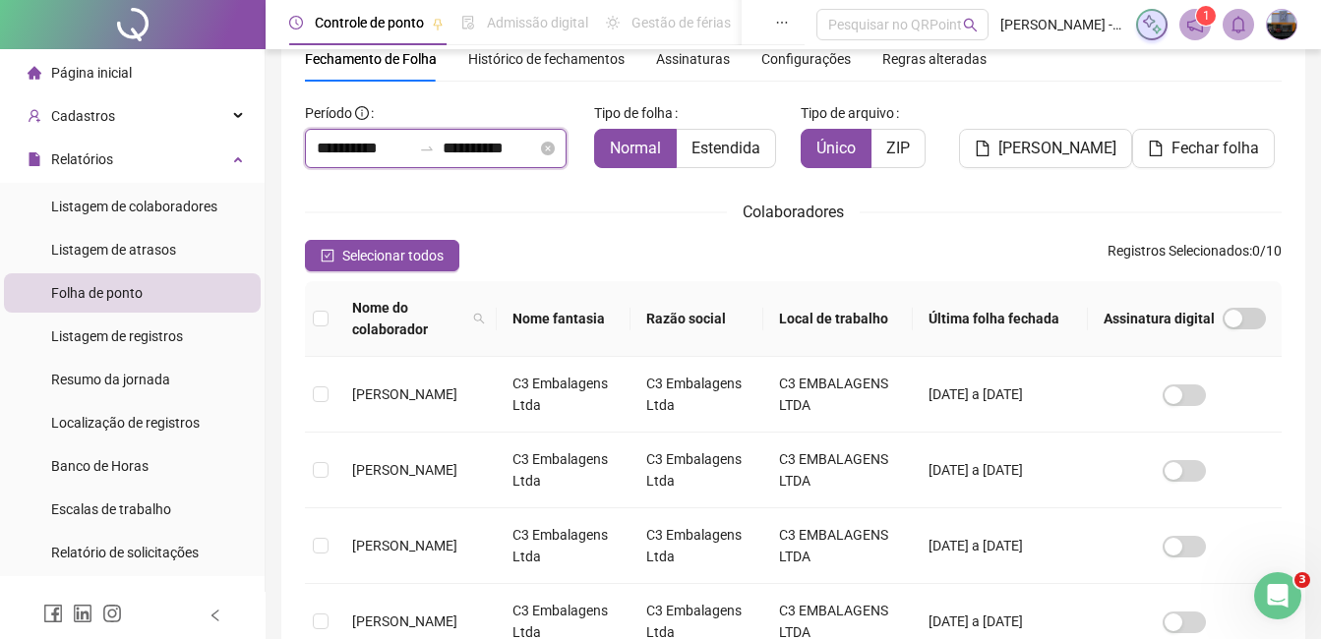
click at [325, 147] on input "**********" at bounding box center [364, 149] width 94 height 24
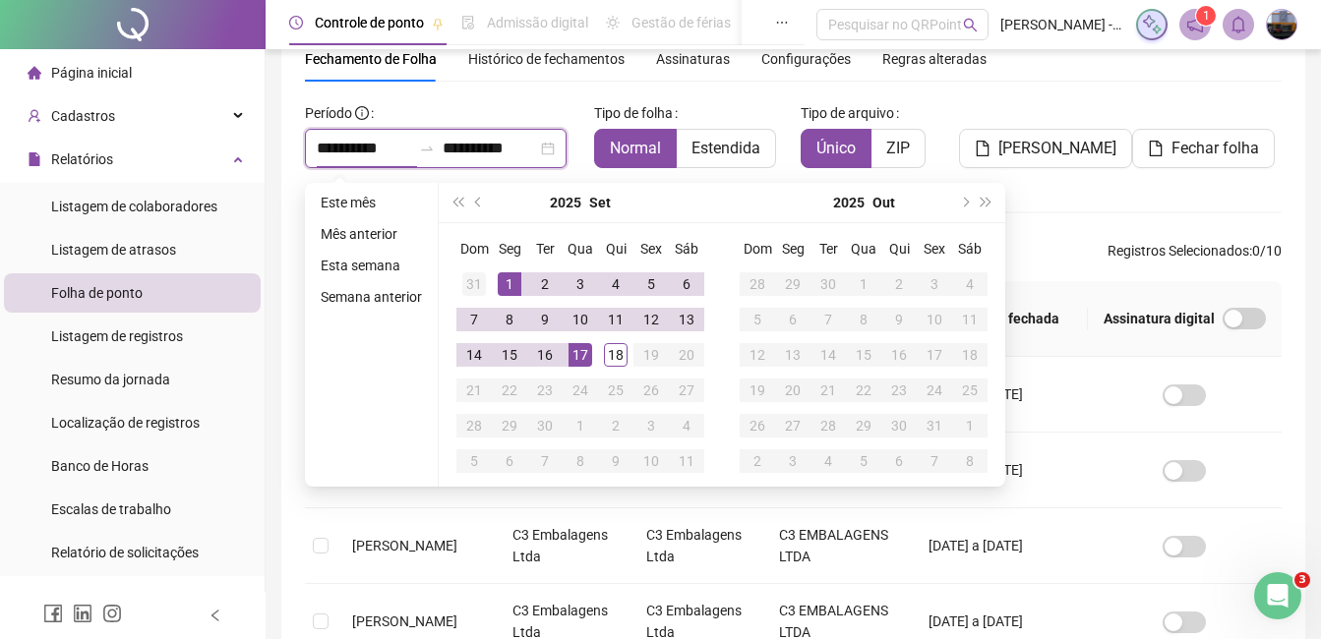
type input "**********"
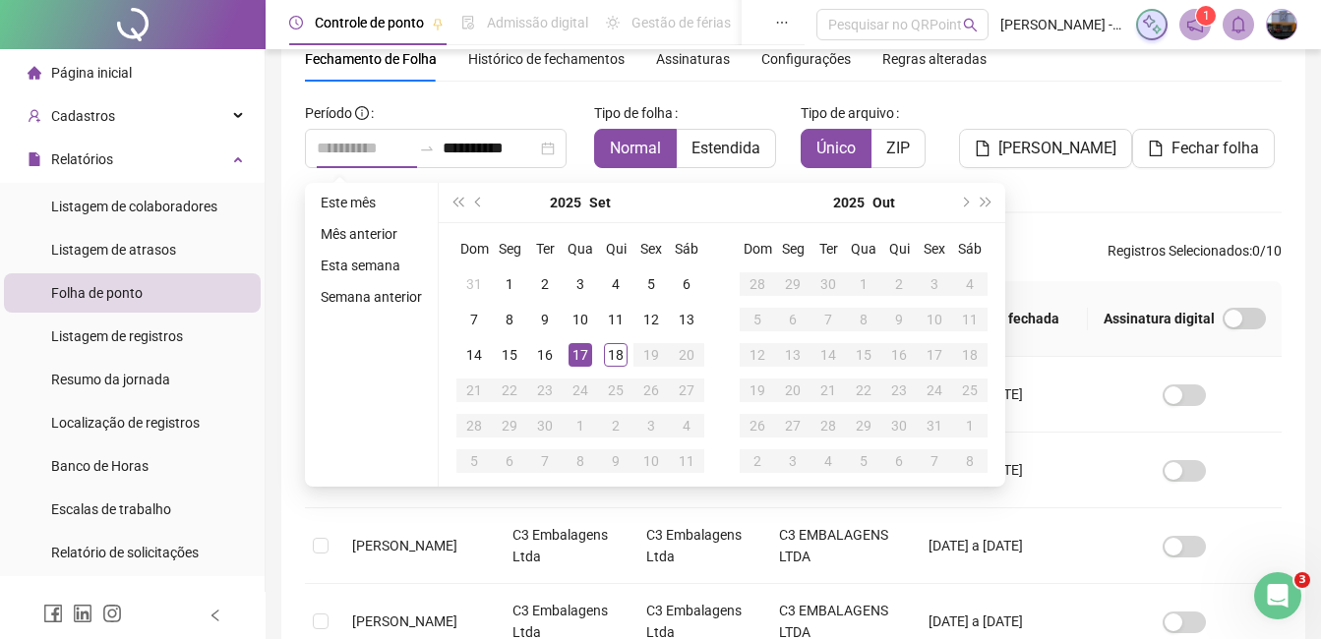
click at [583, 345] on div "17" at bounding box center [580, 355] width 24 height 24
type input "**********"
click at [617, 348] on div "18" at bounding box center [616, 355] width 24 height 24
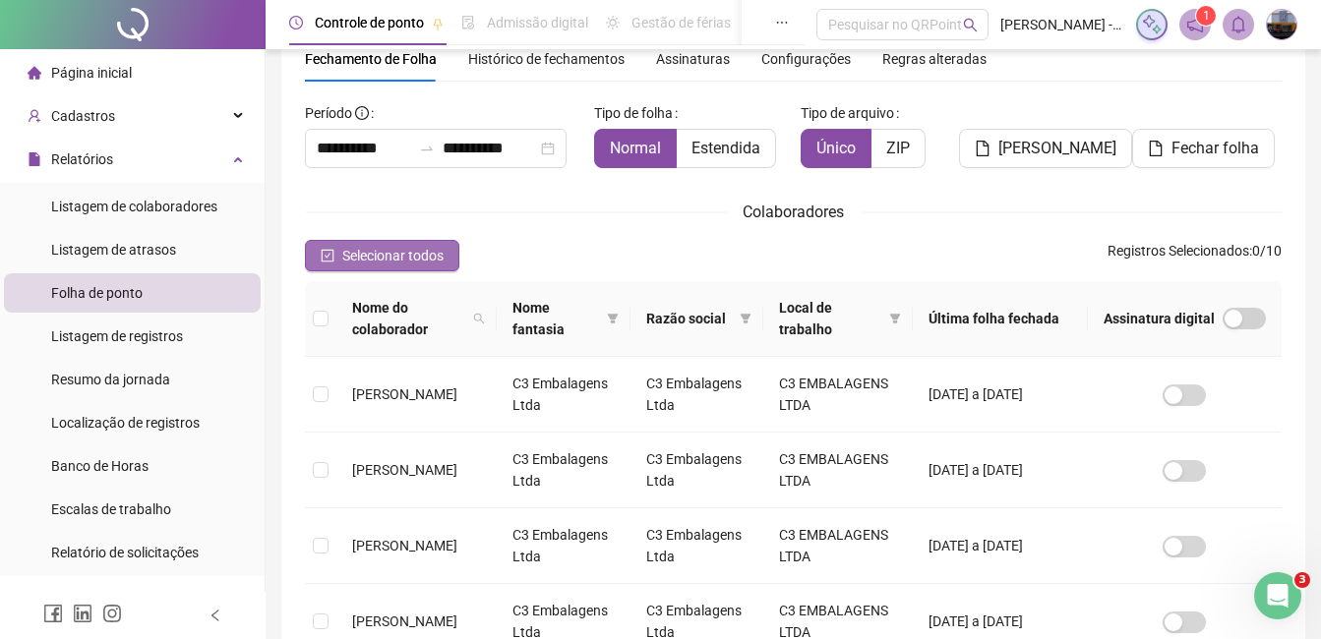
click at [411, 254] on span "Selecionar todos" at bounding box center [392, 256] width 101 height 22
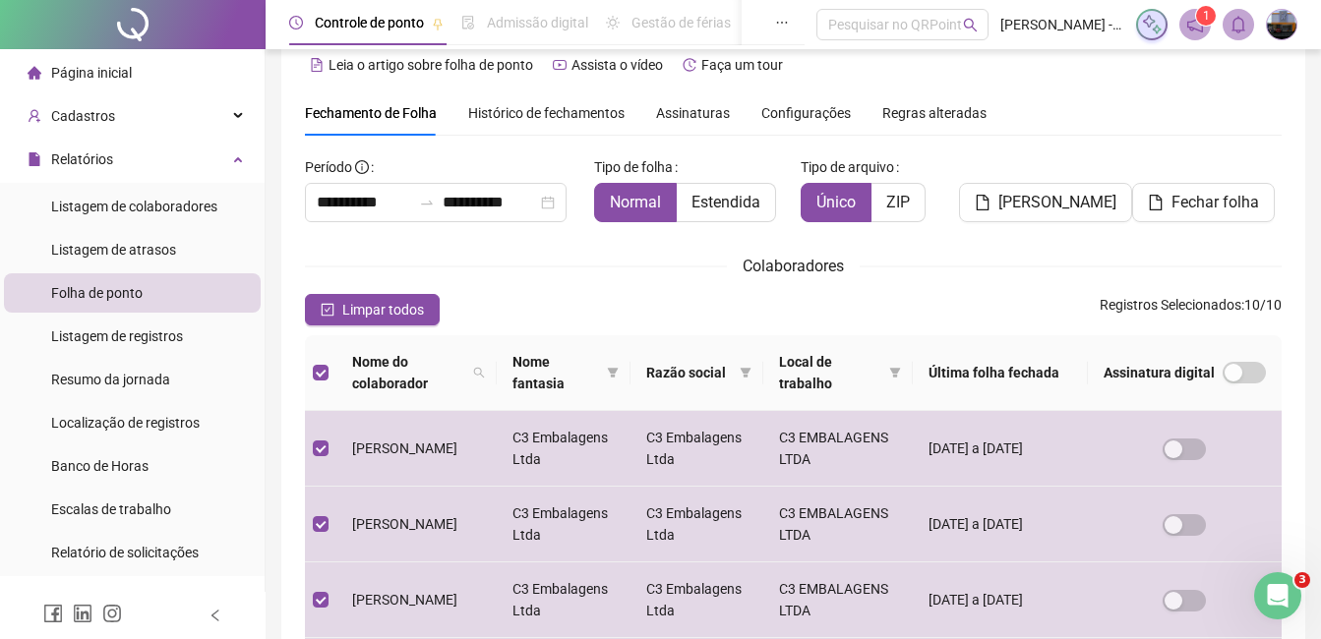
scroll to position [0, 0]
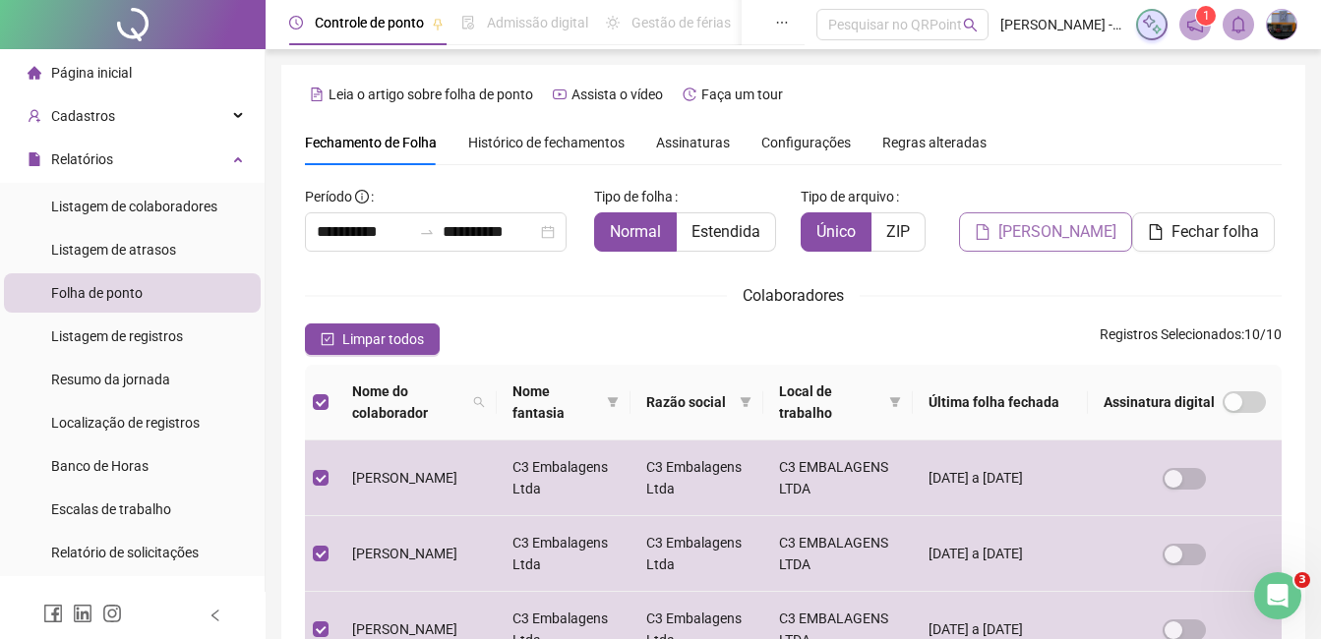
click at [1052, 228] on span "[PERSON_NAME]" at bounding box center [1057, 232] width 118 height 24
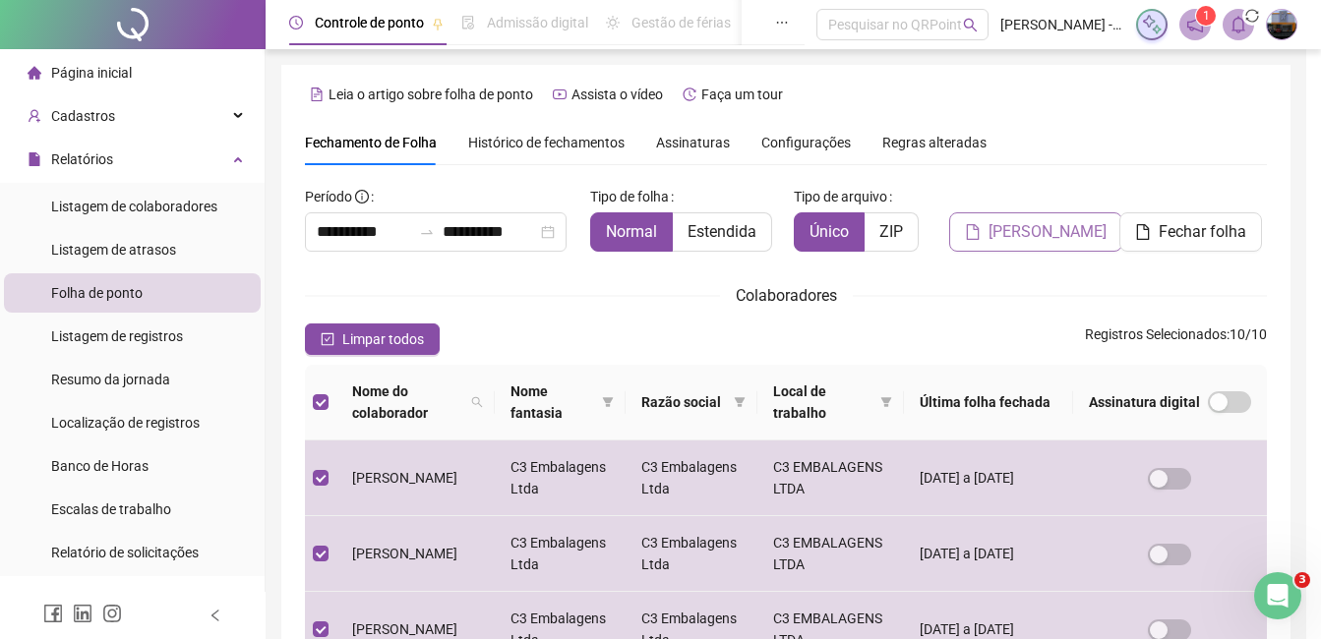
scroll to position [84, 0]
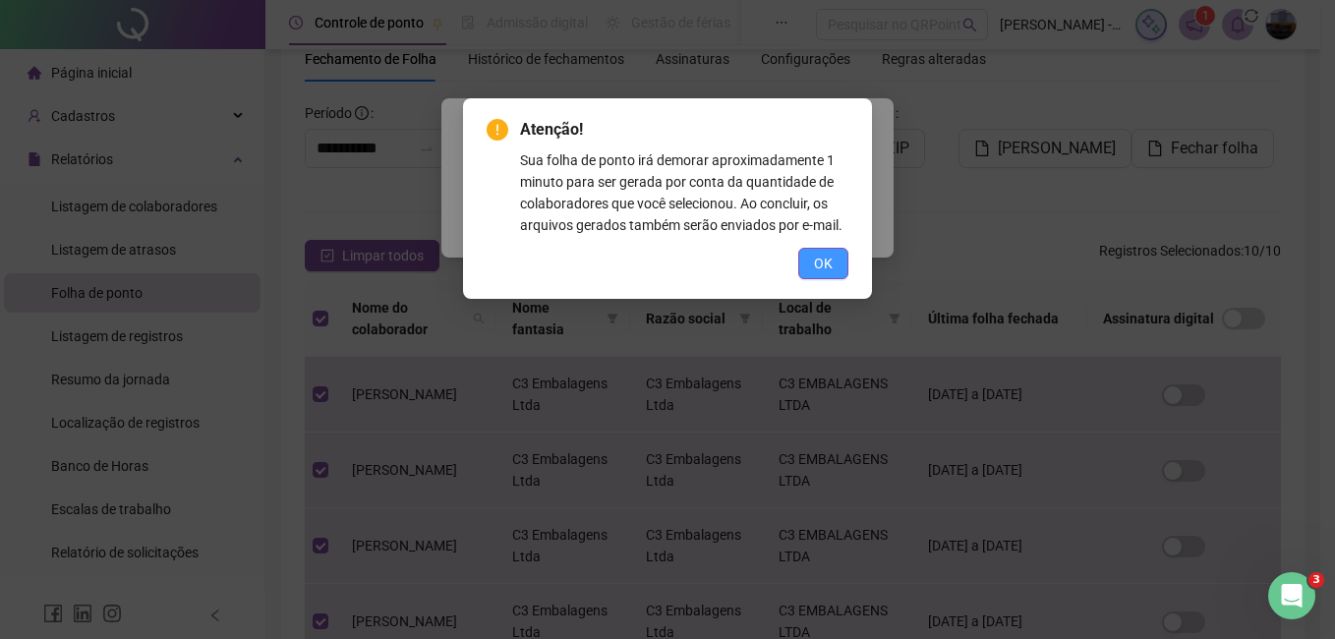
click at [833, 254] on button "OK" at bounding box center [823, 263] width 50 height 31
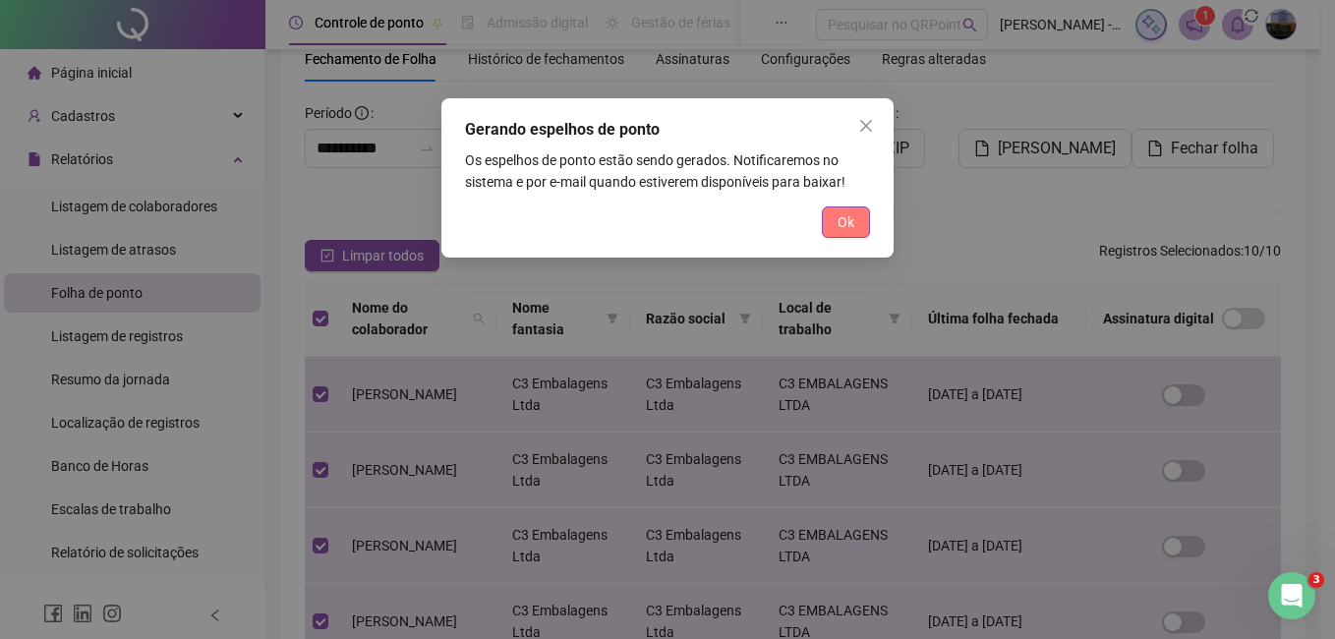
click at [846, 222] on span "Ok" at bounding box center [846, 222] width 17 height 22
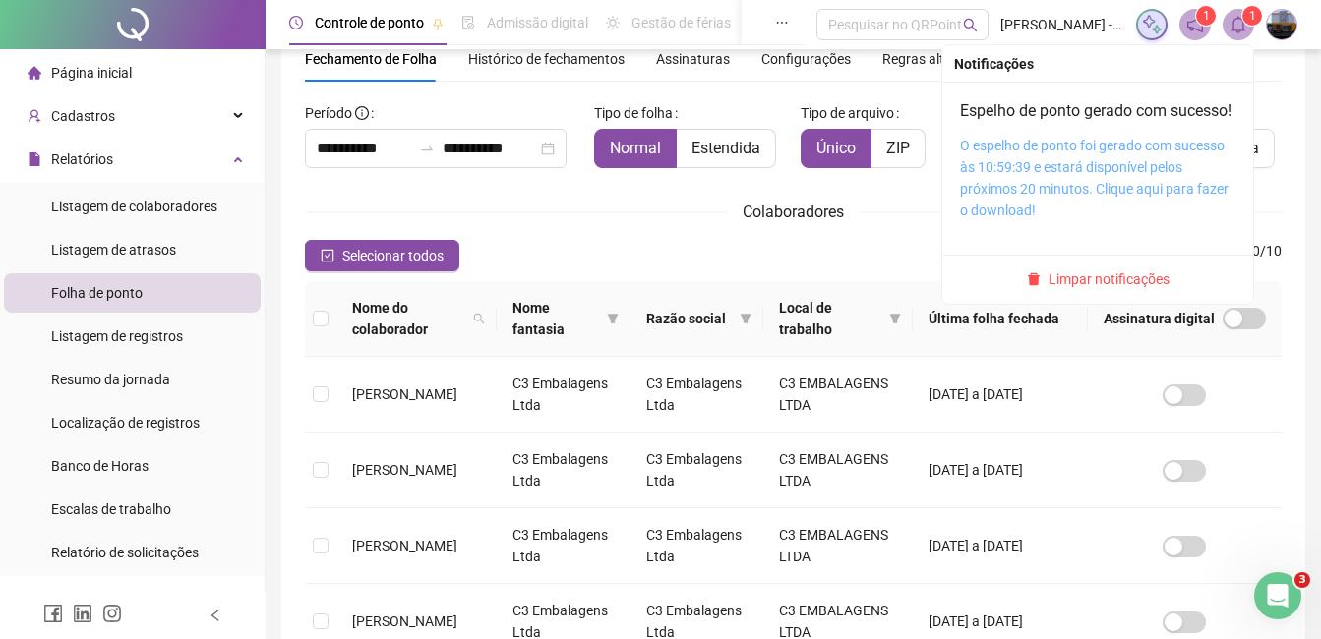
click at [1056, 182] on link "O espelho de ponto foi gerado com sucesso às 10:59:39 e estará disponível pelos…" at bounding box center [1094, 178] width 268 height 81
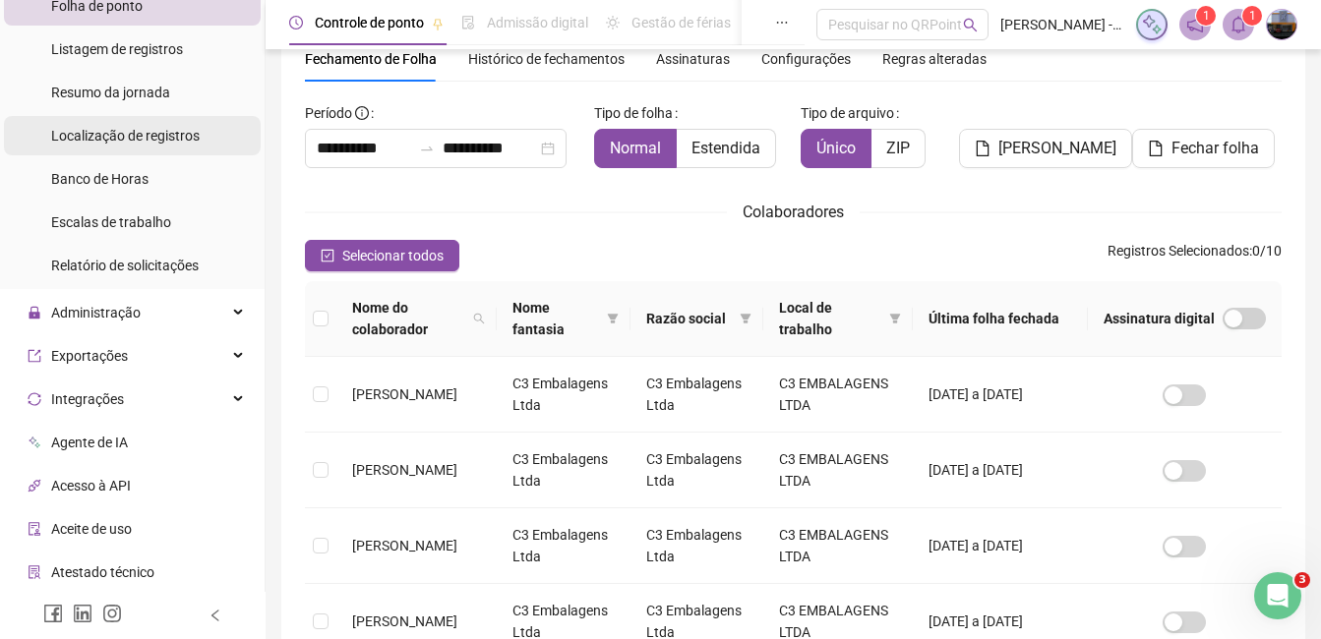
scroll to position [295, 0]
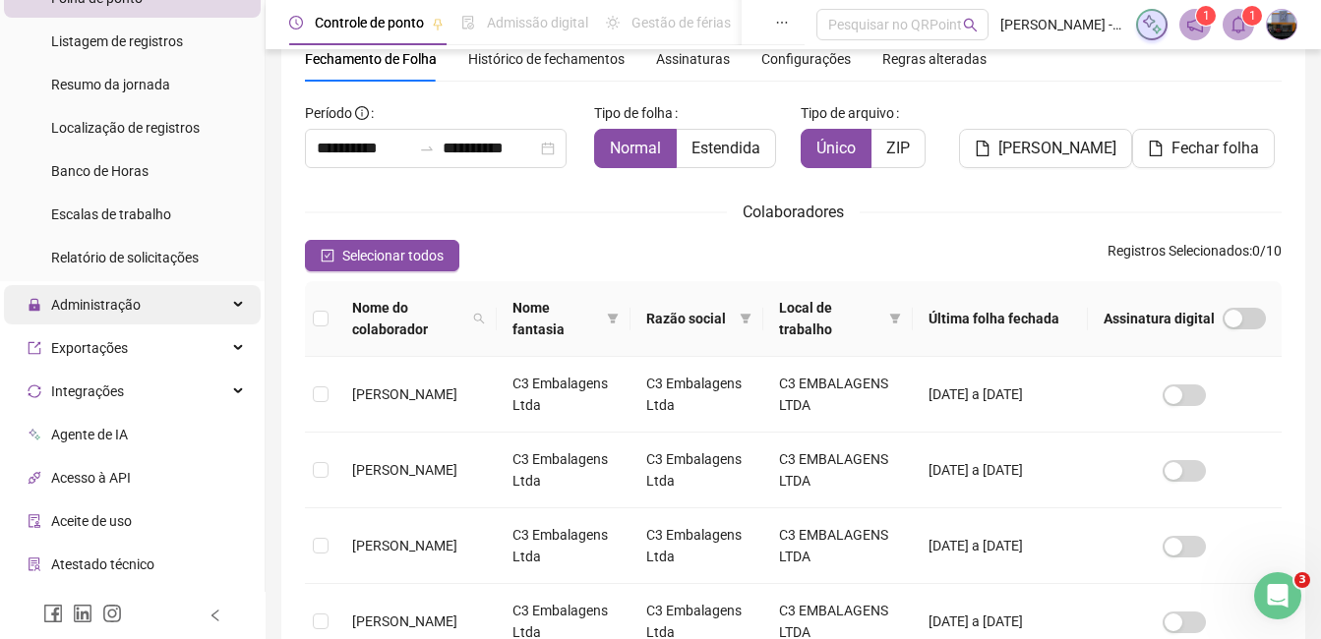
click at [130, 317] on span "Administração" at bounding box center [84, 304] width 113 height 39
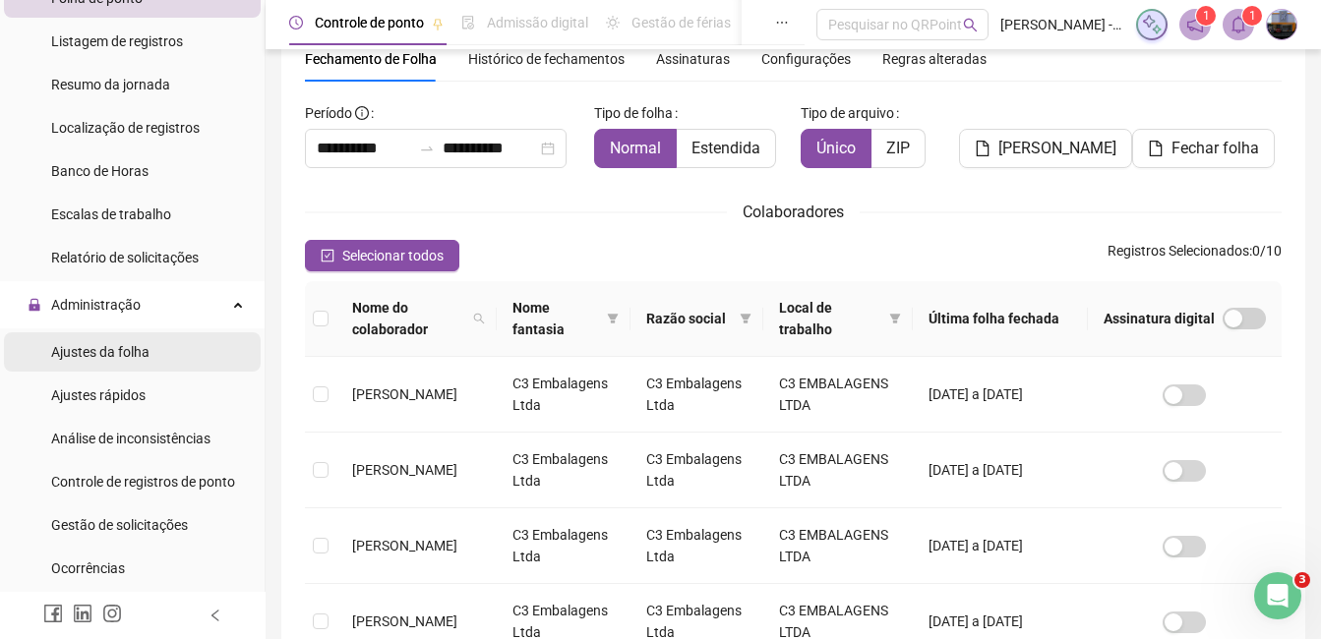
click at [134, 351] on span "Ajustes da folha" at bounding box center [100, 352] width 98 height 16
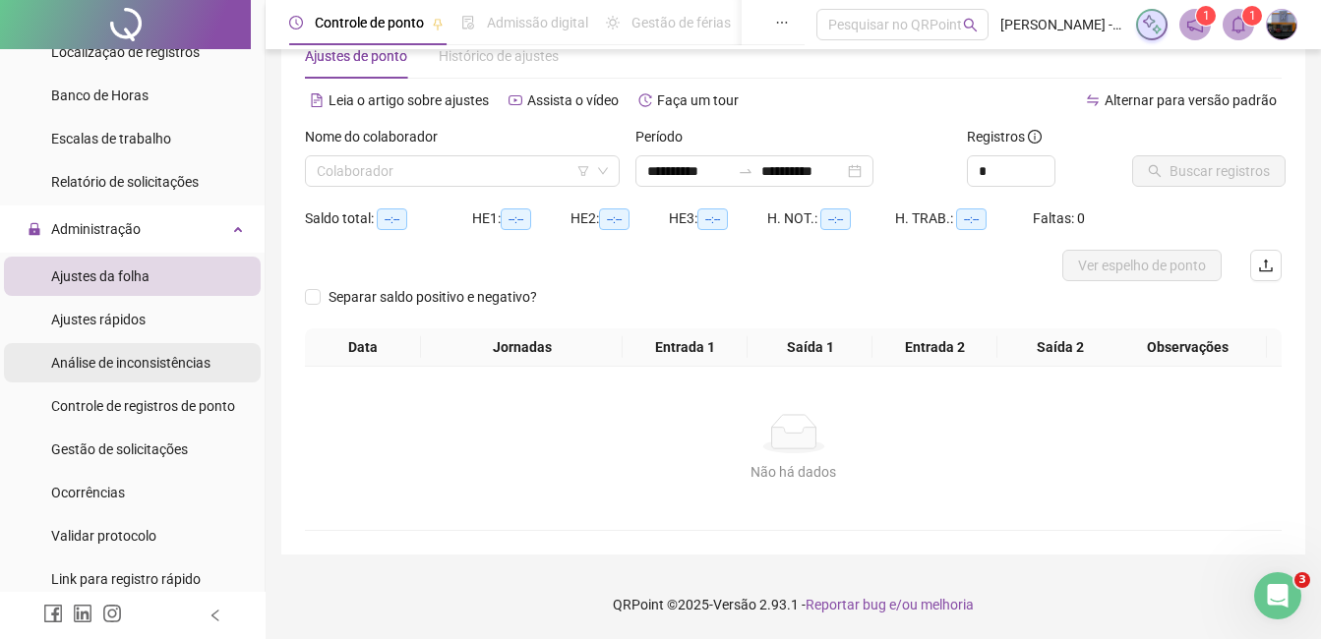
scroll to position [393, 0]
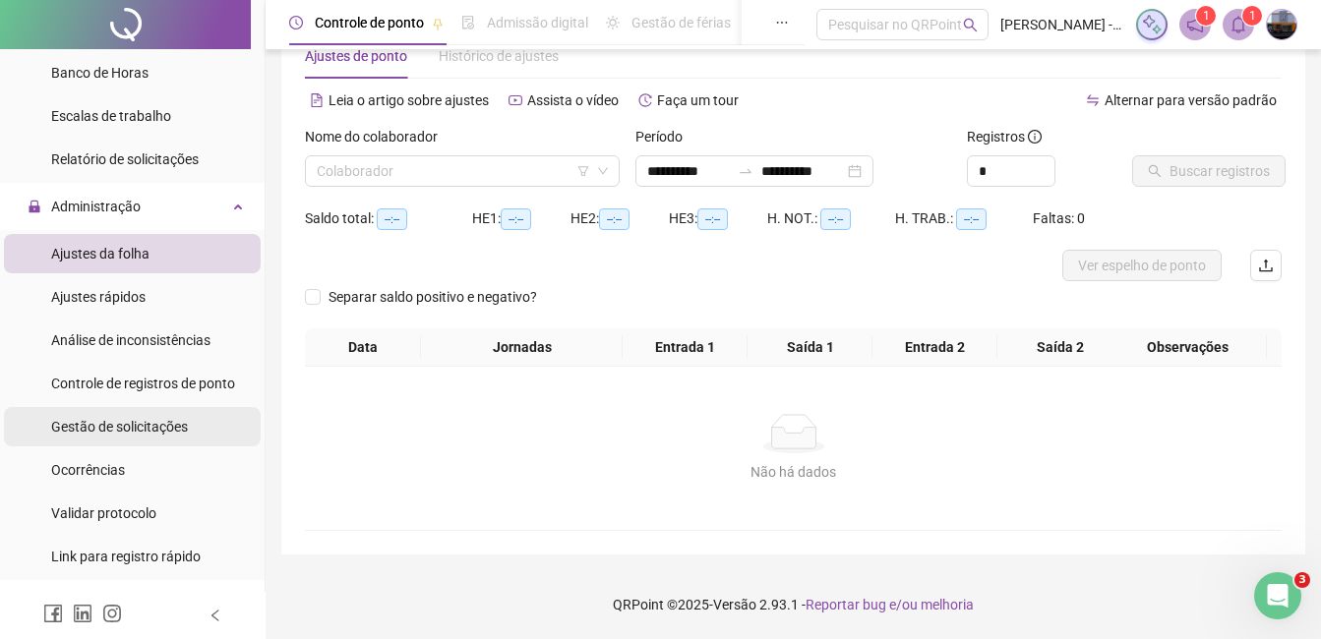
click at [168, 416] on div "Gestão de solicitações" at bounding box center [119, 426] width 137 height 39
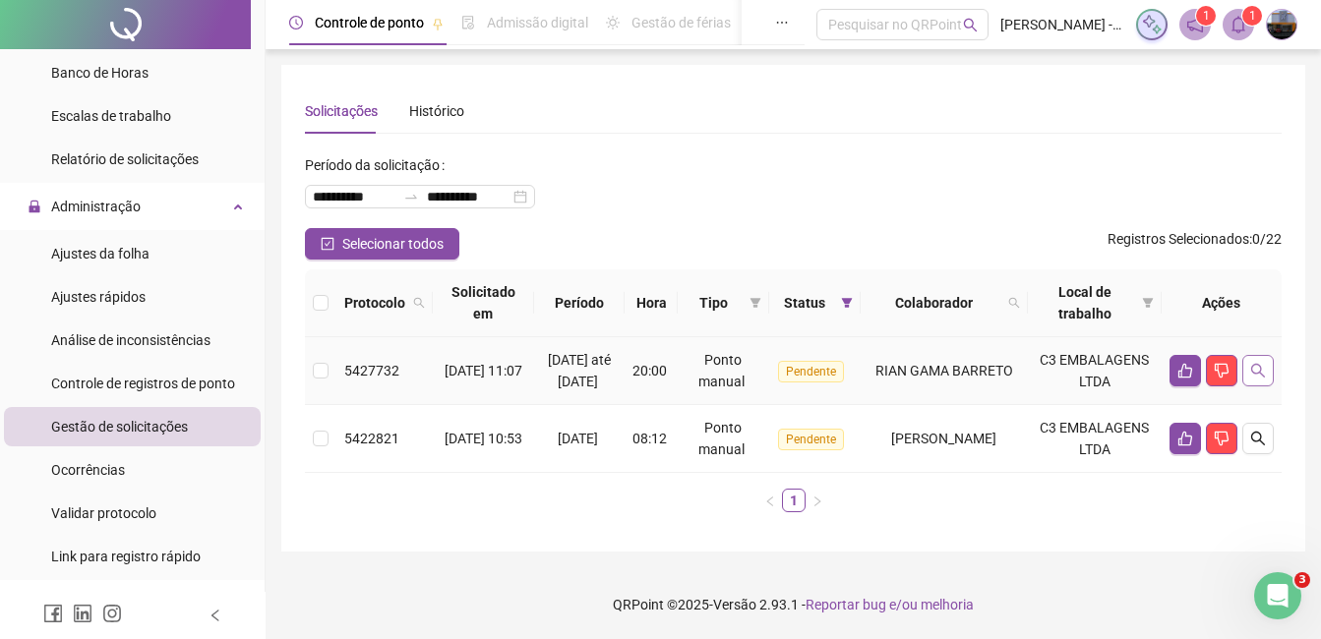
click at [1256, 378] on icon "search" at bounding box center [1258, 371] width 16 height 16
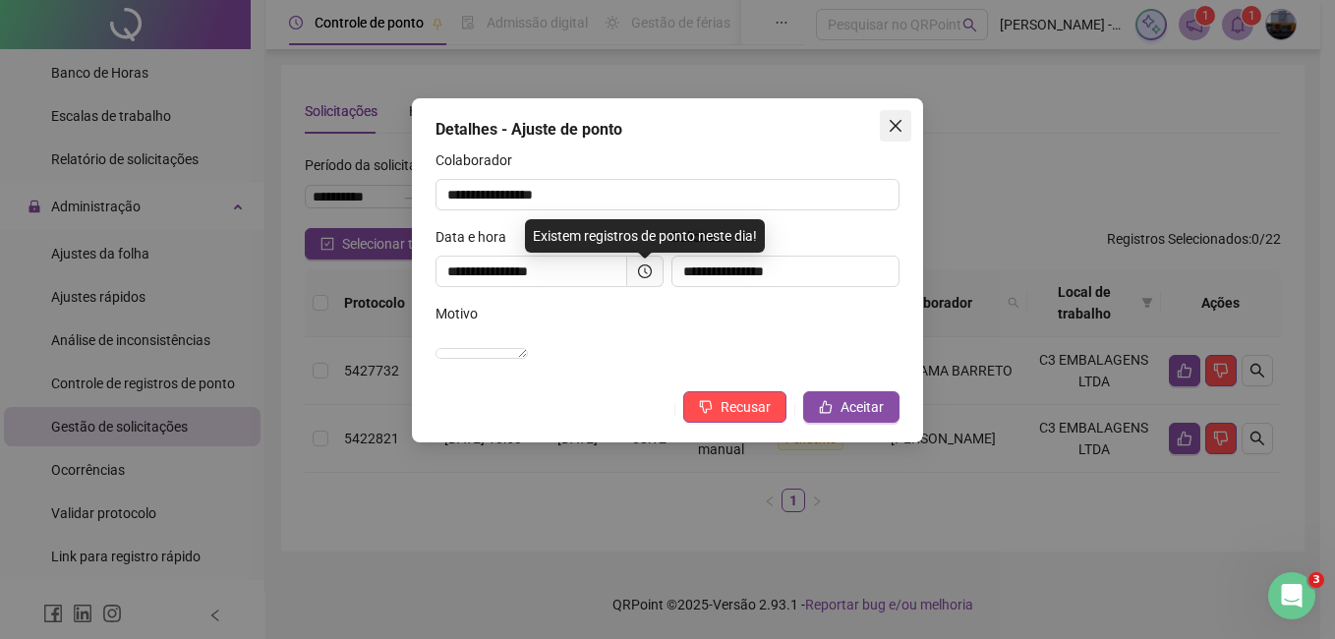
click at [894, 124] on icon "close" at bounding box center [896, 126] width 12 height 12
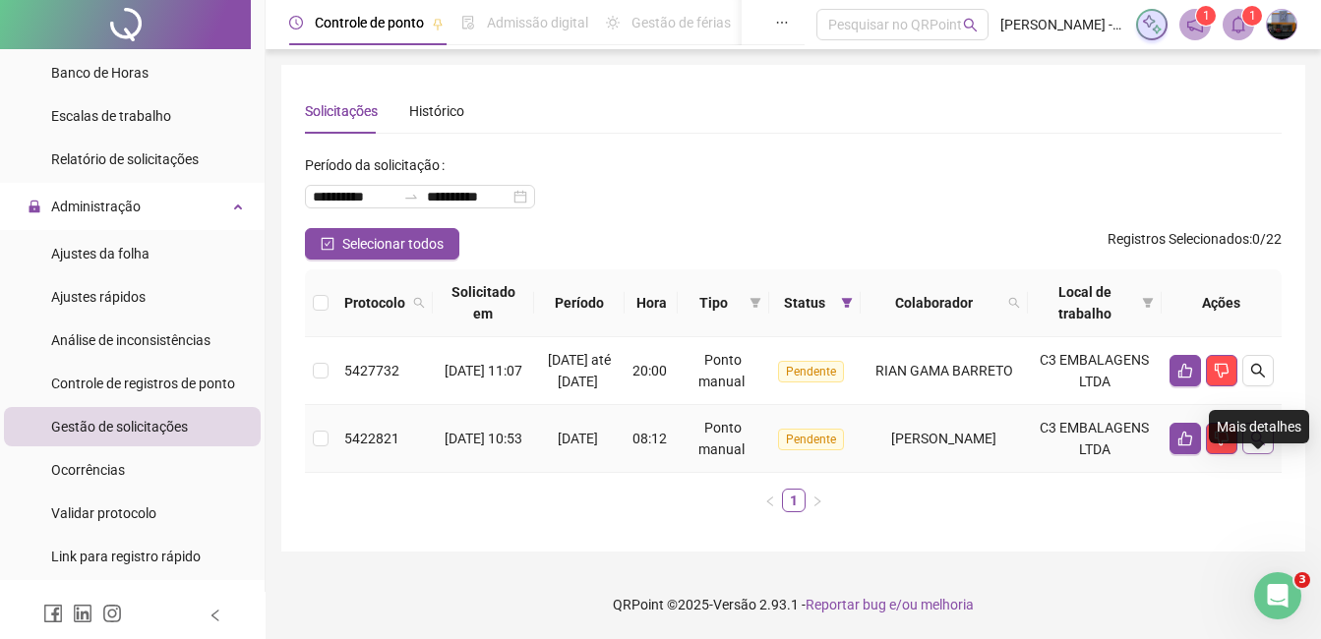
click at [1257, 446] on icon "search" at bounding box center [1258, 439] width 16 height 16
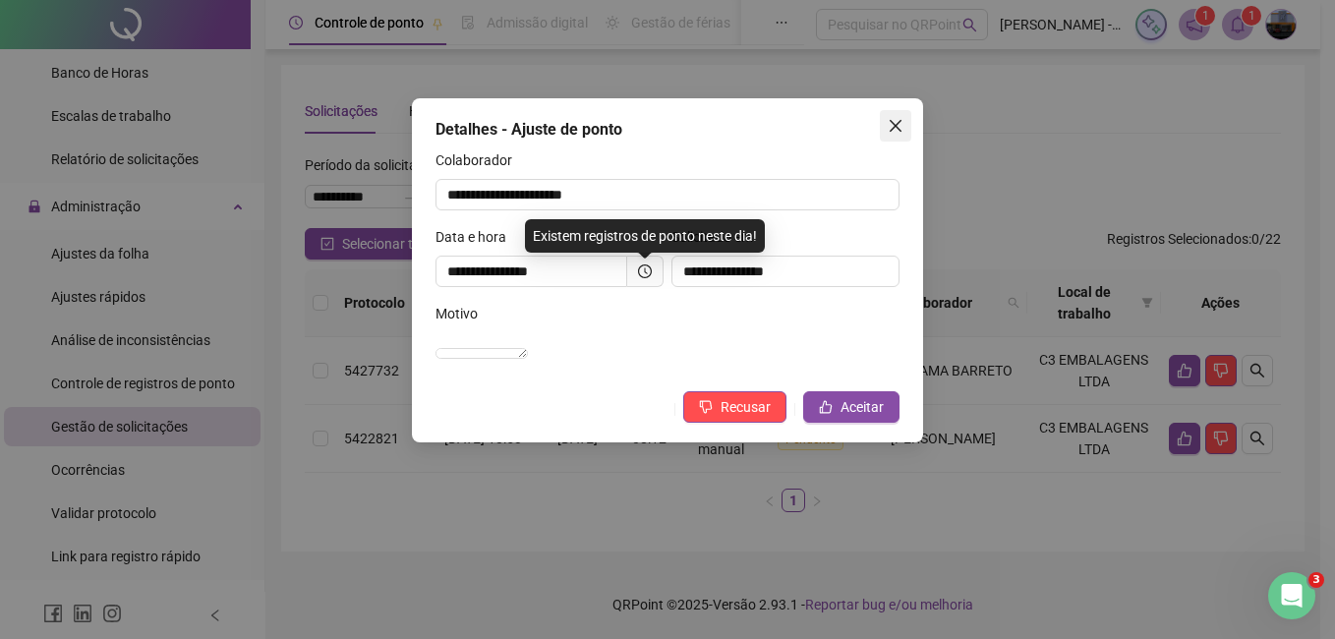
click at [897, 125] on icon "close" at bounding box center [896, 126] width 12 height 12
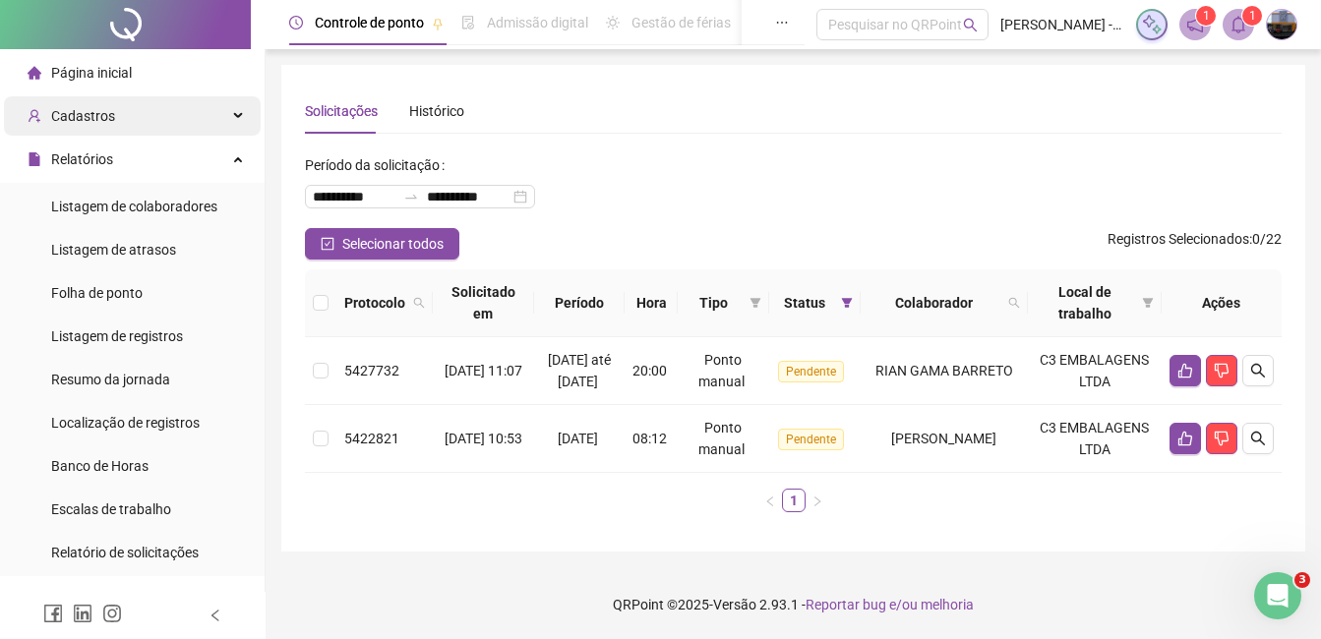
click at [98, 125] on span "Cadastros" at bounding box center [72, 115] width 88 height 39
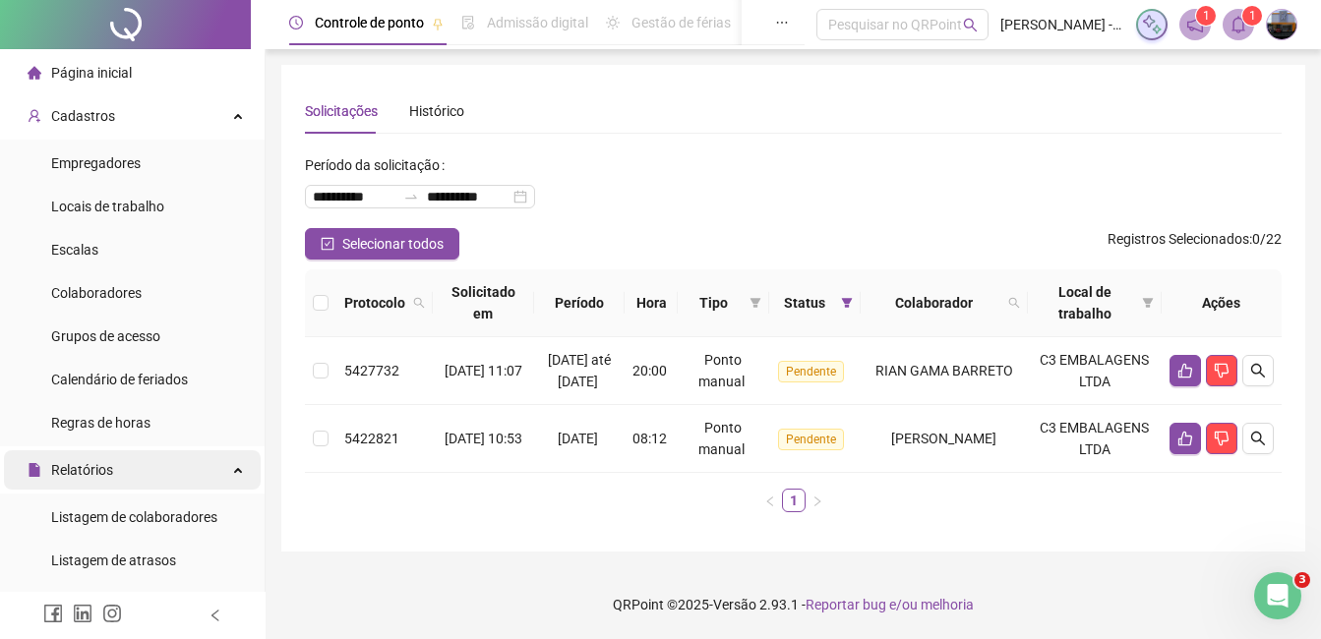
click at [95, 457] on span "Relatórios" at bounding box center [71, 469] width 86 height 39
click at [127, 458] on div "Relatórios" at bounding box center [132, 469] width 257 height 39
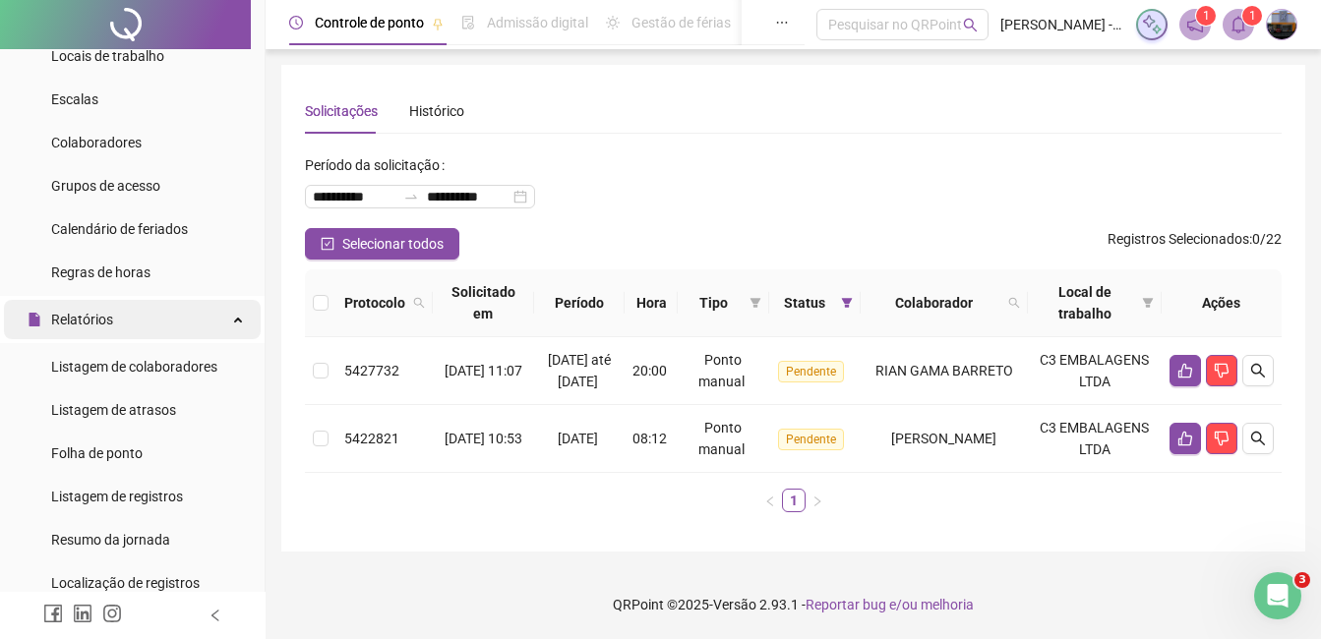
scroll to position [295, 0]
